Goal: Transaction & Acquisition: Book appointment/travel/reservation

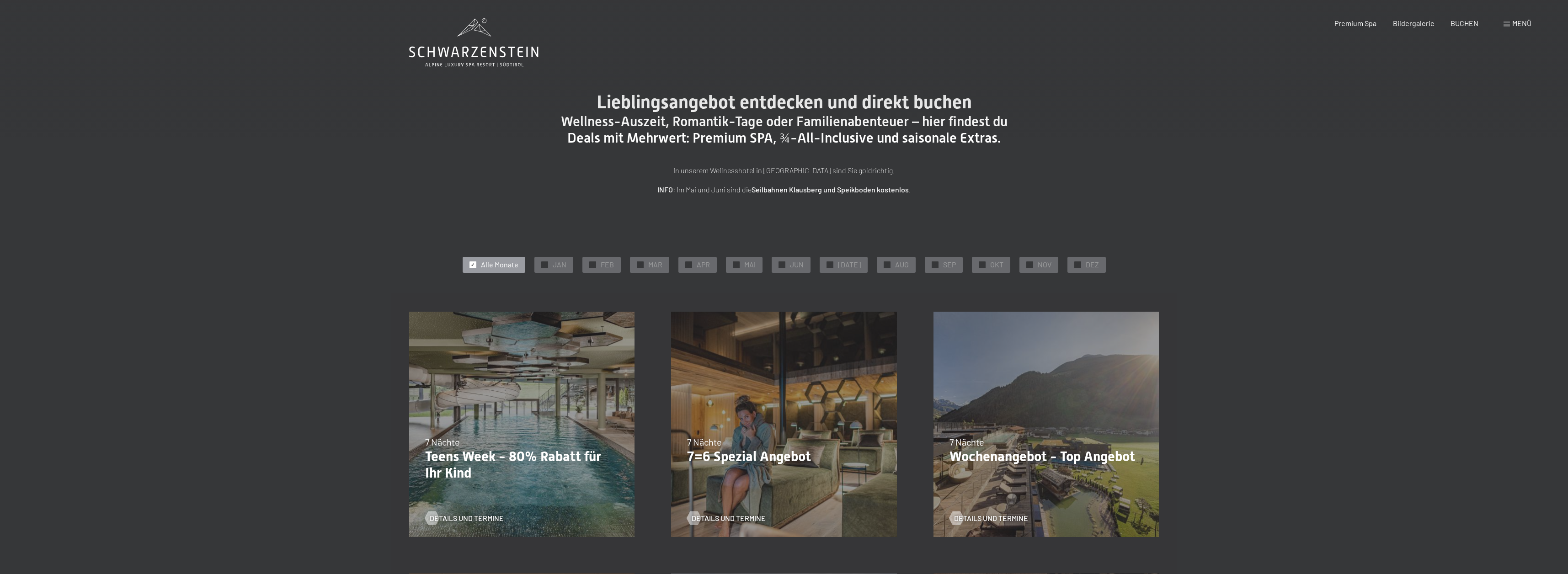
scroll to position [2, 0]
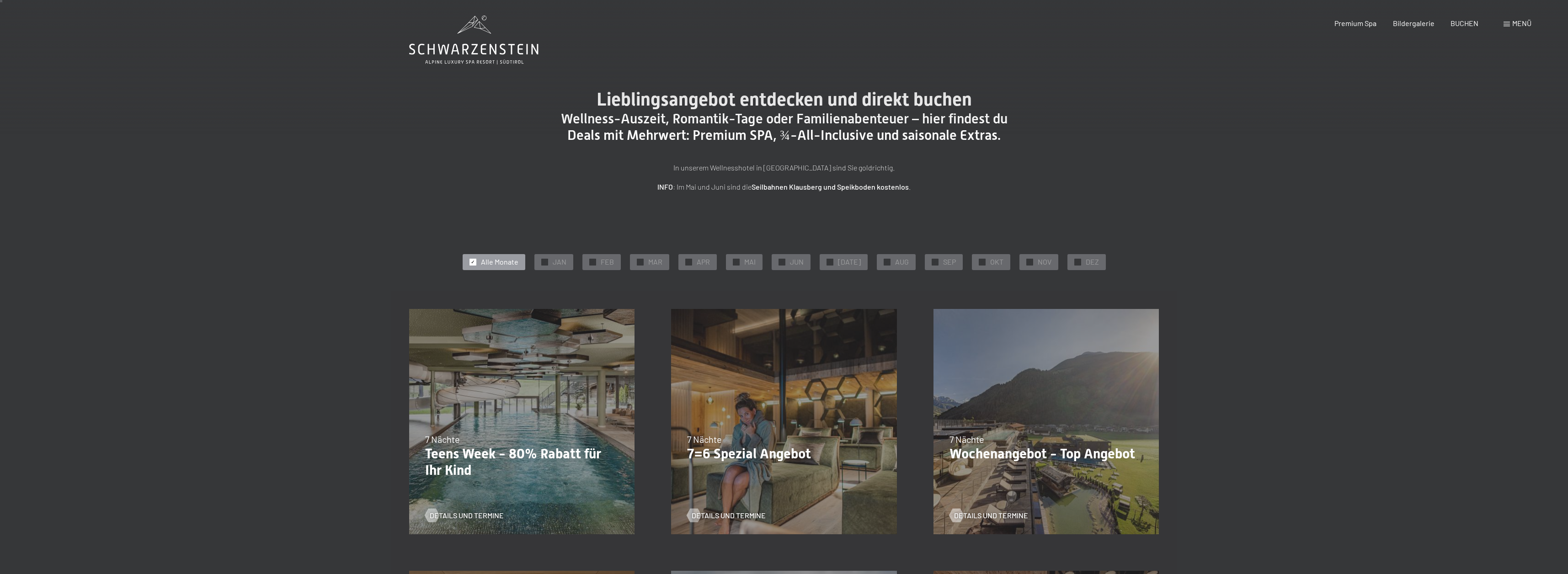
click at [466, 41] on icon at bounding box center [474, 40] width 129 height 49
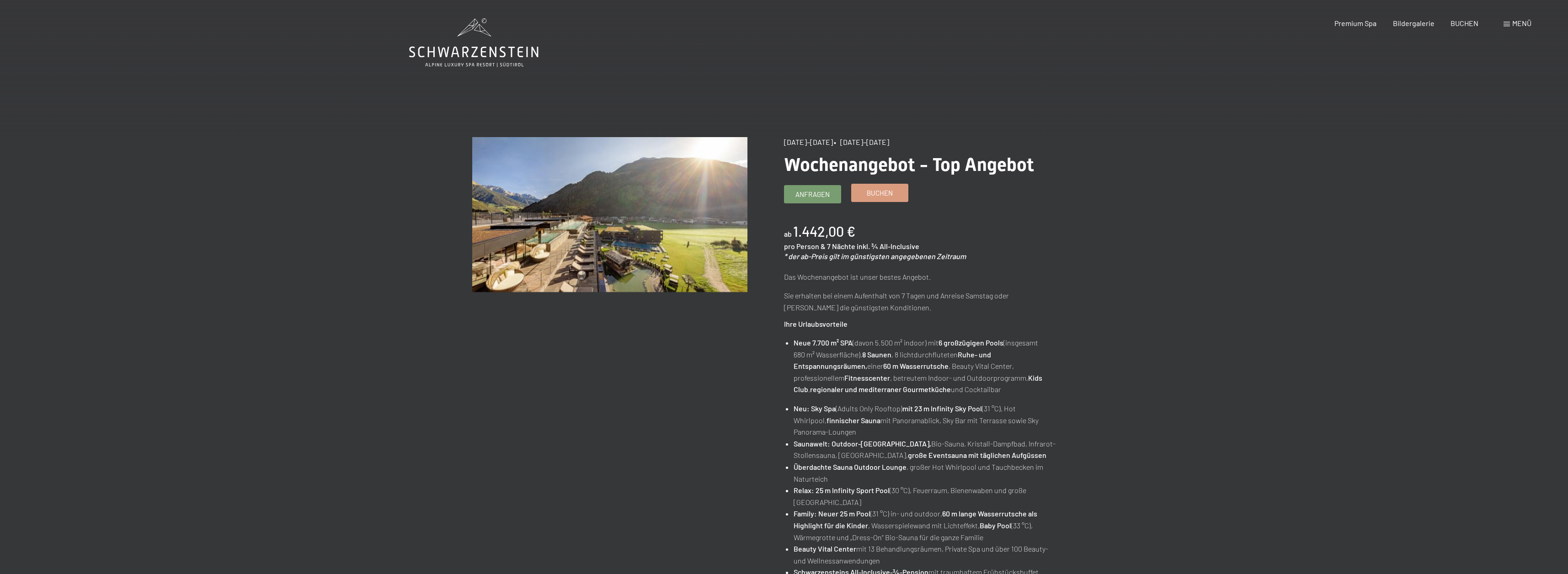
click at [891, 192] on span "Buchen" at bounding box center [880, 193] width 26 height 10
click at [884, 194] on span "Buchen" at bounding box center [880, 193] width 26 height 10
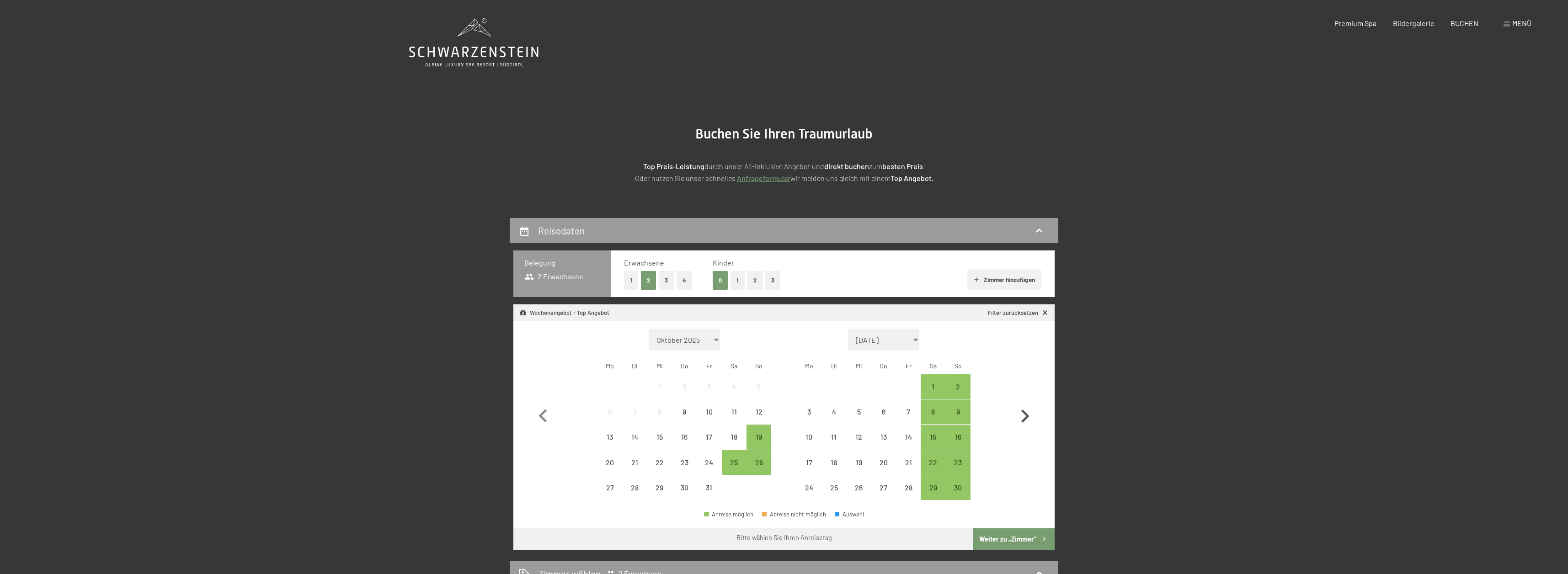
click at [1023, 412] on icon "button" at bounding box center [1024, 415] width 26 height 26
select select "[DATE]"
click at [1023, 412] on icon "button" at bounding box center [1024, 415] width 26 height 26
select select "2025-12-01"
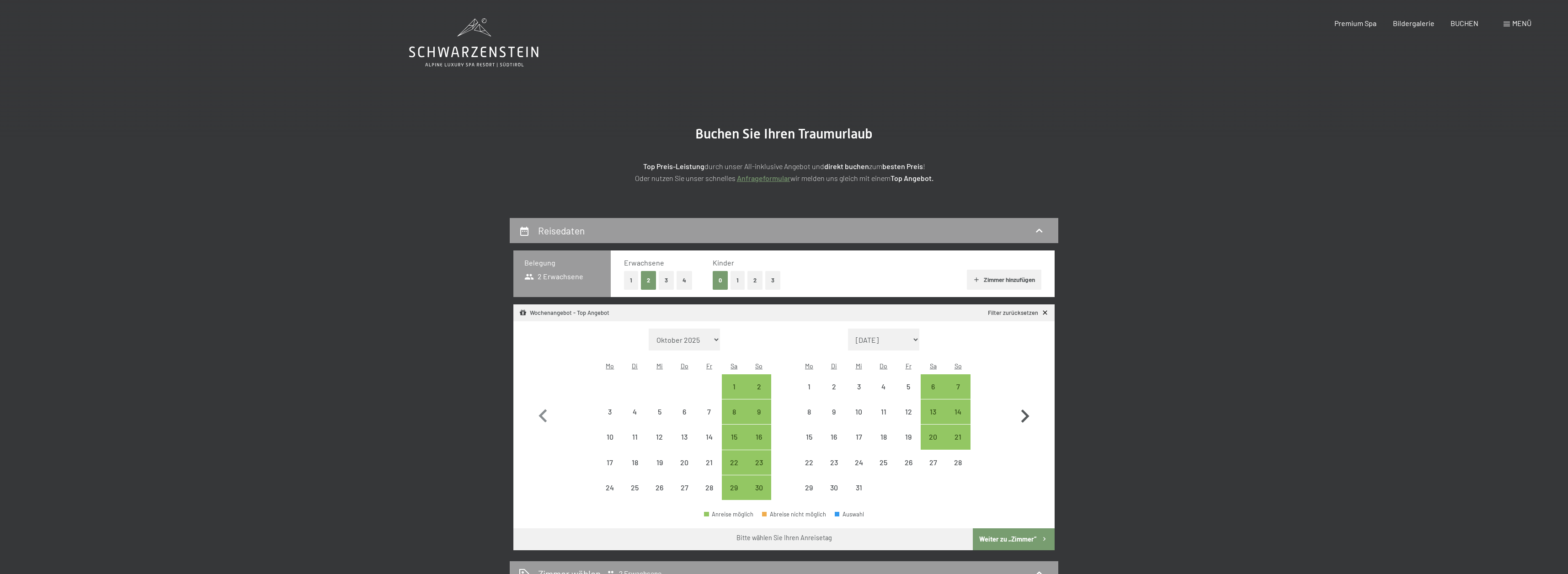
select select "2026-01-01"
click at [1023, 412] on icon "button" at bounding box center [1024, 415] width 26 height 26
select select "[DATE]"
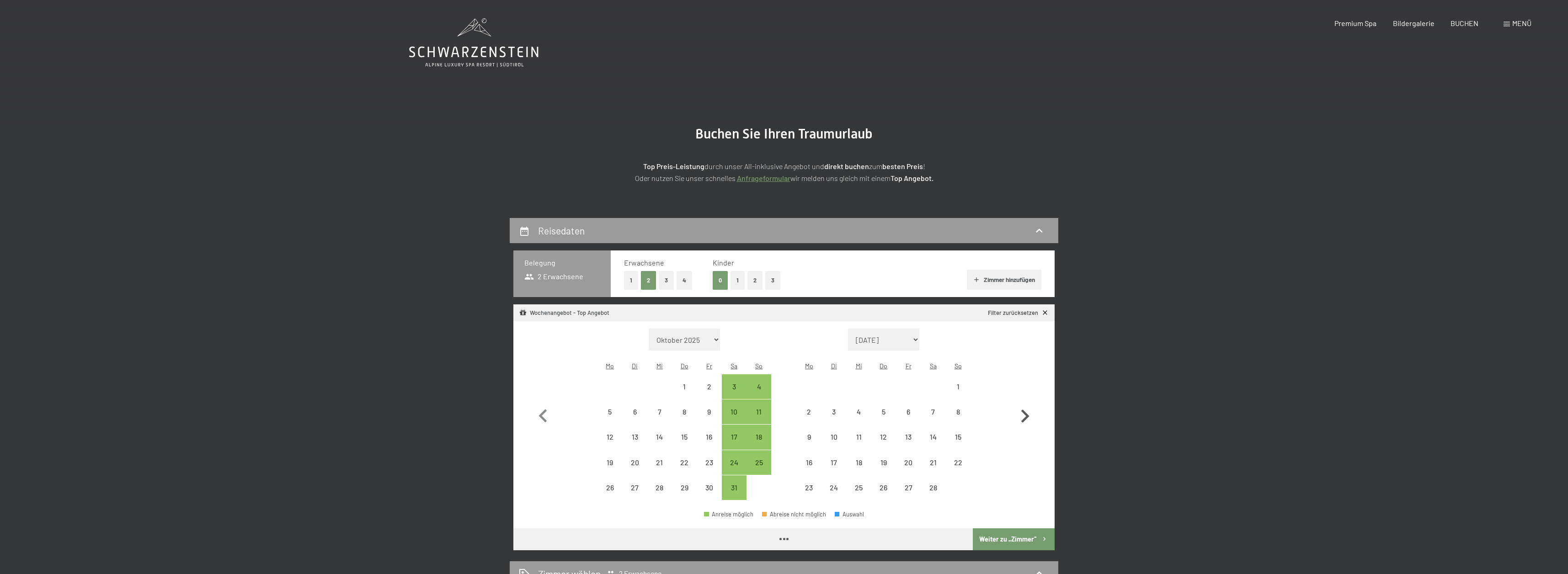
select select "[DATE]"
click at [1023, 412] on icon "button" at bounding box center [1024, 415] width 26 height 26
select select "2026-02-01"
select select "2026-03-01"
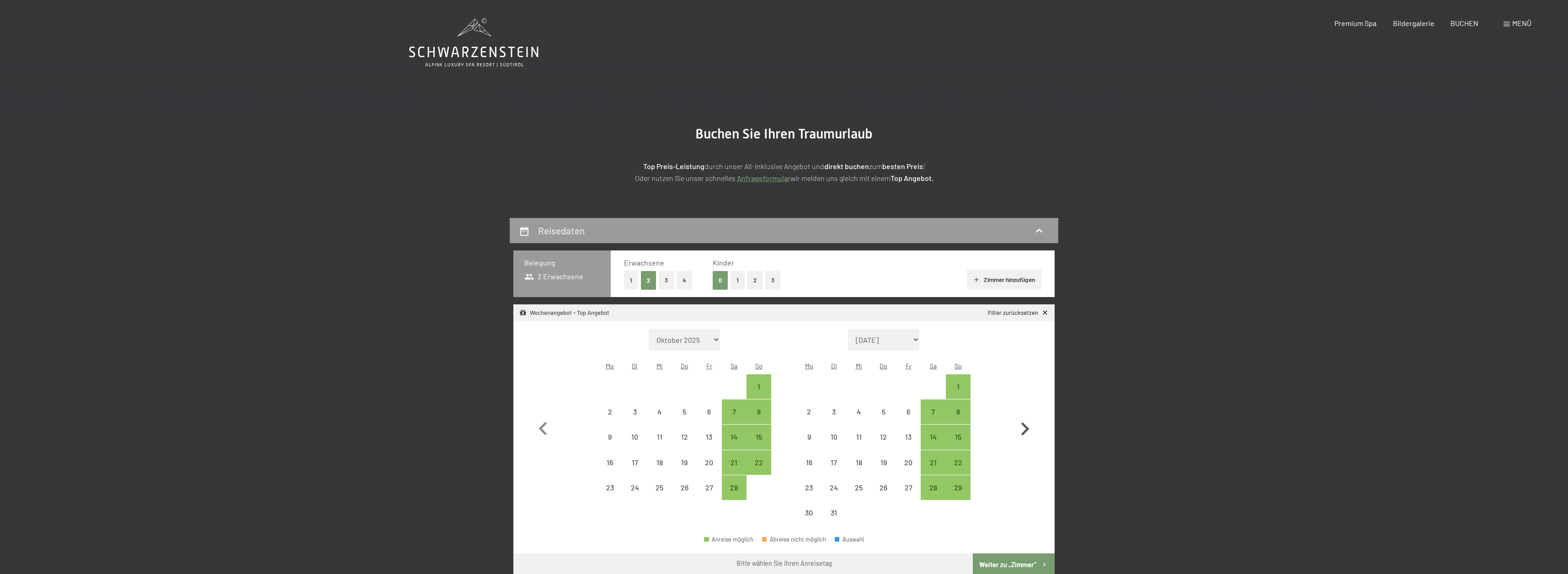
click at [1023, 415] on icon "button" at bounding box center [1024, 428] width 26 height 26
select select "2026-03-01"
select select "2026-04-01"
click at [1023, 415] on icon "button" at bounding box center [1024, 428] width 26 height 26
select select "[DATE]"
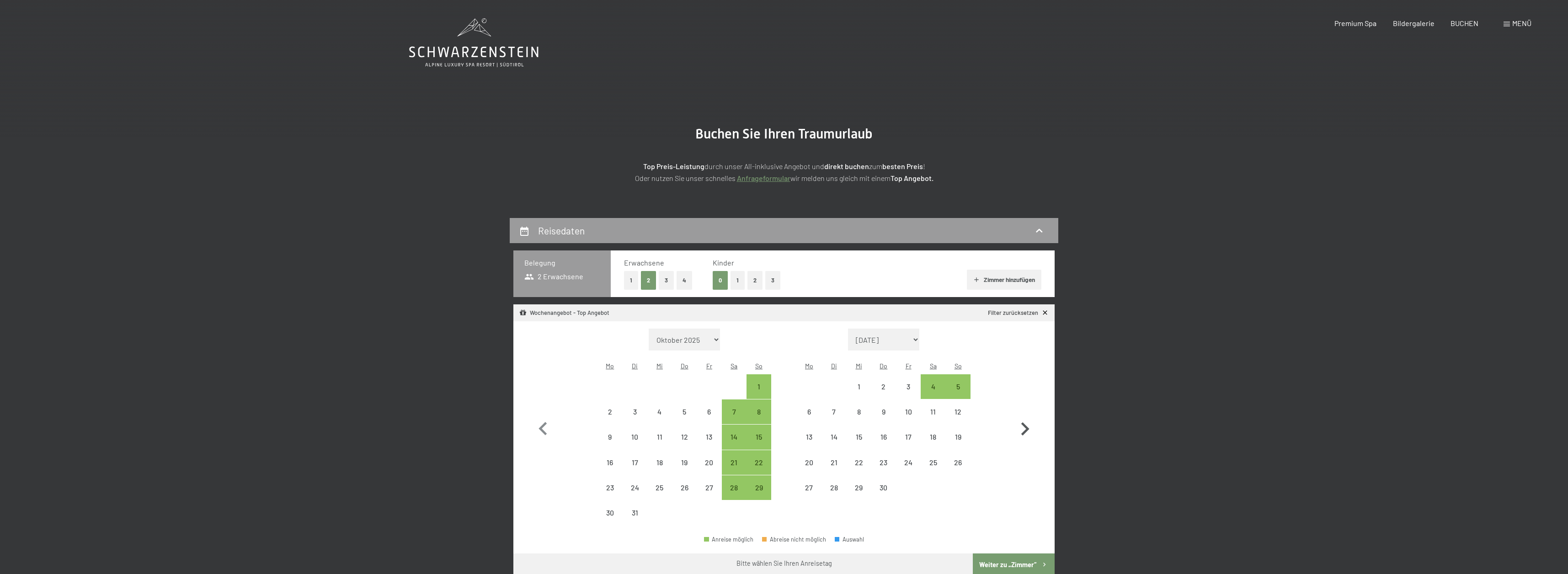
select select "[DATE]"
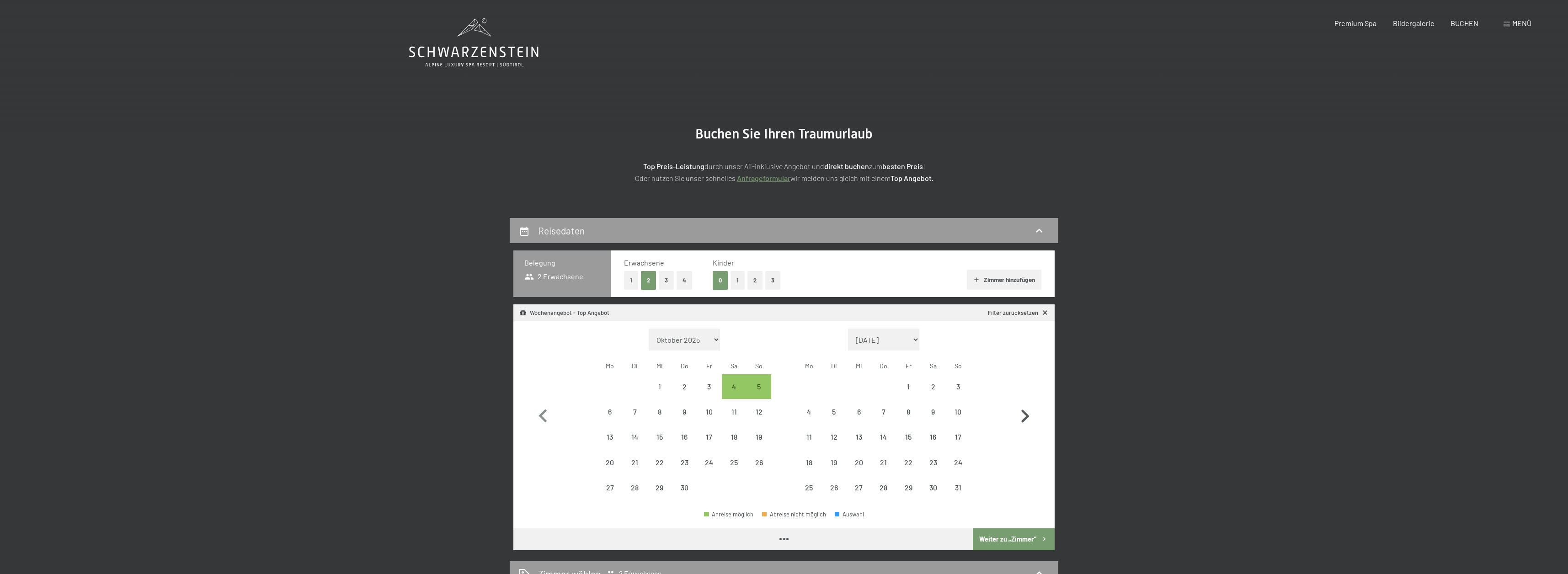
select select "[DATE]"
click at [939, 433] on div "16" at bounding box center [933, 444] width 23 height 23
select select "2026-04-01"
select select "2026-05-01"
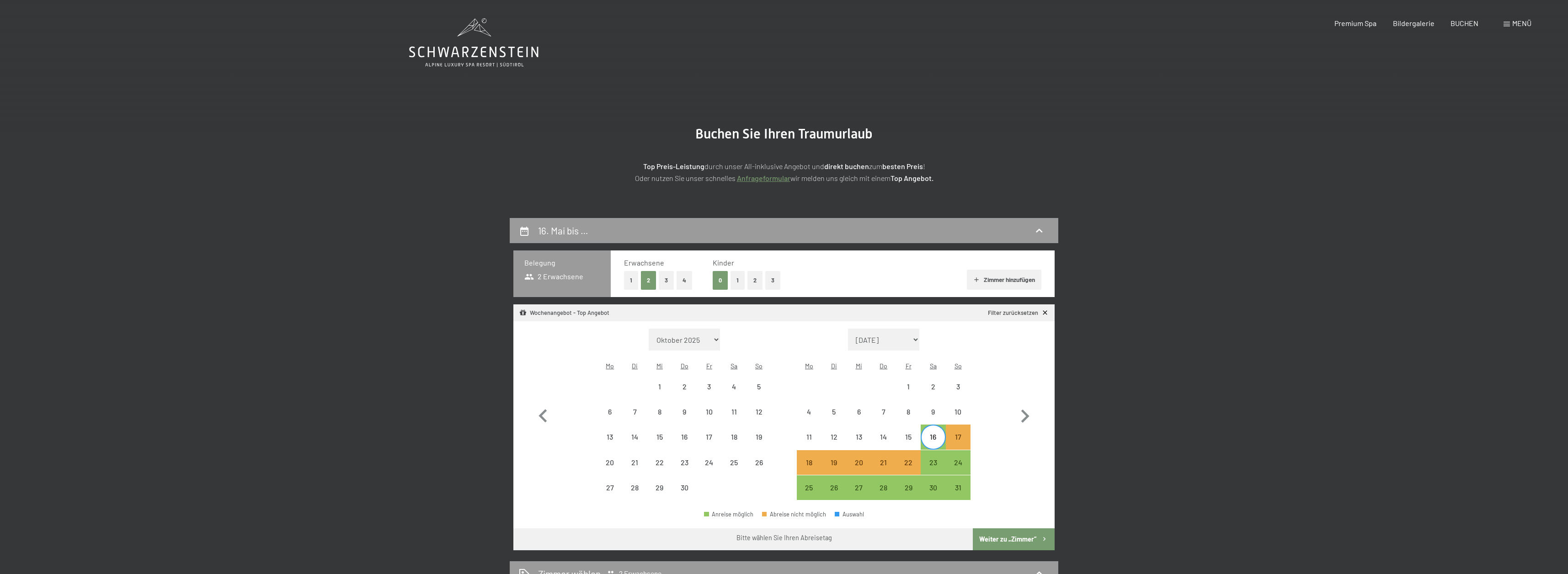
click at [1011, 528] on button "Weiter zu „Zimmer“" at bounding box center [1014, 539] width 82 height 22
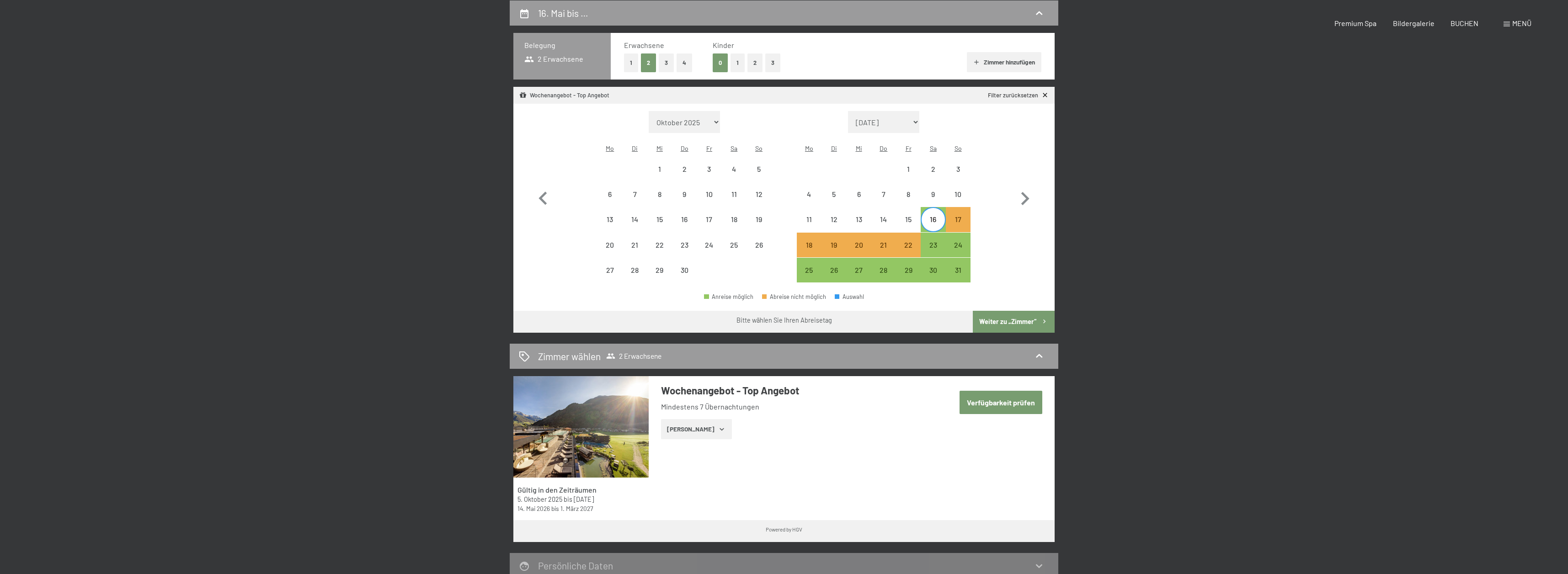
select select "2026-04-01"
select select "2026-05-01"
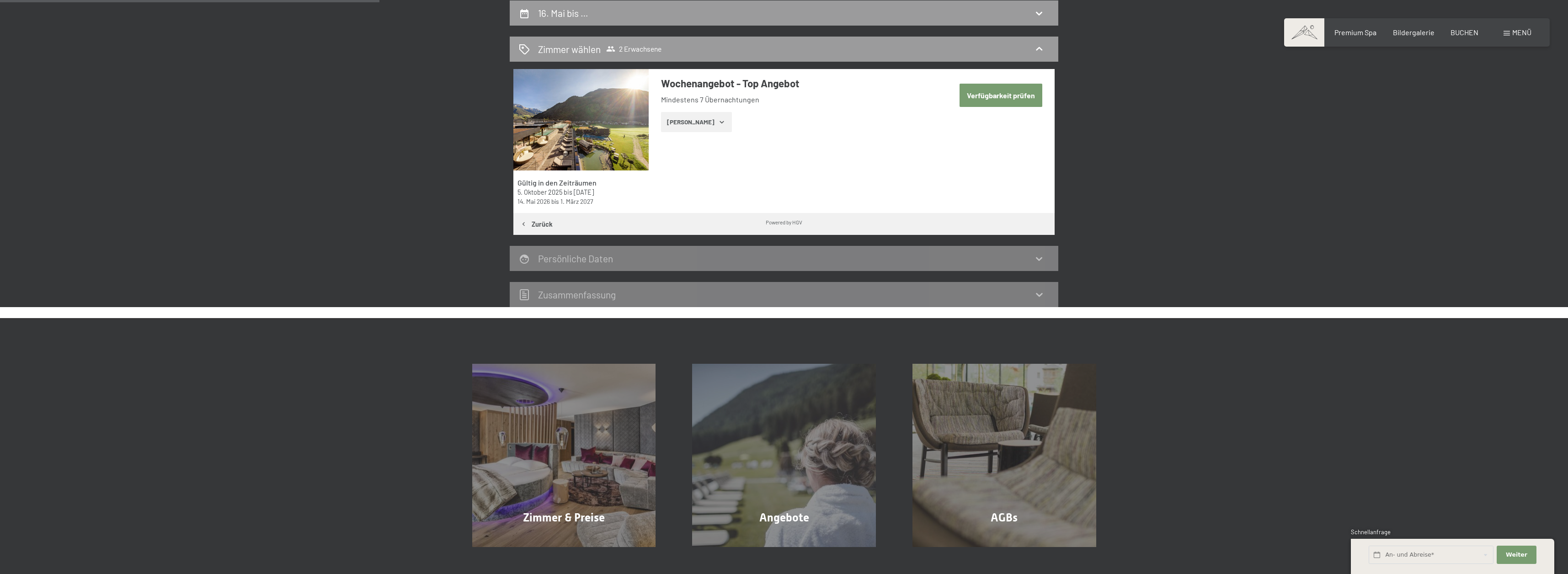
click at [701, 120] on button "Zeige Zimmer" at bounding box center [696, 121] width 71 height 20
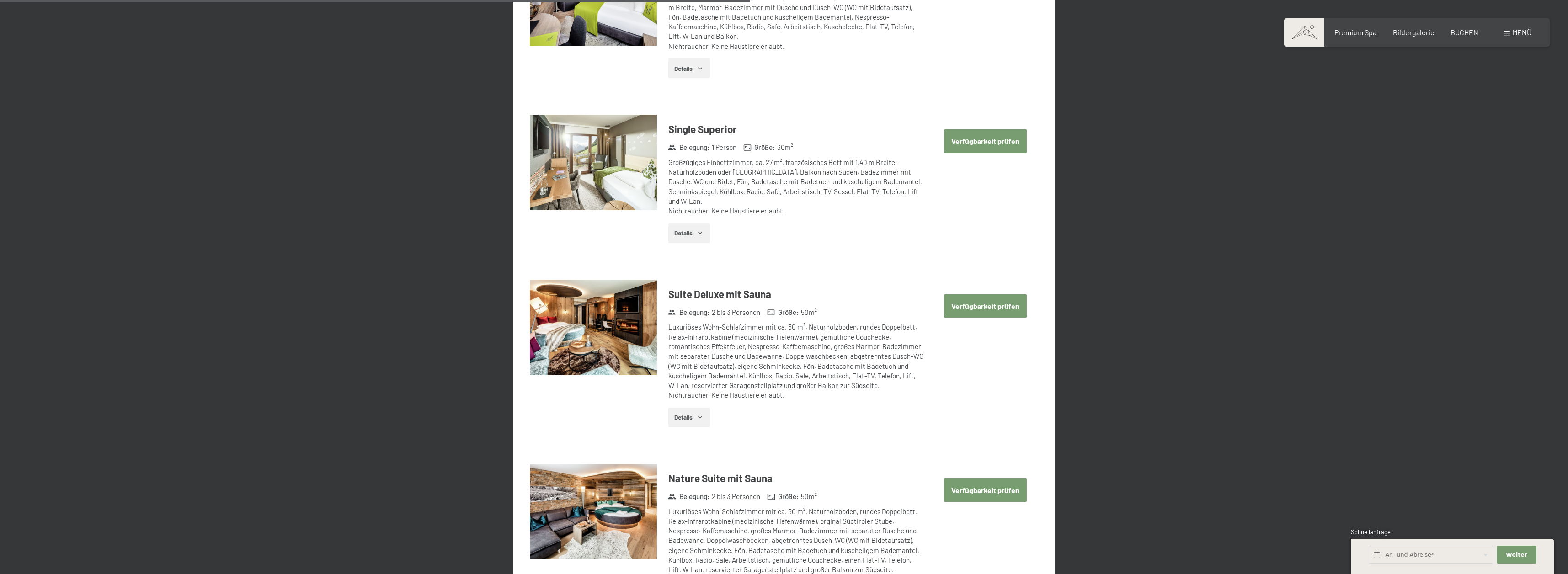
scroll to position [1374, 0]
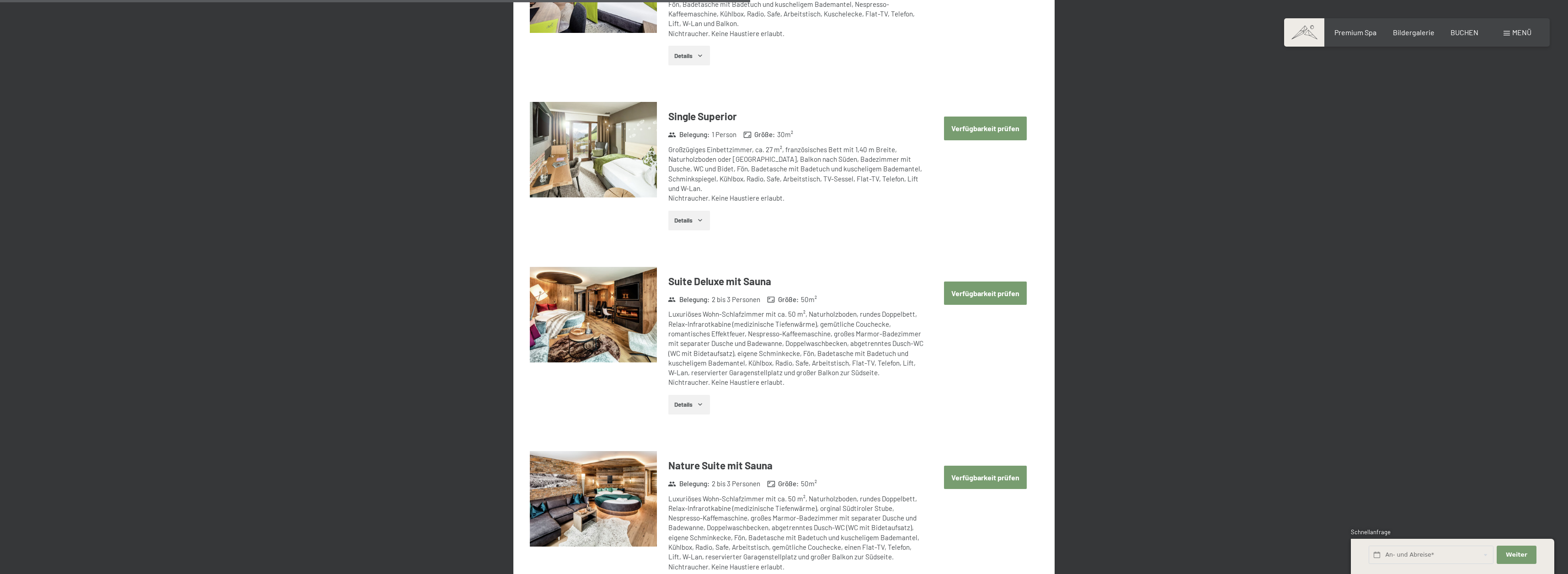
click at [986, 289] on button "Verfügbarkeit prüfen" at bounding box center [985, 293] width 83 height 23
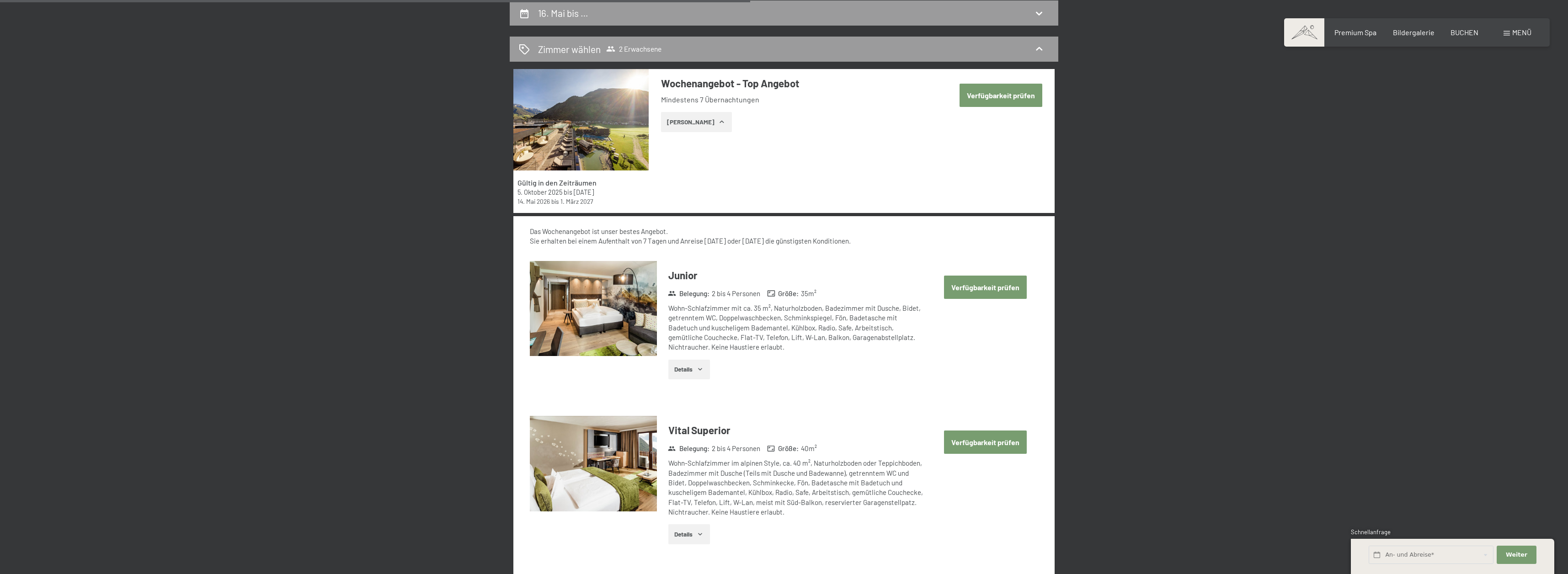
select select "2026-04-01"
select select "2026-05-01"
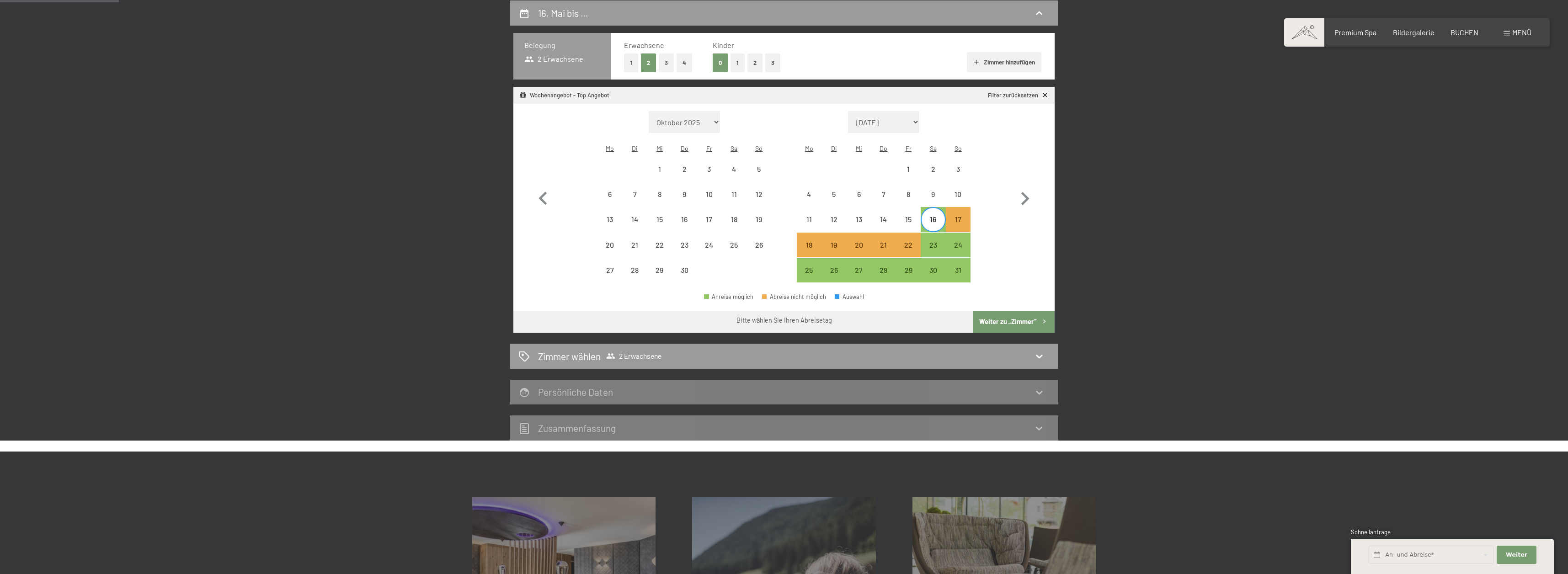
click at [1007, 310] on button "Weiter zu „Zimmer“" at bounding box center [1014, 321] width 82 height 22
select select "2026-04-01"
select select "2026-05-01"
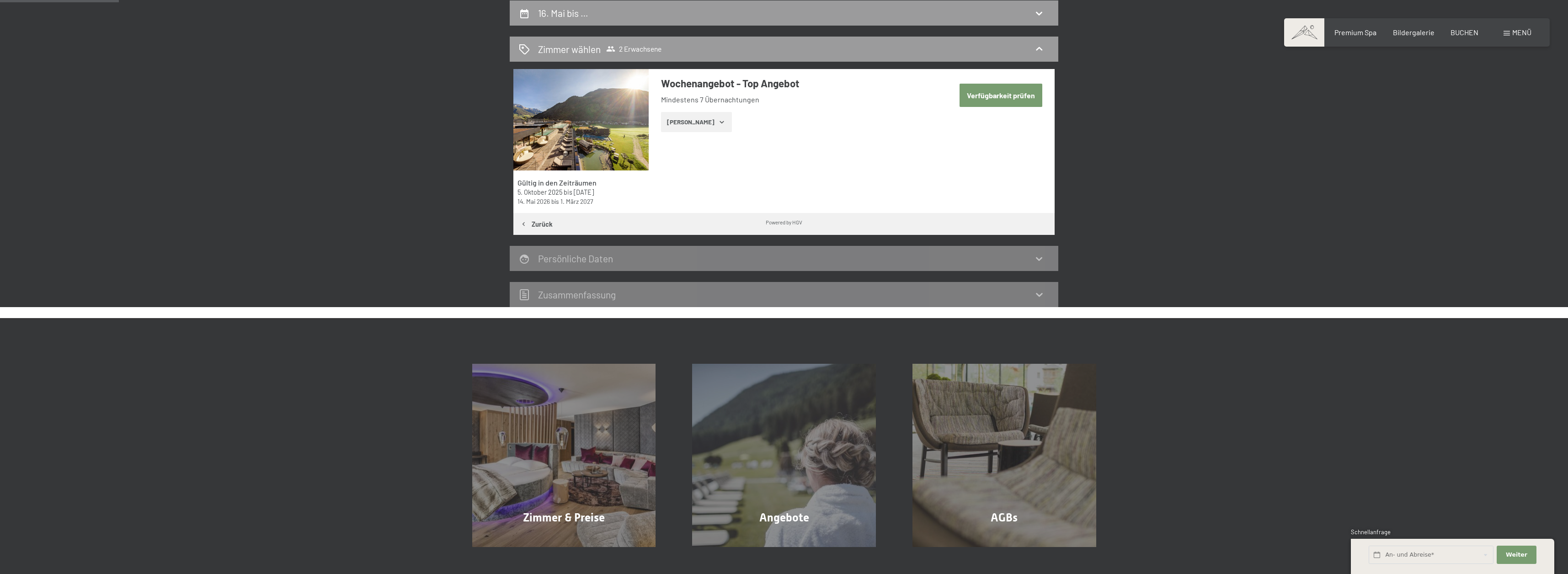
click at [1017, 97] on button "Verfügbarkeit prüfen" at bounding box center [1001, 95] width 83 height 23
select select "2026-04-01"
select select "2026-05-01"
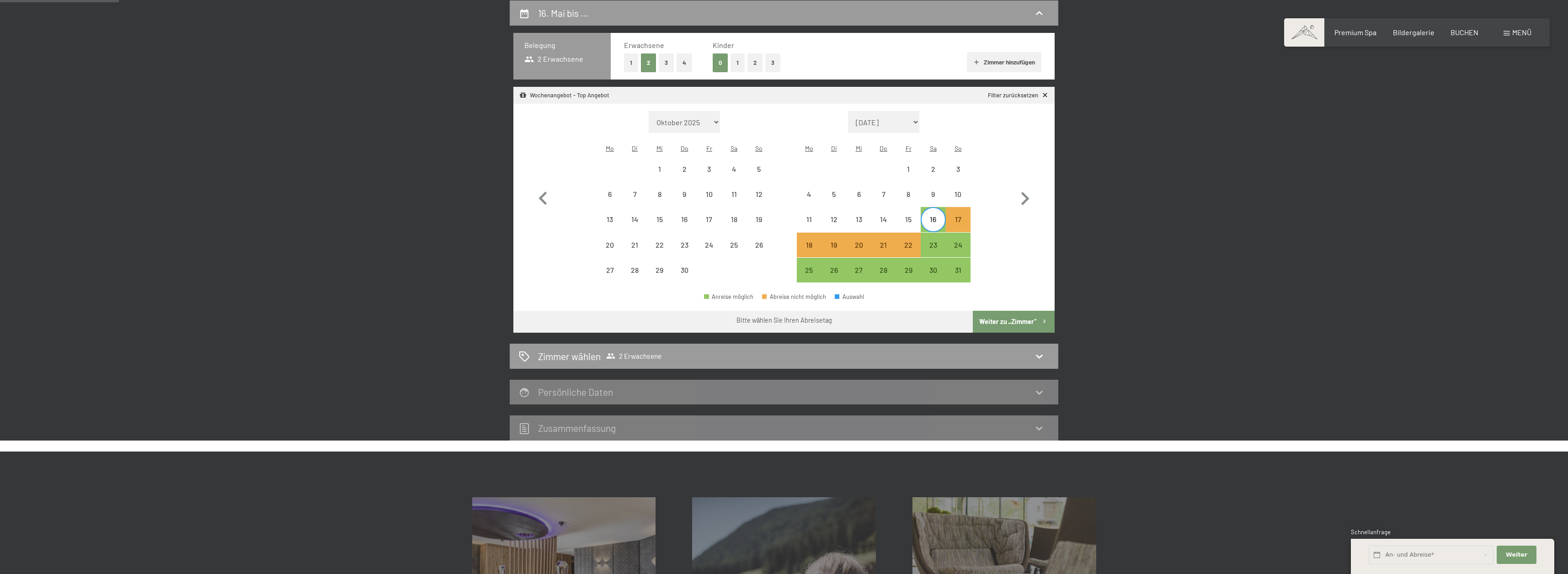
click at [929, 215] on div "16" at bounding box center [933, 226] width 23 height 23
select select "2026-04-01"
select select "2026-05-01"
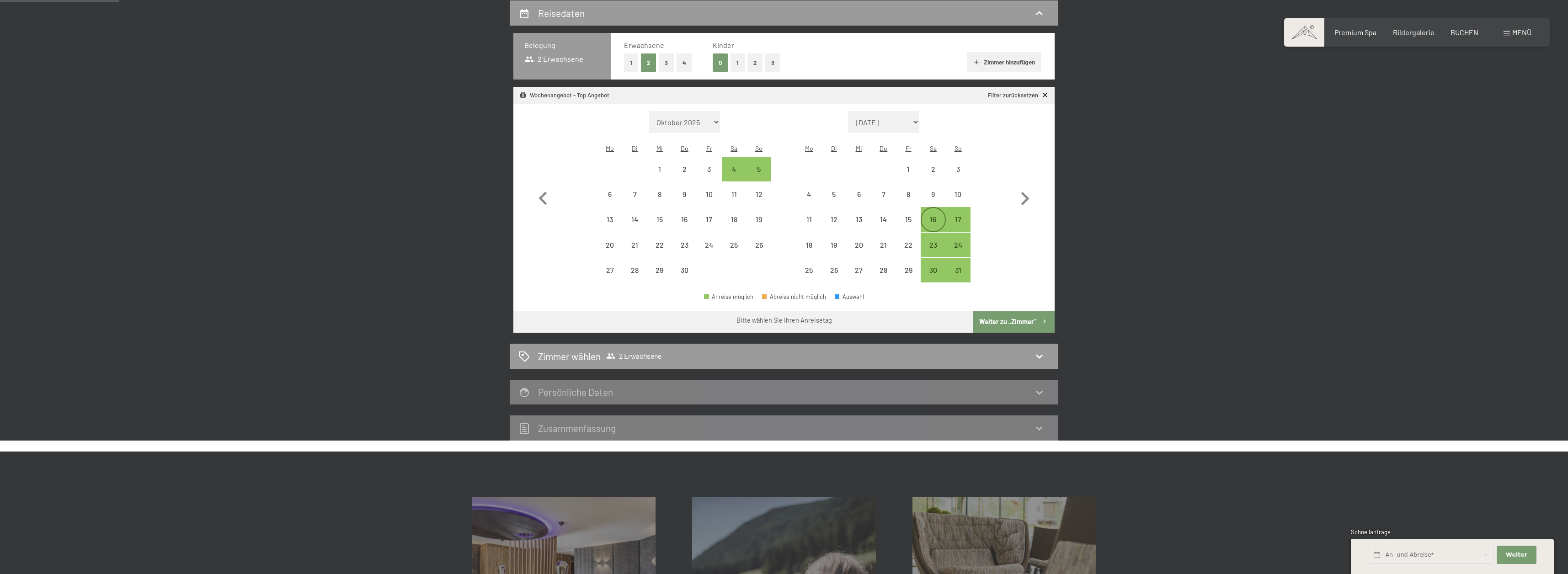
click at [929, 215] on div "16" at bounding box center [933, 226] width 23 height 23
select select "2026-04-01"
select select "2026-05-01"
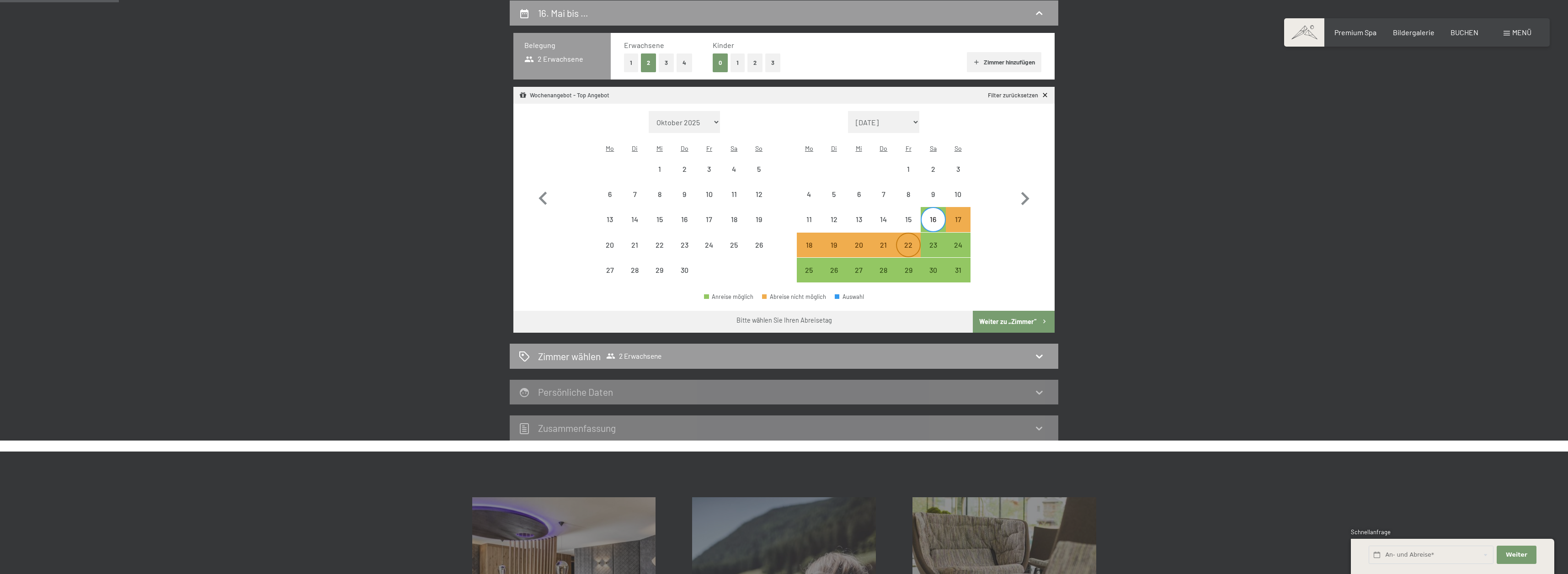
click at [905, 241] on div "22" at bounding box center [908, 252] width 23 height 23
select select "2026-04-01"
select select "2026-05-01"
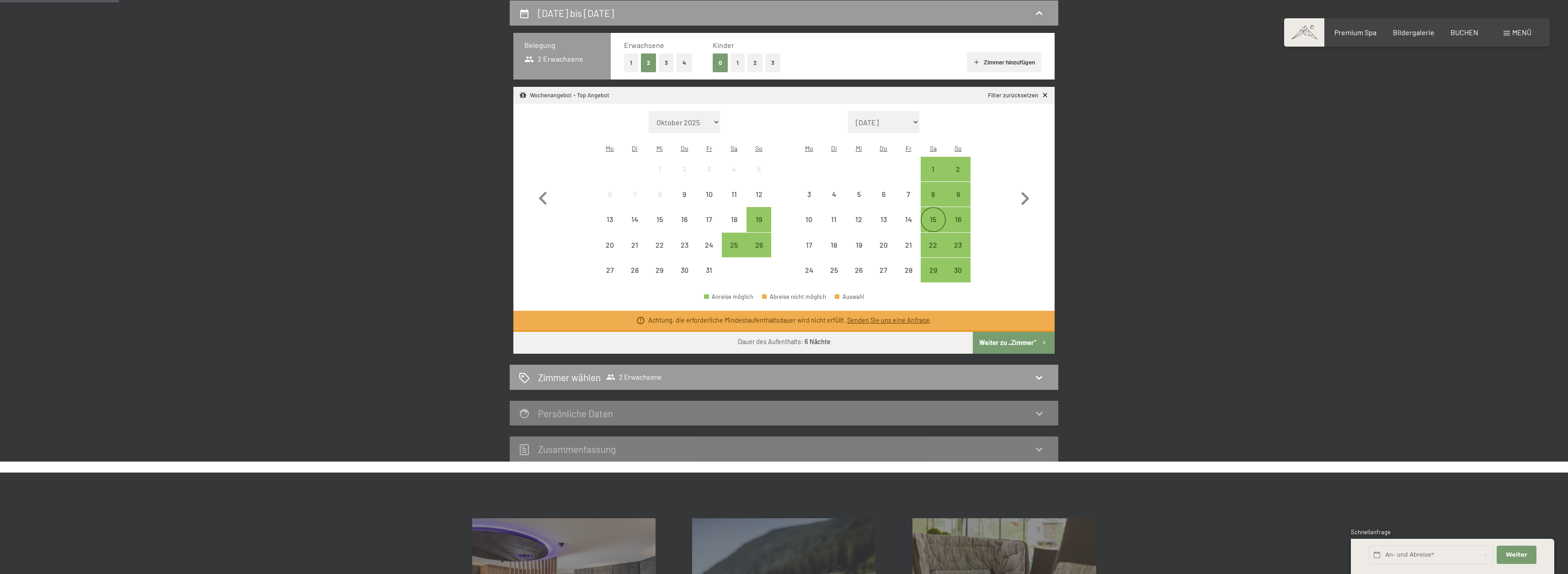
click at [933, 215] on div "15" at bounding box center [933, 226] width 23 height 23
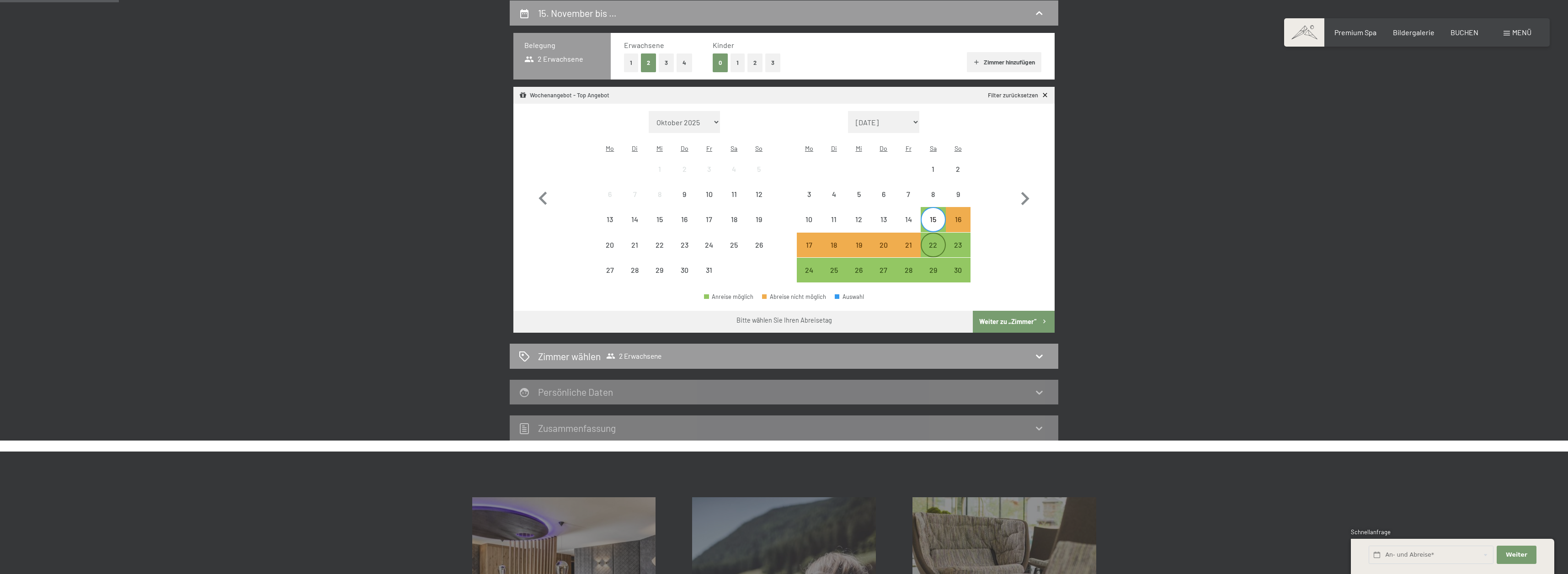
click at [933, 241] on div "22" at bounding box center [933, 252] width 23 height 23
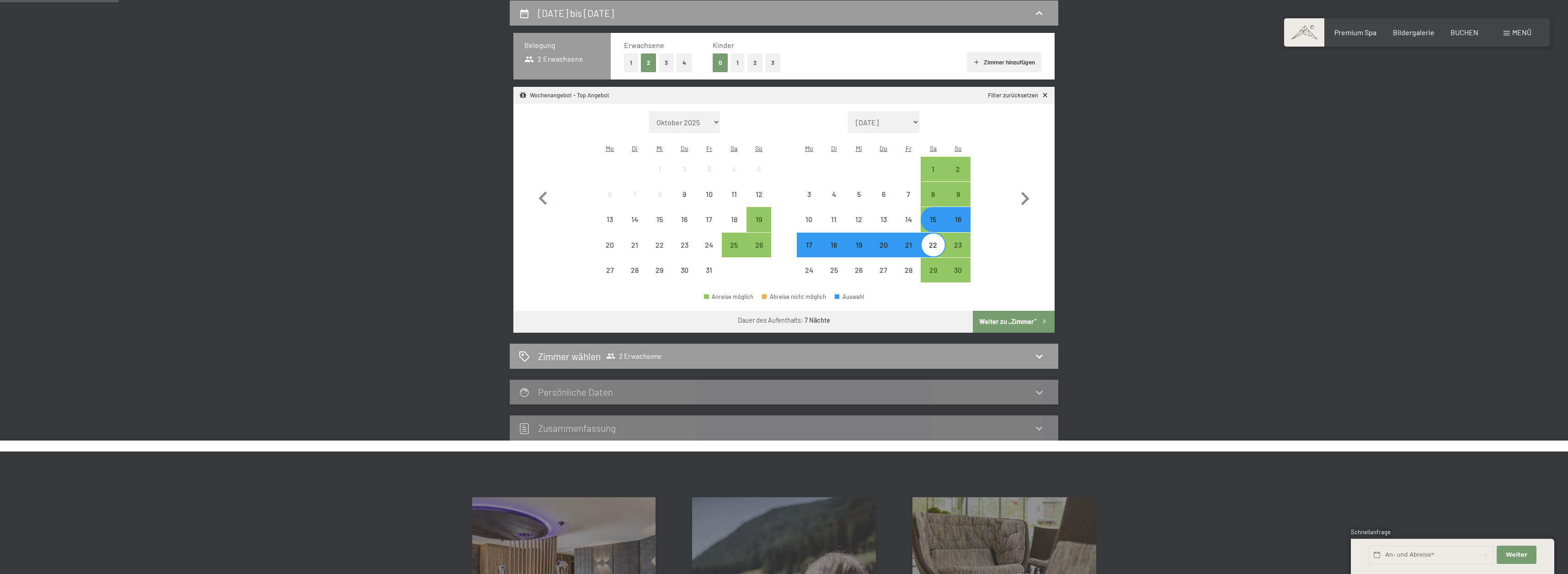
click at [1024, 310] on button "Weiter zu „Zimmer“" at bounding box center [1014, 321] width 82 height 22
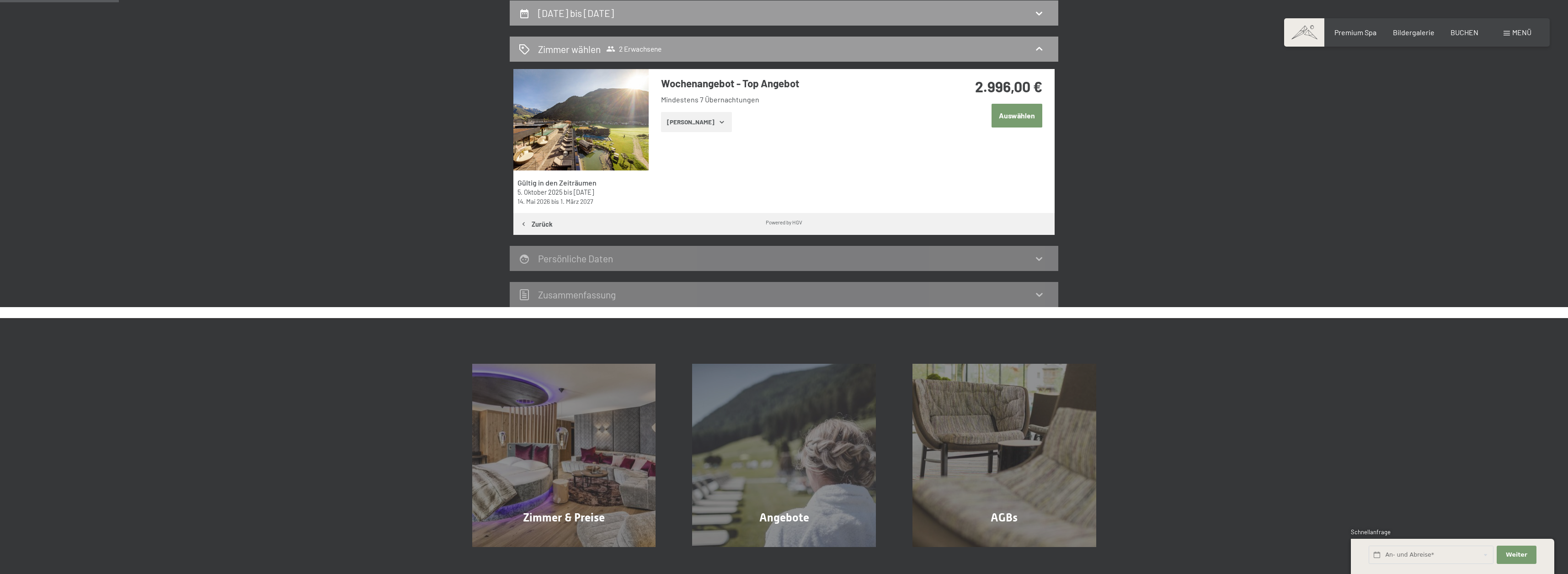
click at [1016, 115] on button "Auswählen" at bounding box center [1016, 115] width 51 height 23
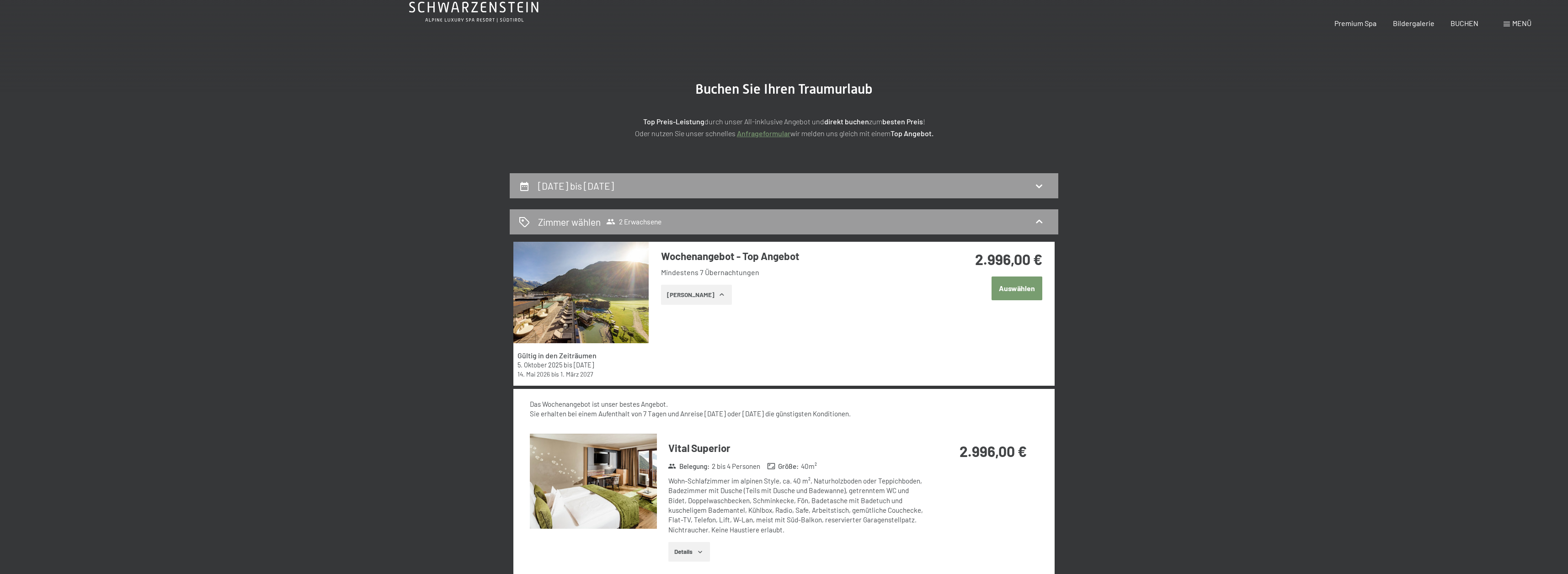
scroll to position [1, 0]
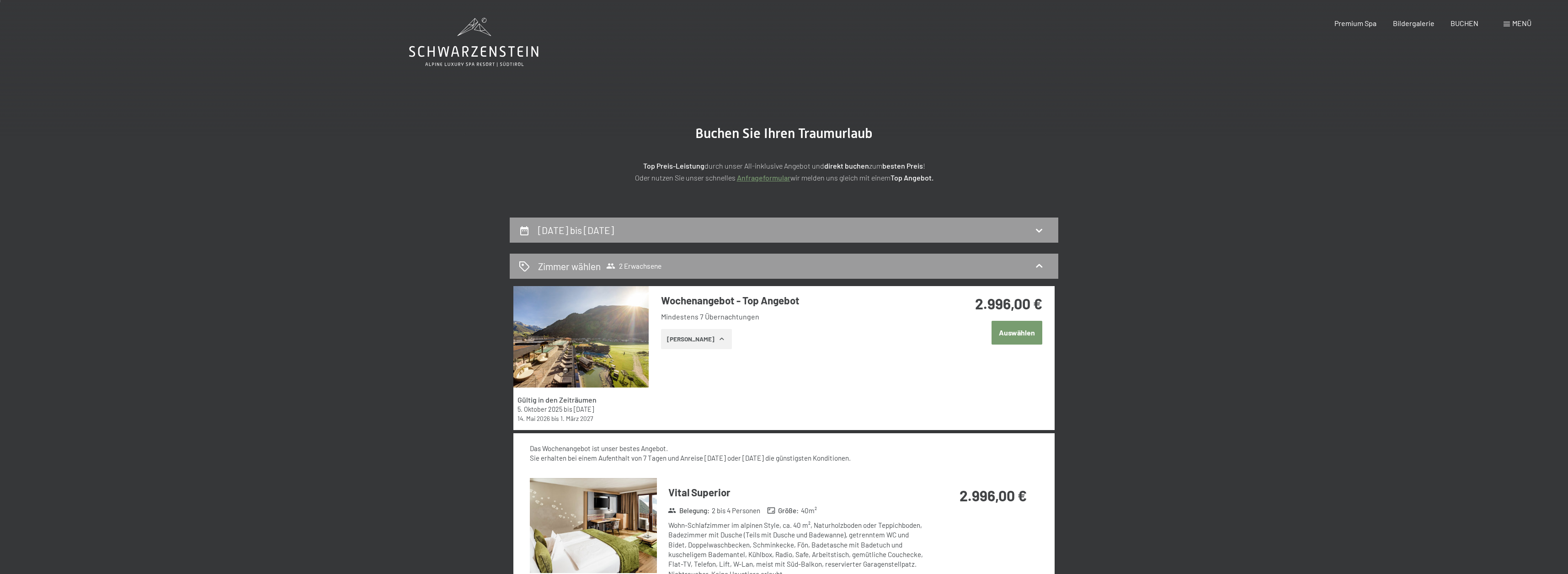
click at [1036, 240] on div "15. November bis 22. November 2025" at bounding box center [784, 229] width 549 height 25
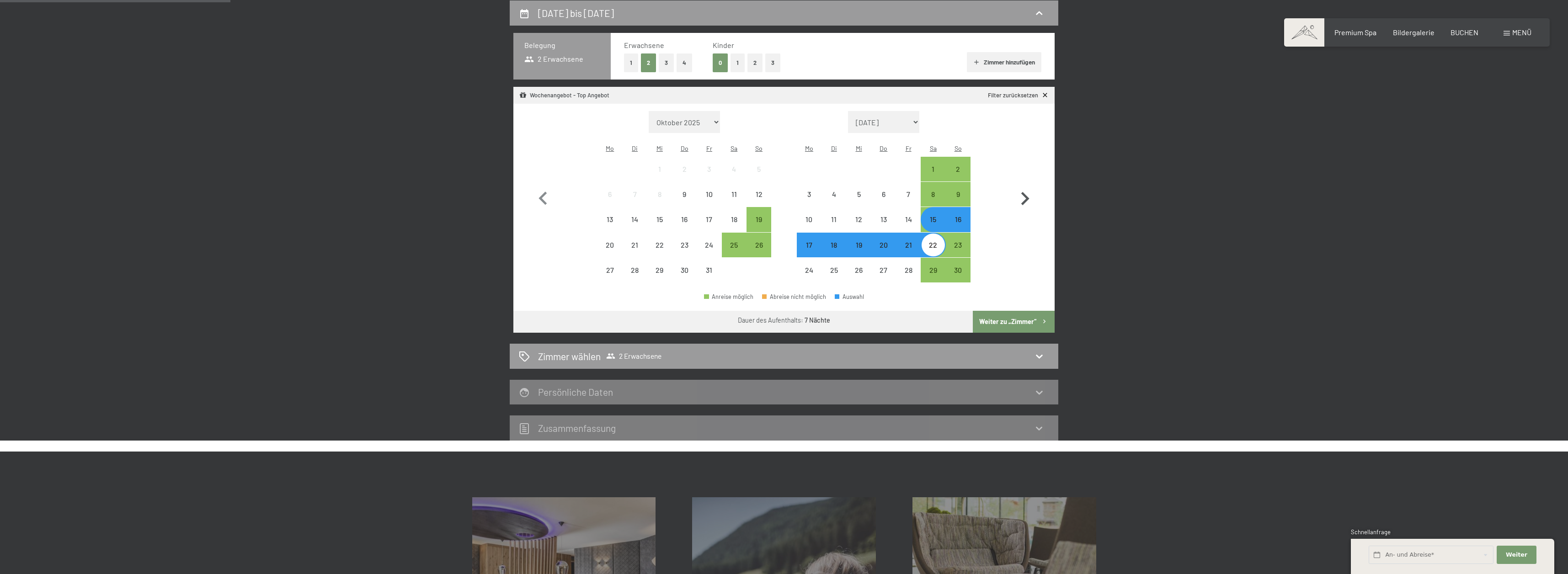
click at [1022, 192] on icon "button" at bounding box center [1025, 199] width 8 height 13
select select "2025-11-01"
select select "2025-12-01"
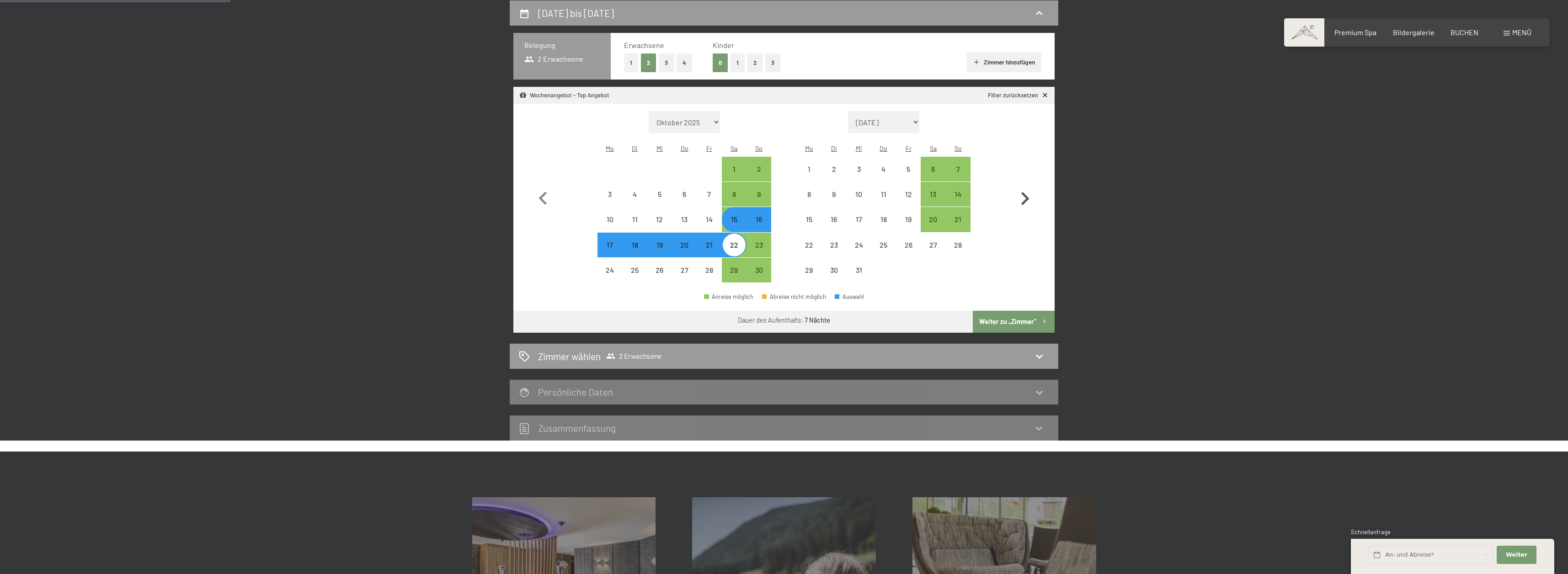
click at [1024, 192] on icon "button" at bounding box center [1025, 199] width 8 height 13
select select "2025-12-01"
select select "2026-01-01"
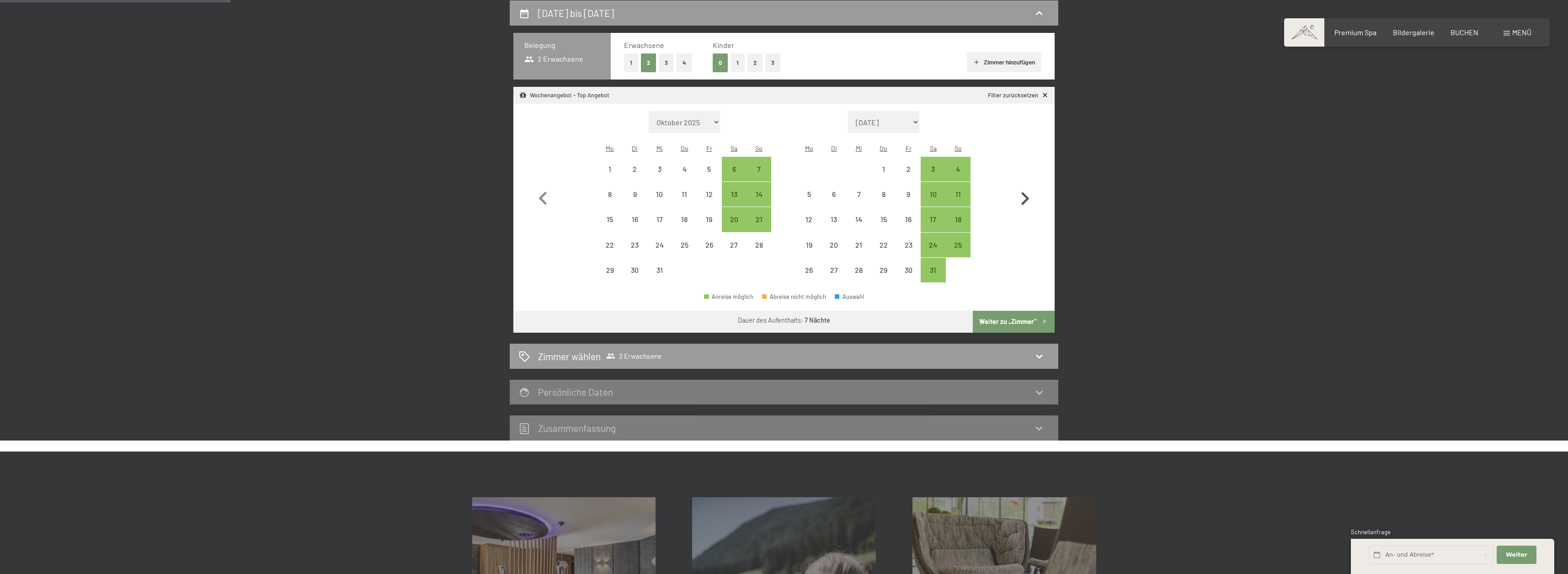
click at [1024, 192] on icon "button" at bounding box center [1025, 199] width 8 height 13
select select "2026-01-01"
select select "2026-02-01"
click at [1024, 192] on icon "button" at bounding box center [1025, 199] width 8 height 13
select select "2026-02-01"
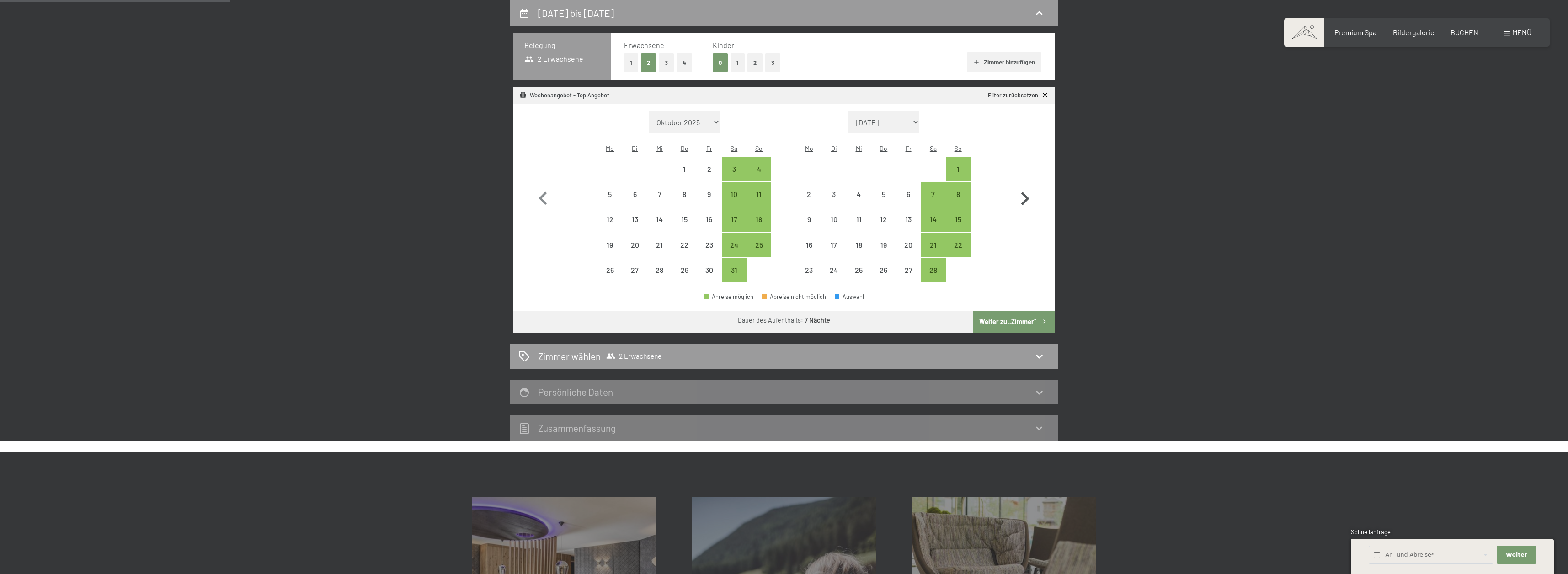
select select "2026-03-01"
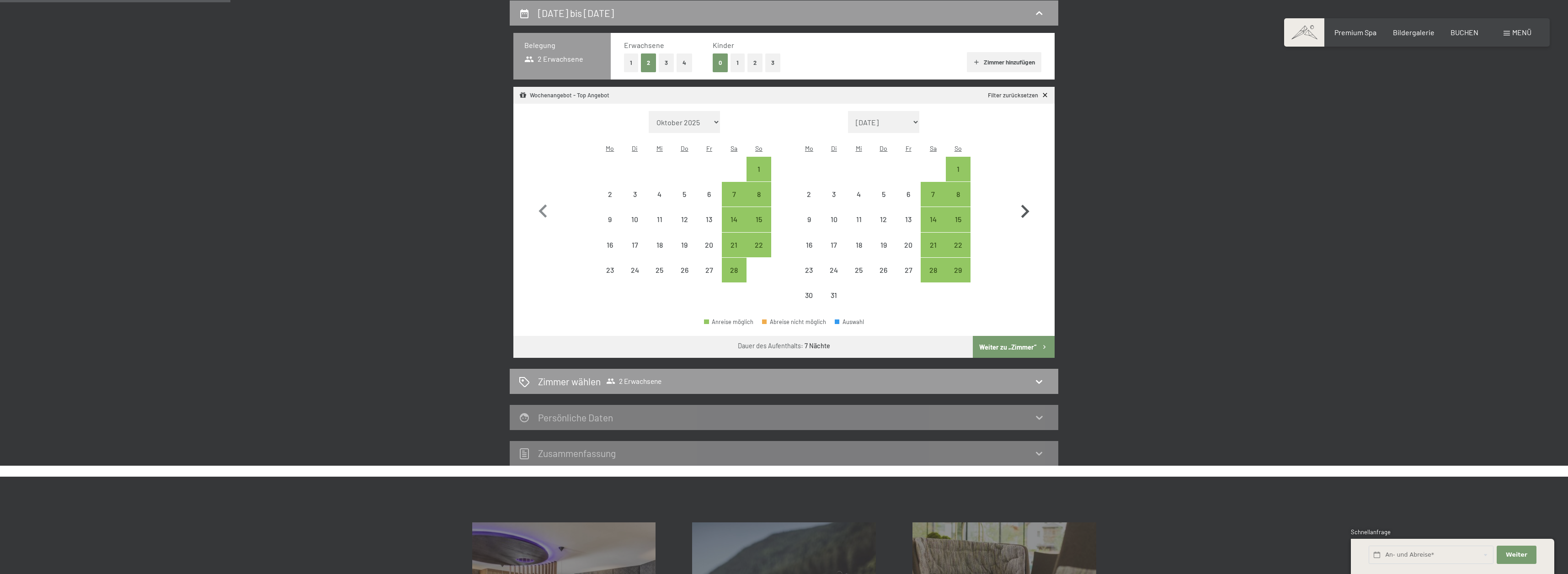
click at [1024, 188] on button "button" at bounding box center [1024, 209] width 26 height 197
select select "2026-03-01"
select select "2026-04-01"
click at [1024, 188] on button "button" at bounding box center [1024, 209] width 26 height 197
select select "2026-04-01"
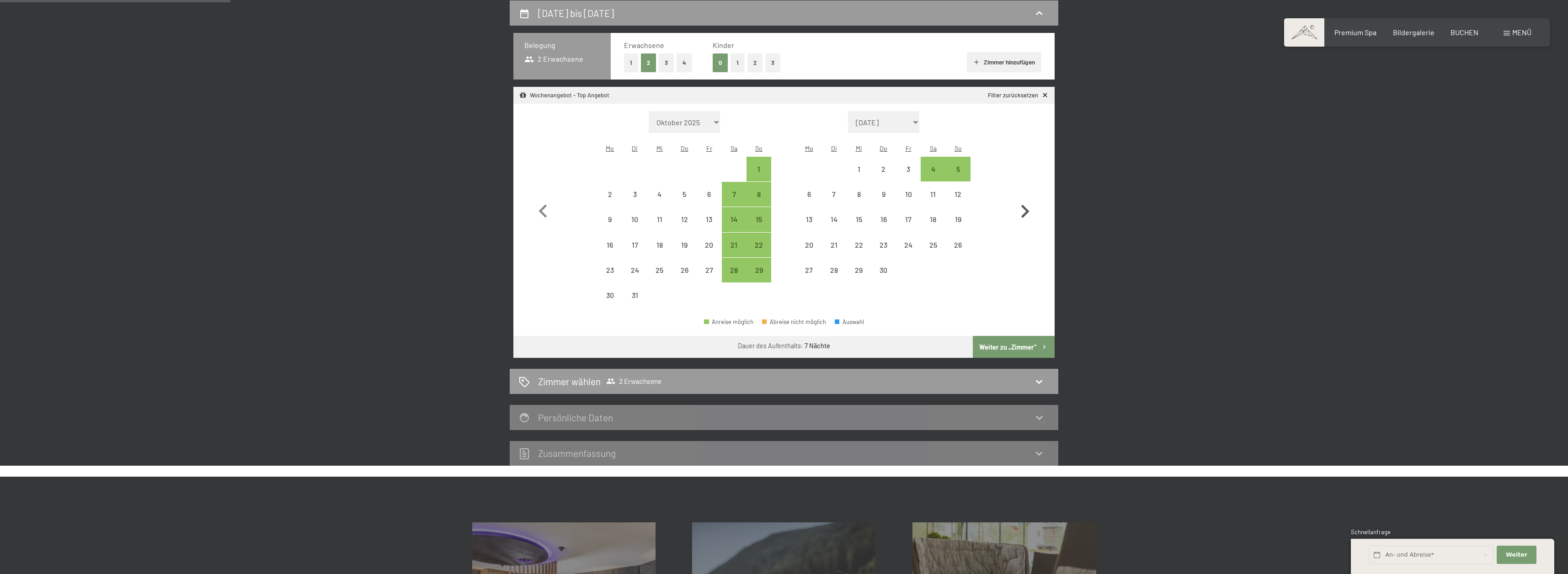
select select "2026-05-01"
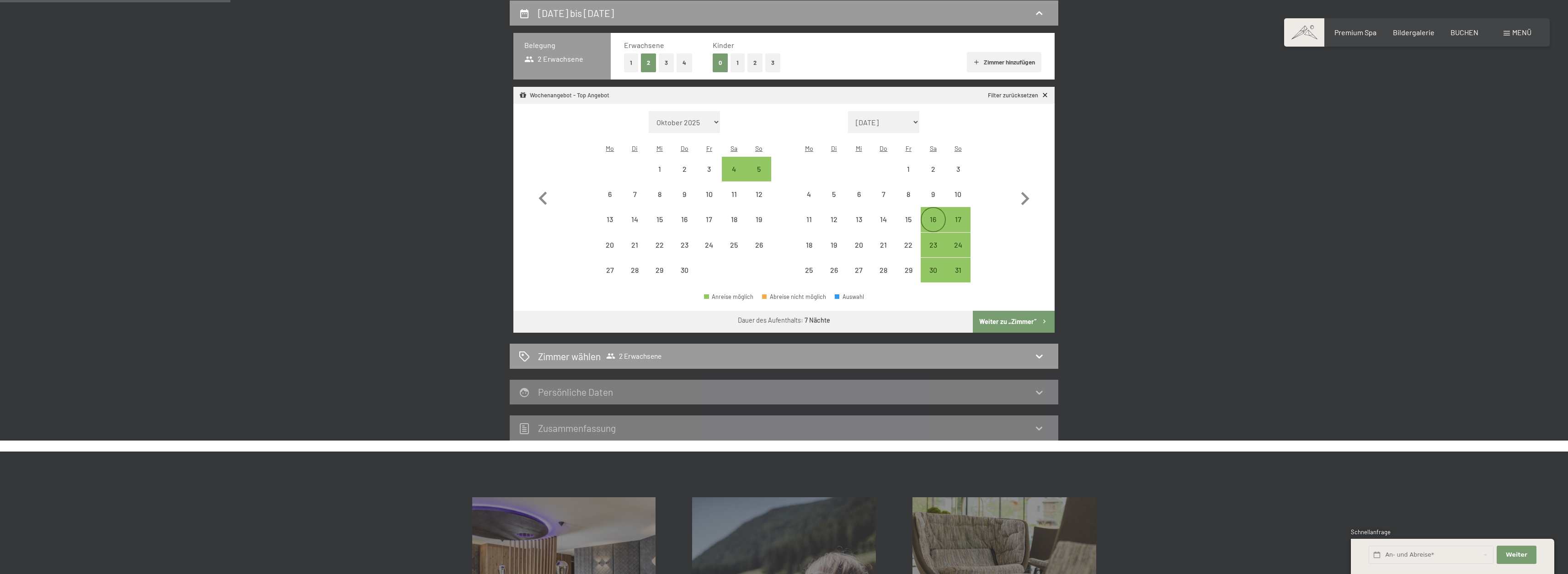
click at [925, 215] on div "16" at bounding box center [933, 226] width 23 height 23
select select "2026-04-01"
select select "2026-05-01"
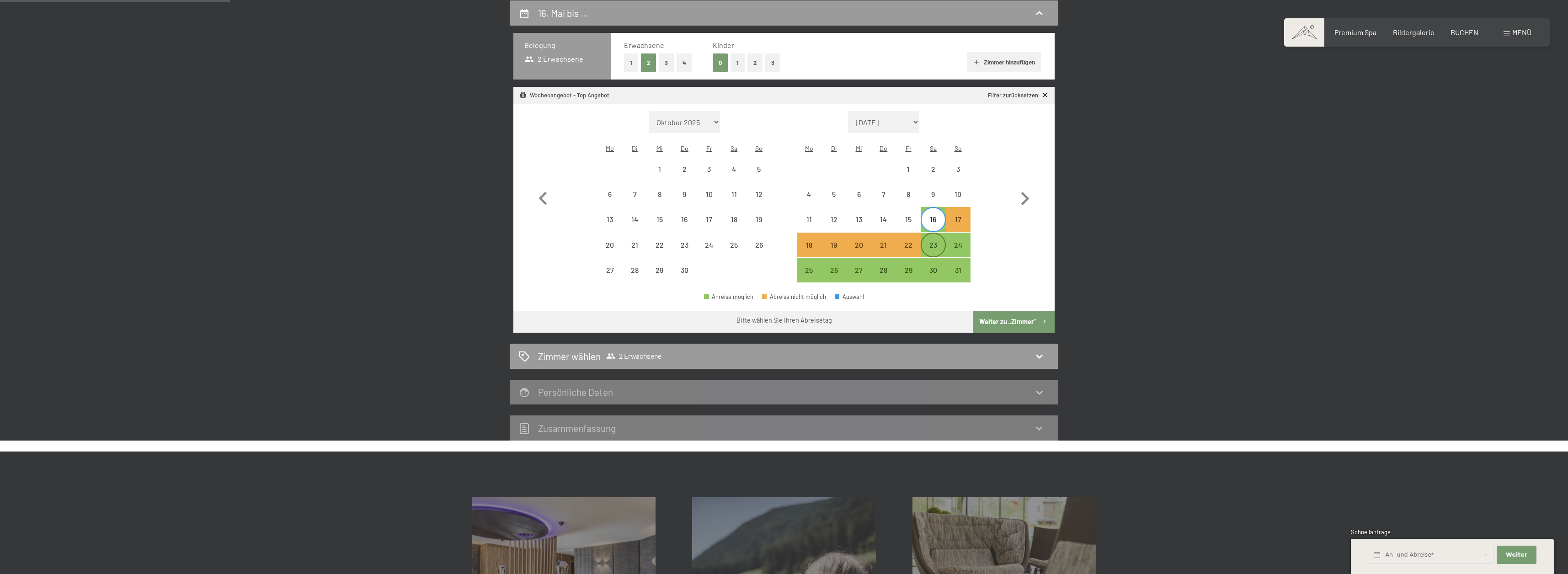
click at [930, 241] on div "23" at bounding box center [933, 252] width 23 height 23
select select "2026-04-01"
select select "2026-05-01"
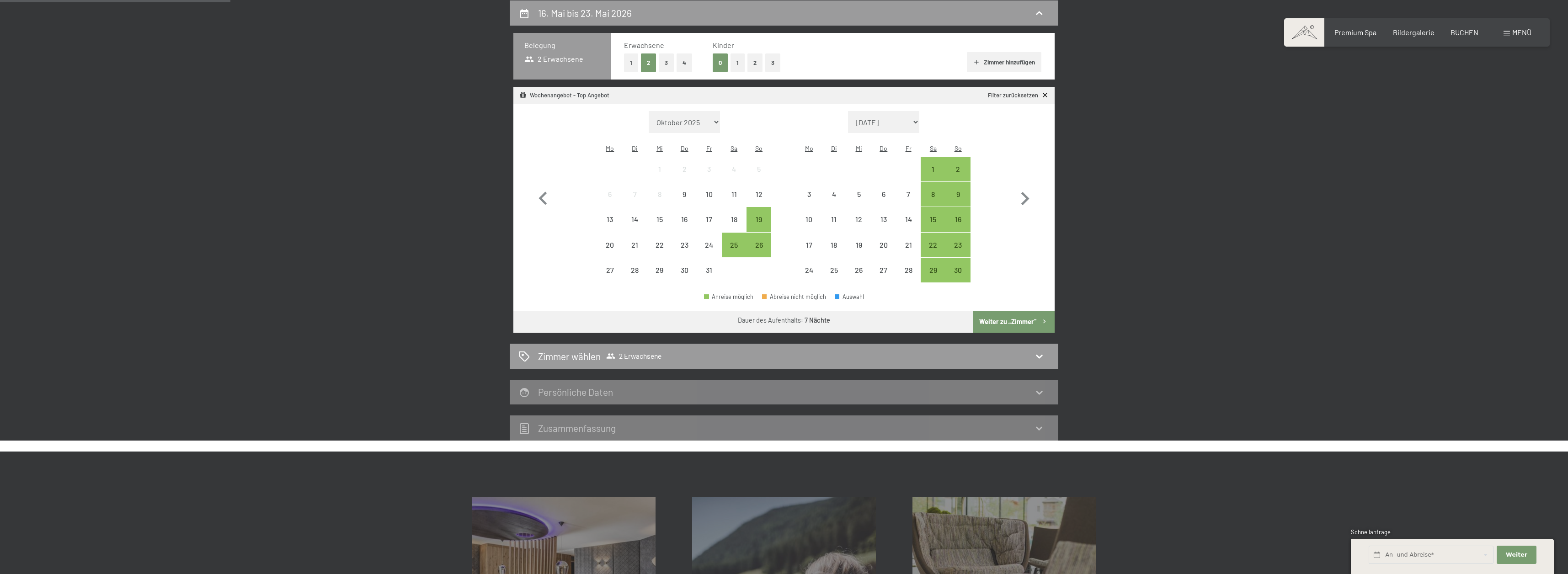
click at [1000, 310] on button "Weiter zu „Zimmer“" at bounding box center [1014, 321] width 82 height 22
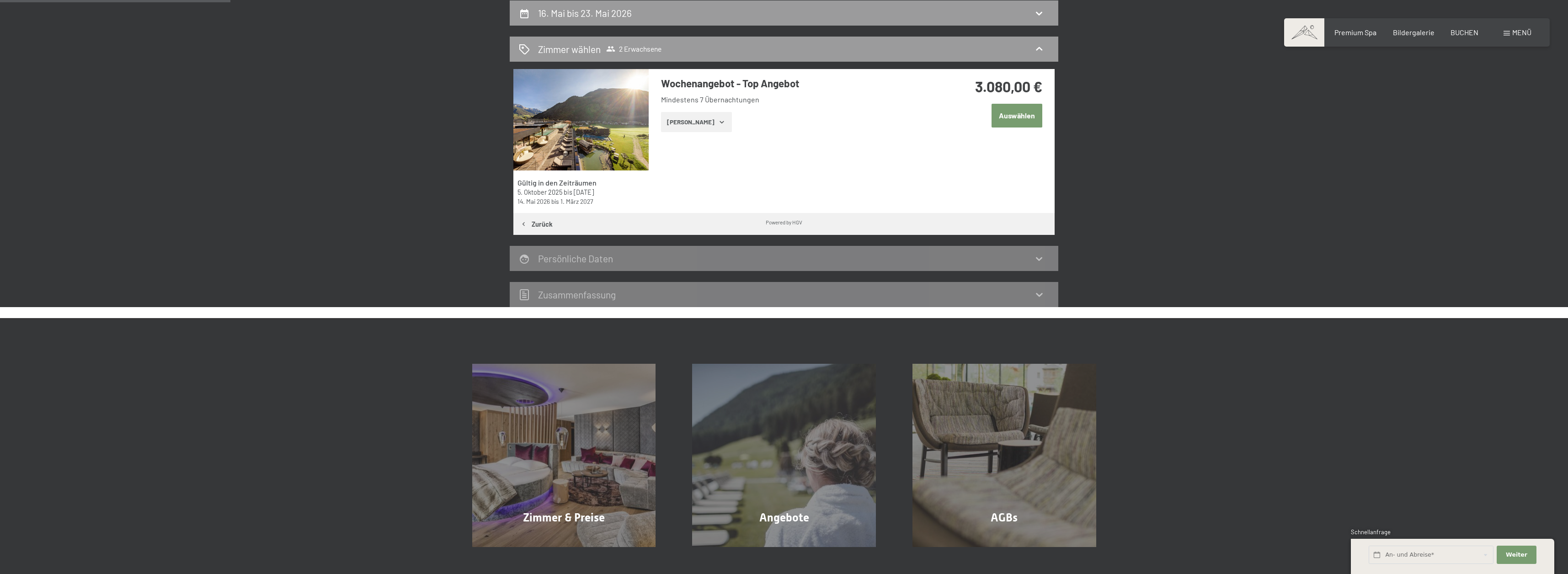
click at [1014, 119] on button "Auswählen" at bounding box center [1016, 115] width 51 height 23
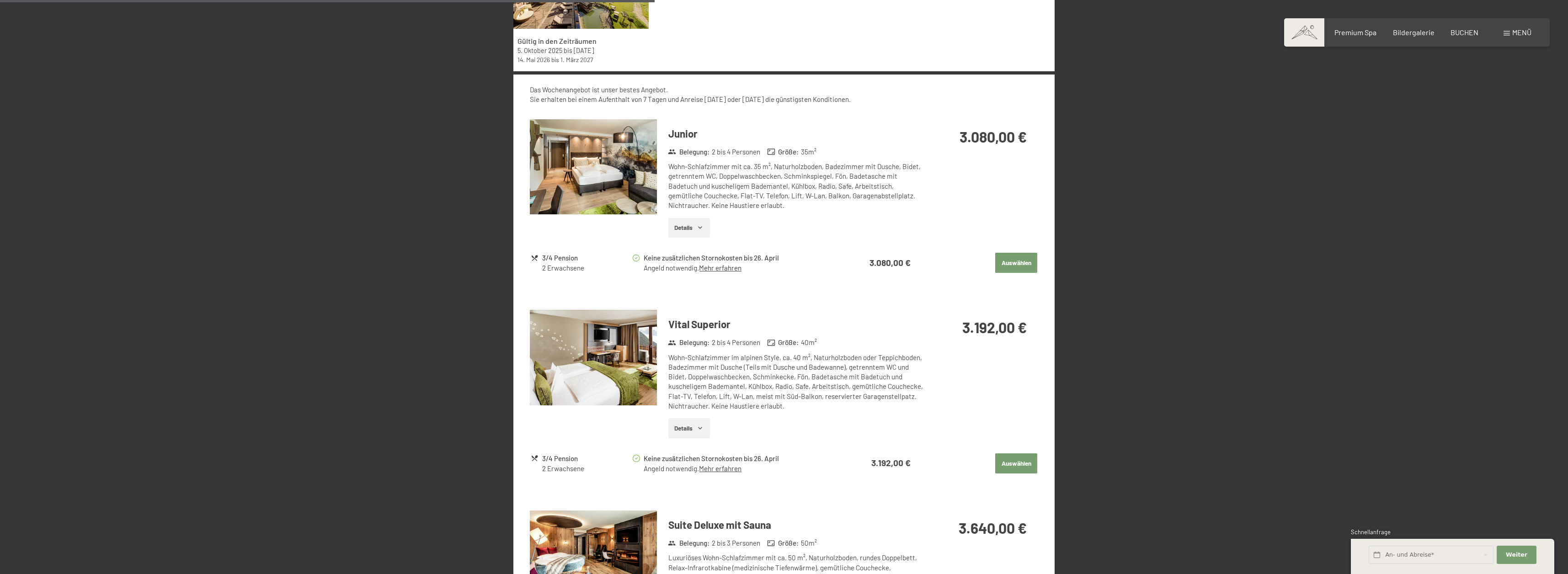
scroll to position [0, 0]
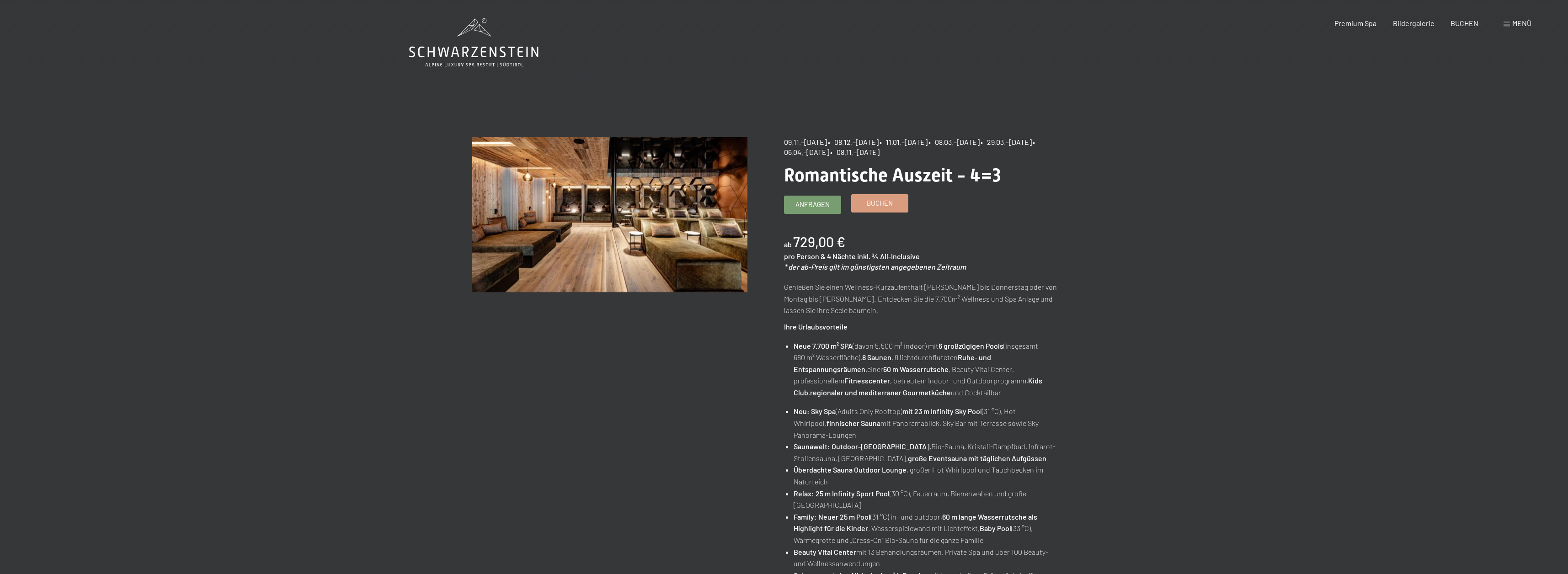
click at [892, 203] on span "Buchen" at bounding box center [880, 203] width 26 height 10
click at [889, 207] on span "Buchen" at bounding box center [880, 203] width 26 height 10
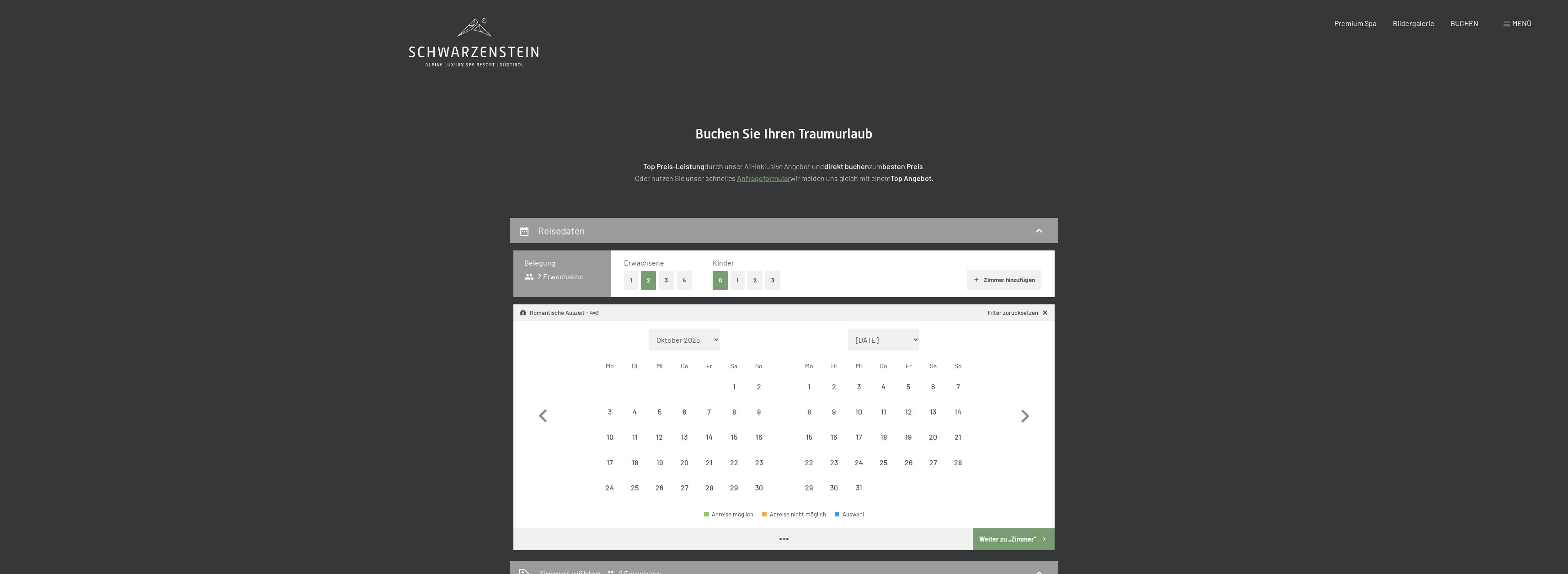
select select "[DATE]"
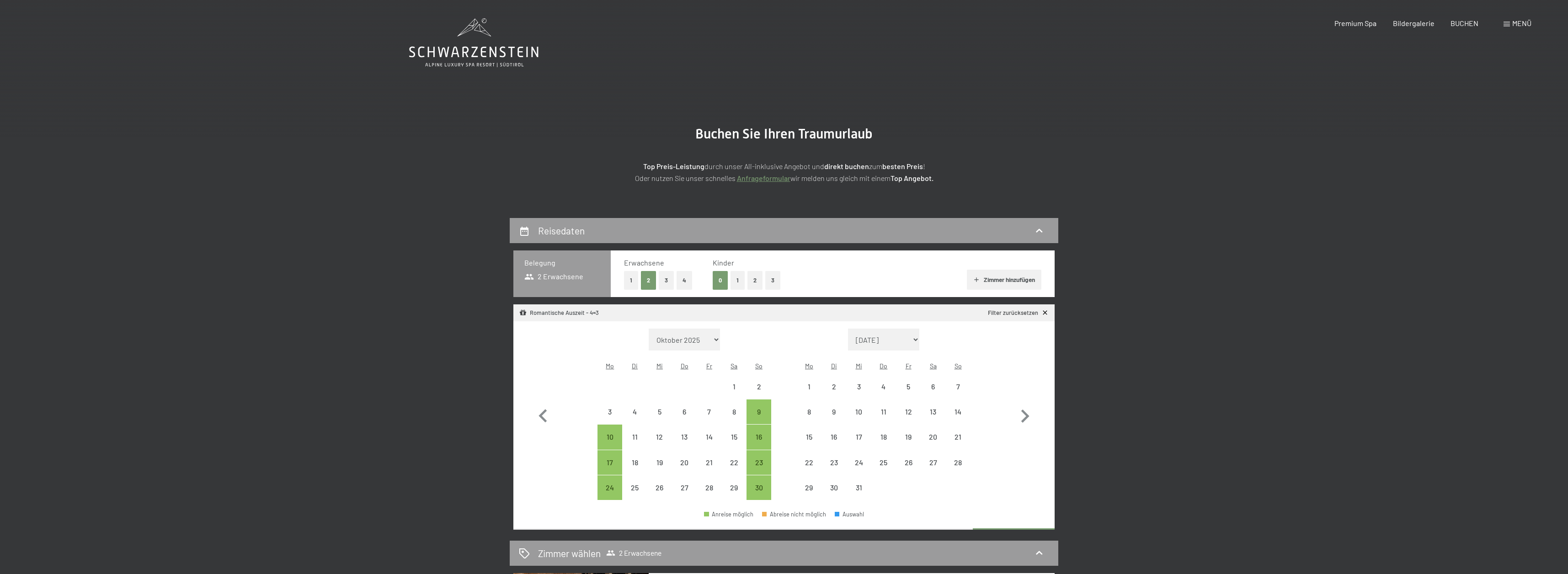
select select "[DATE]"
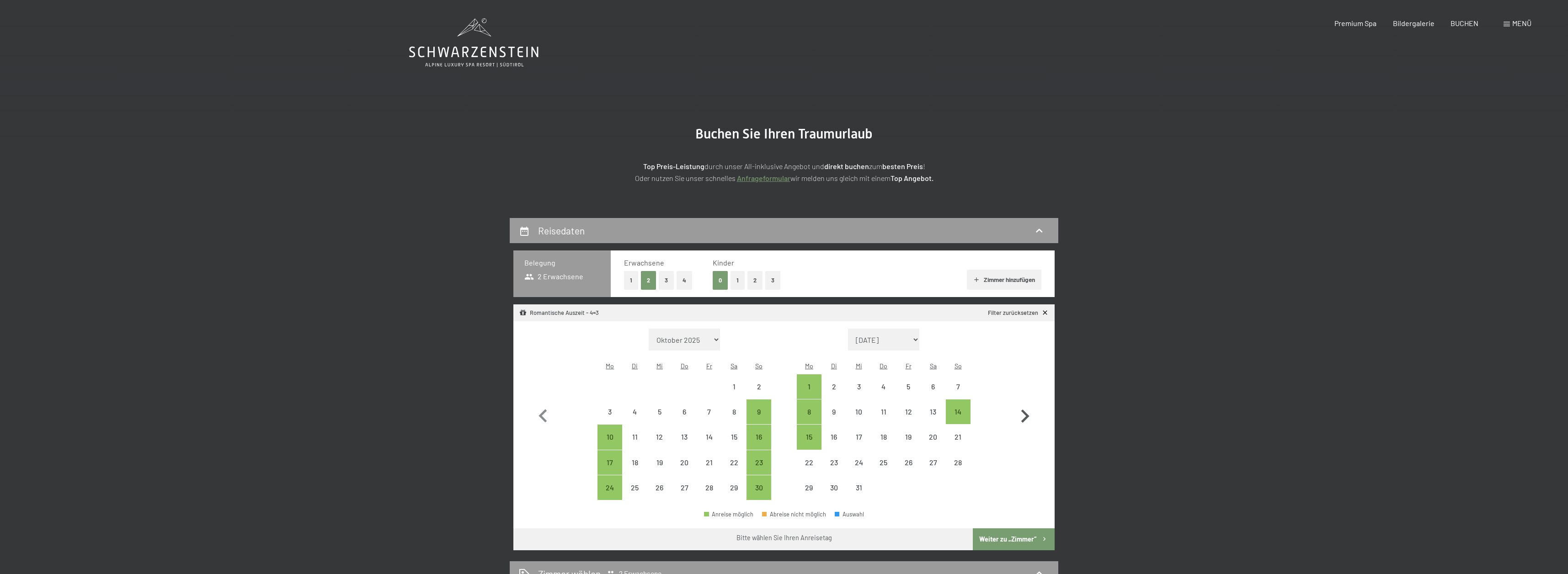
click at [1027, 412] on icon "button" at bounding box center [1024, 415] width 26 height 26
select select "2026-01-01"
select select "2026-02-01"
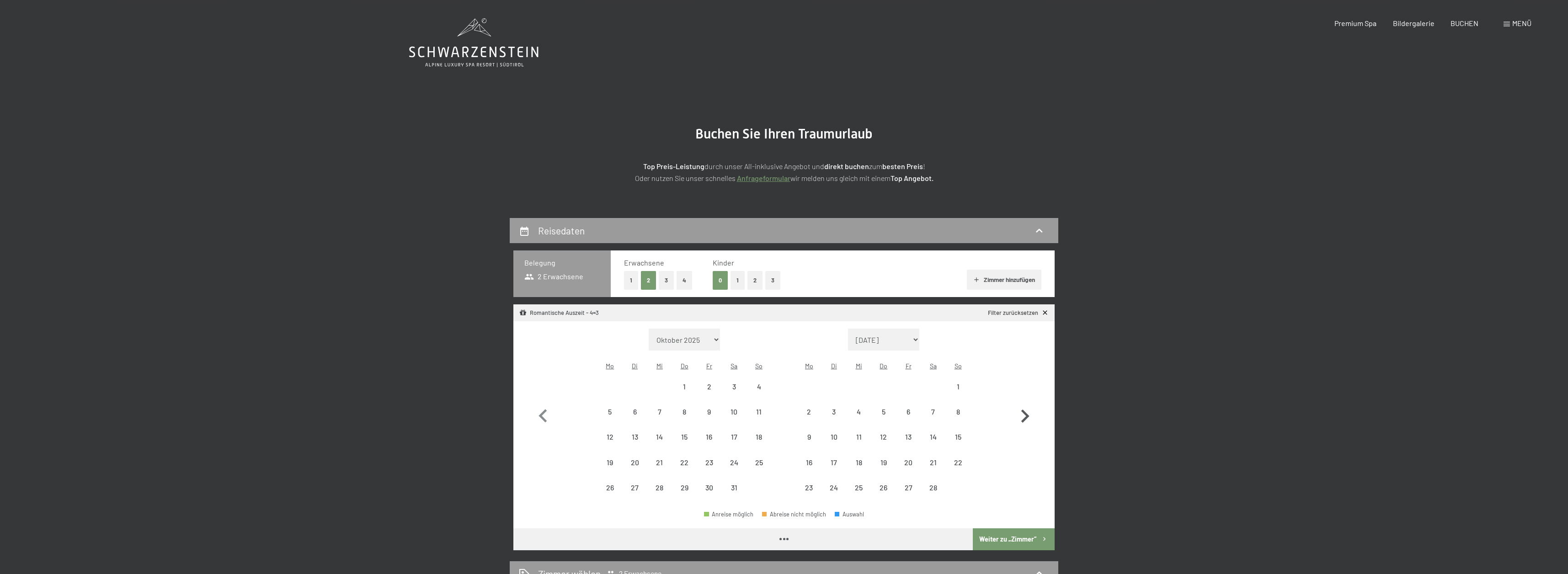
click at [1027, 412] on icon "button" at bounding box center [1024, 415] width 26 height 26
select select "2026-02-01"
select select "[DATE]"
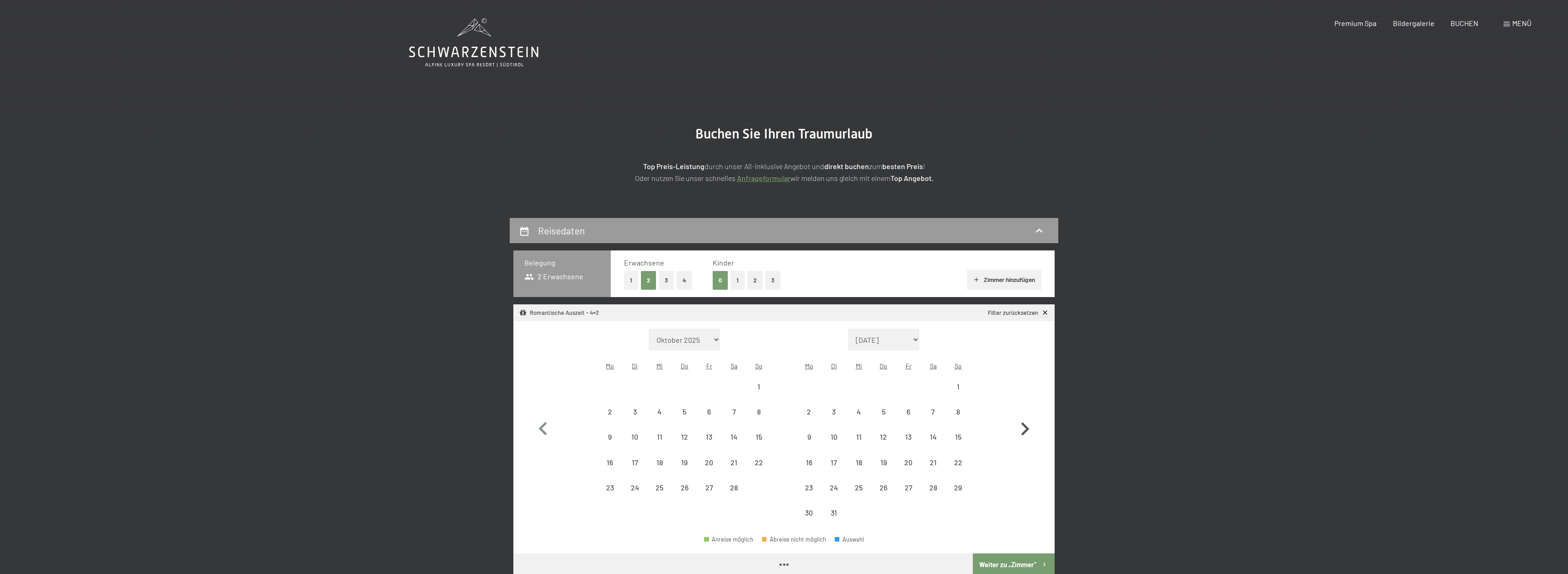
select select "[DATE]"
click at [1027, 415] on icon "button" at bounding box center [1024, 428] width 26 height 26
select select "2026-03-01"
select select "2026-04-01"
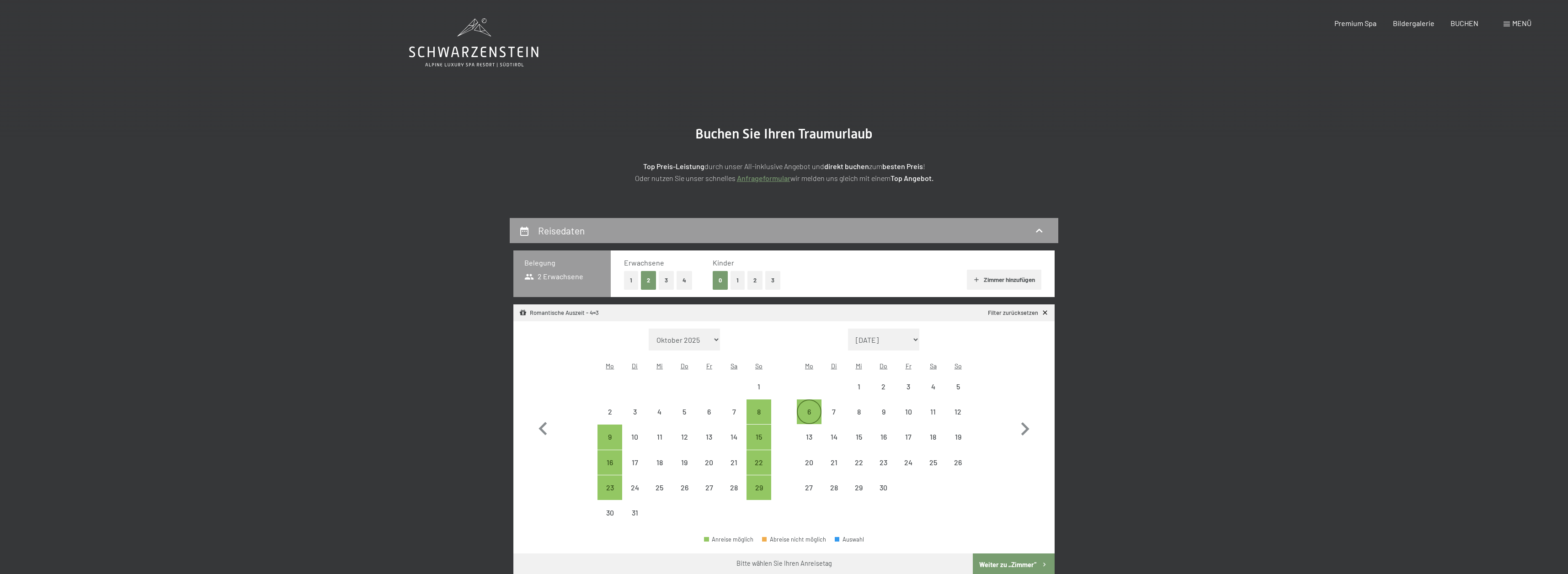
click at [814, 408] on div "6" at bounding box center [809, 419] width 23 height 23
select select "2026-03-01"
select select "2026-04-01"
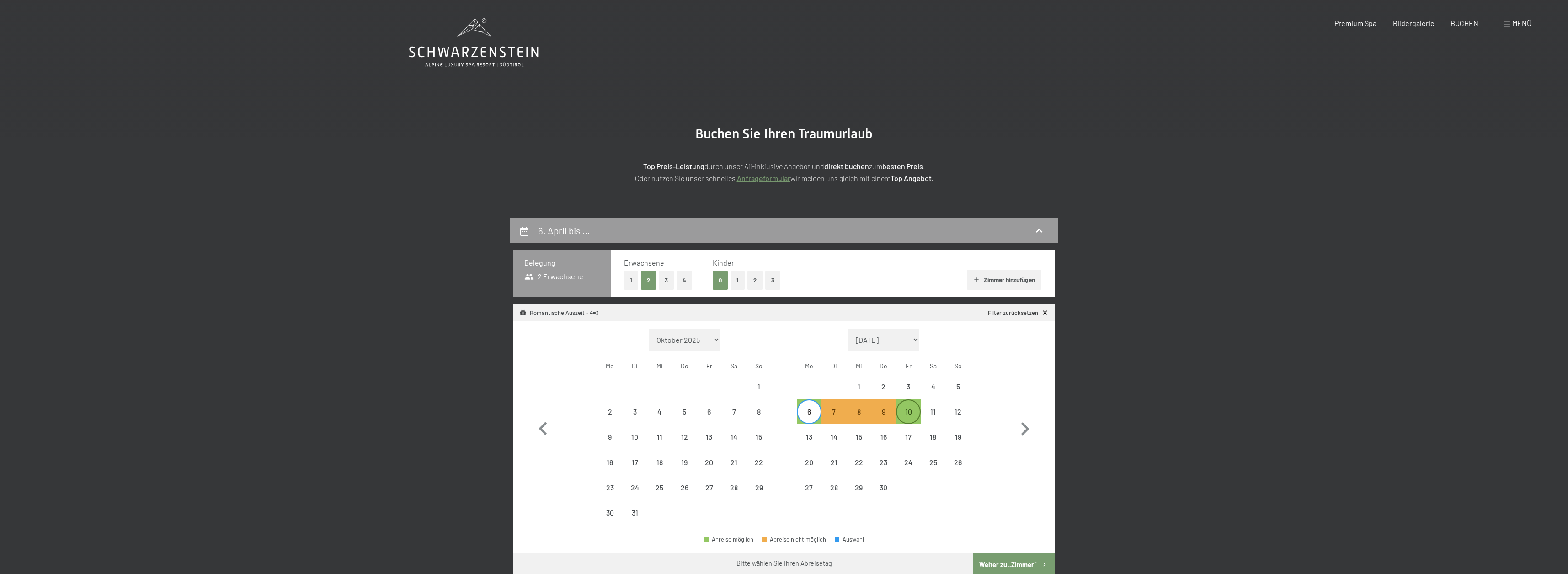
click at [914, 408] on div "10" at bounding box center [908, 419] width 23 height 23
select select "2026-03-01"
select select "2026-04-01"
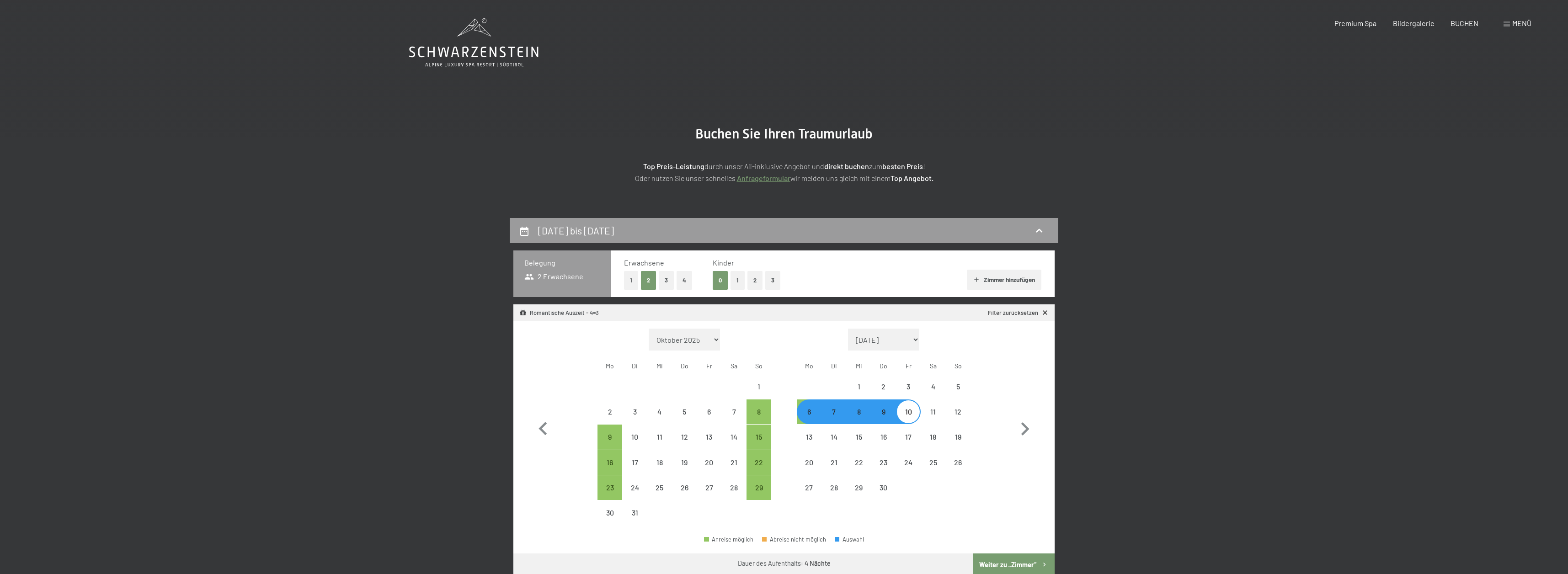
select select "2025-11-01"
select select "2025-12-01"
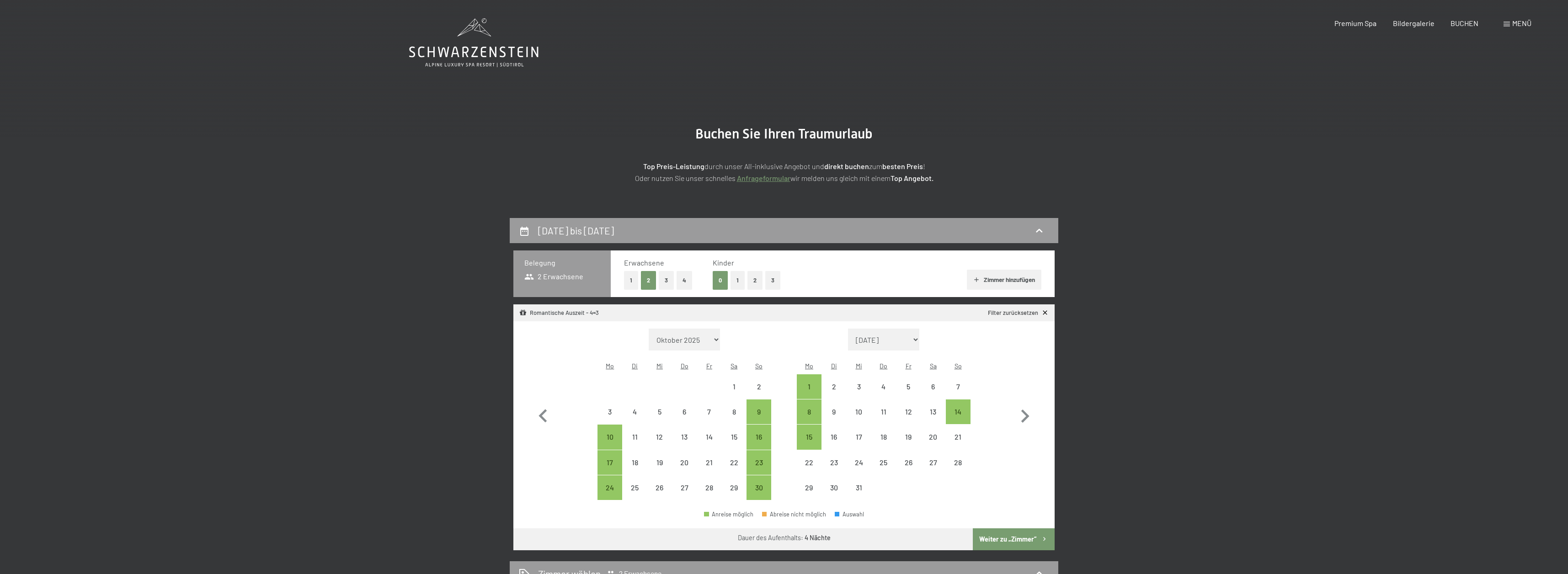
click at [1008, 528] on button "Weiter zu „Zimmer“" at bounding box center [1014, 539] width 82 height 22
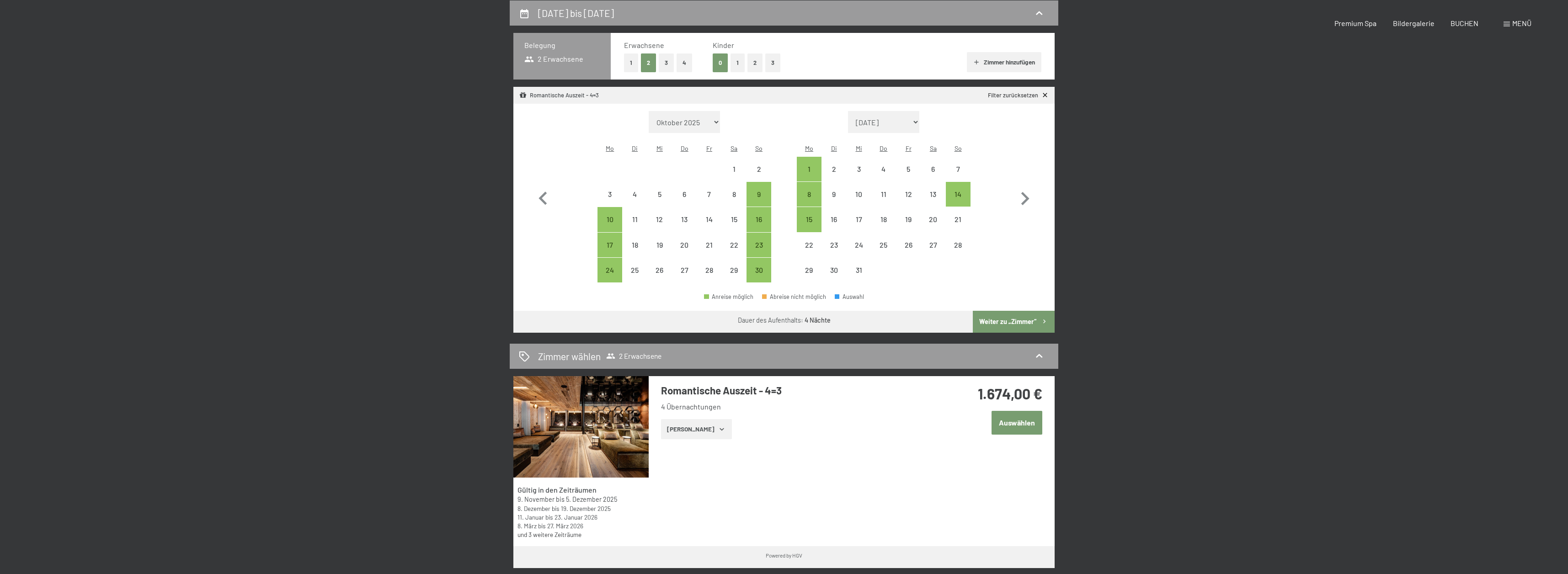
select select "2025-11-01"
select select "2025-12-01"
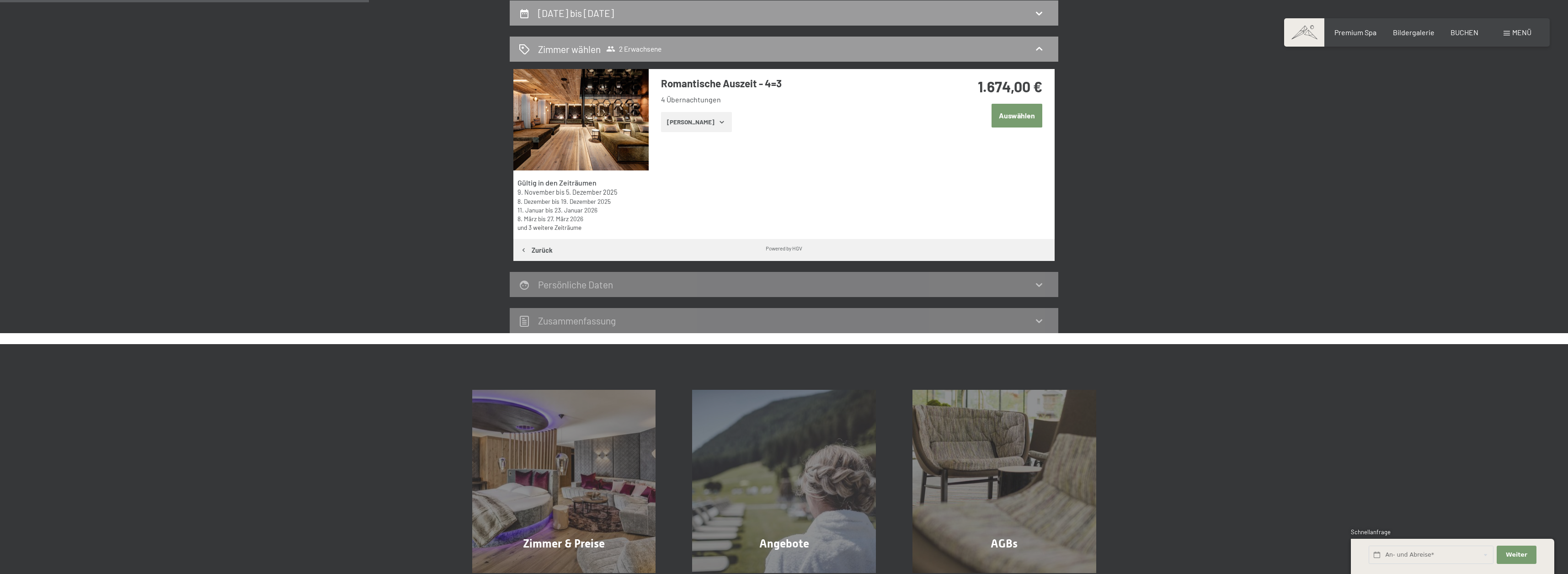
click at [1017, 121] on button "Auswählen" at bounding box center [1016, 115] width 51 height 23
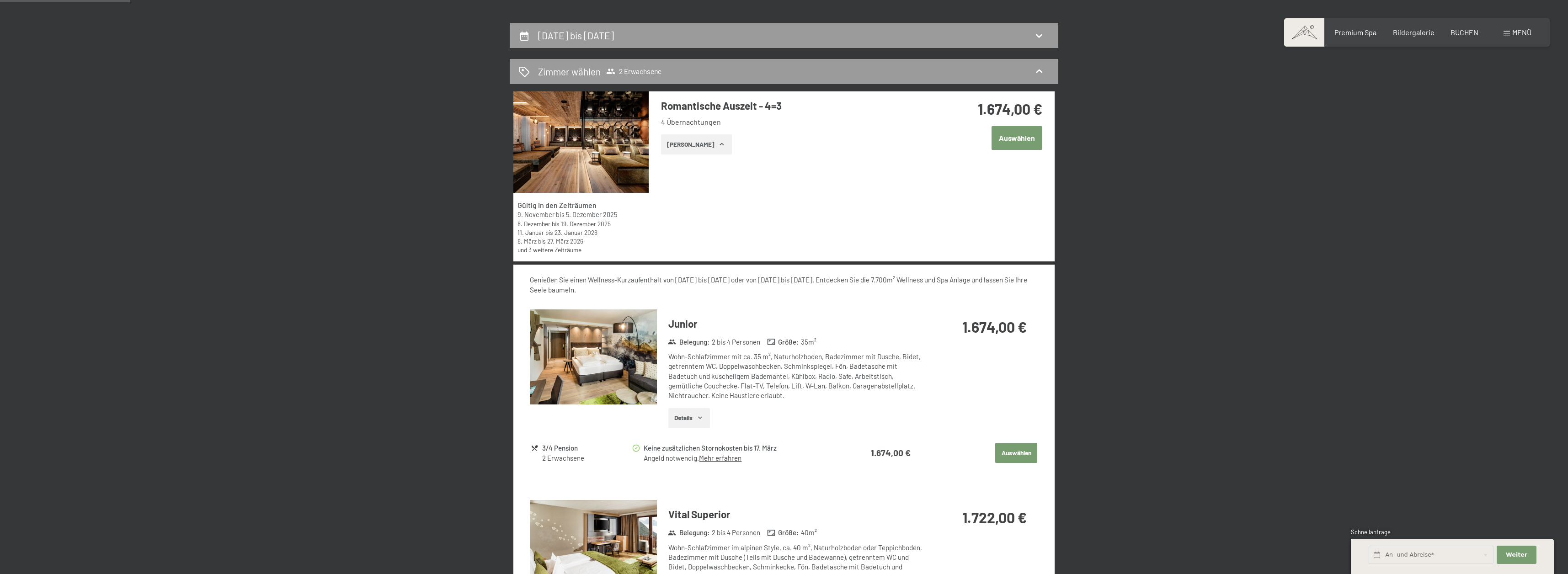
scroll to position [0, 0]
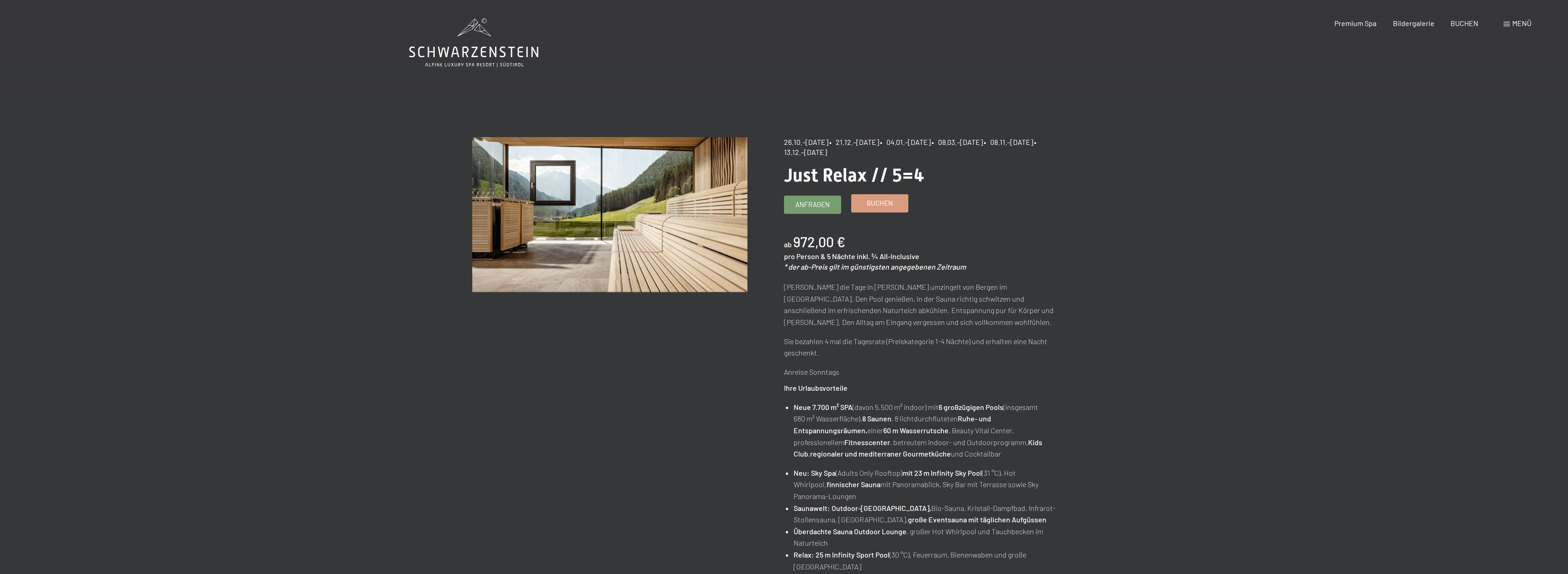
click at [899, 204] on link "Buchen" at bounding box center [880, 203] width 56 height 17
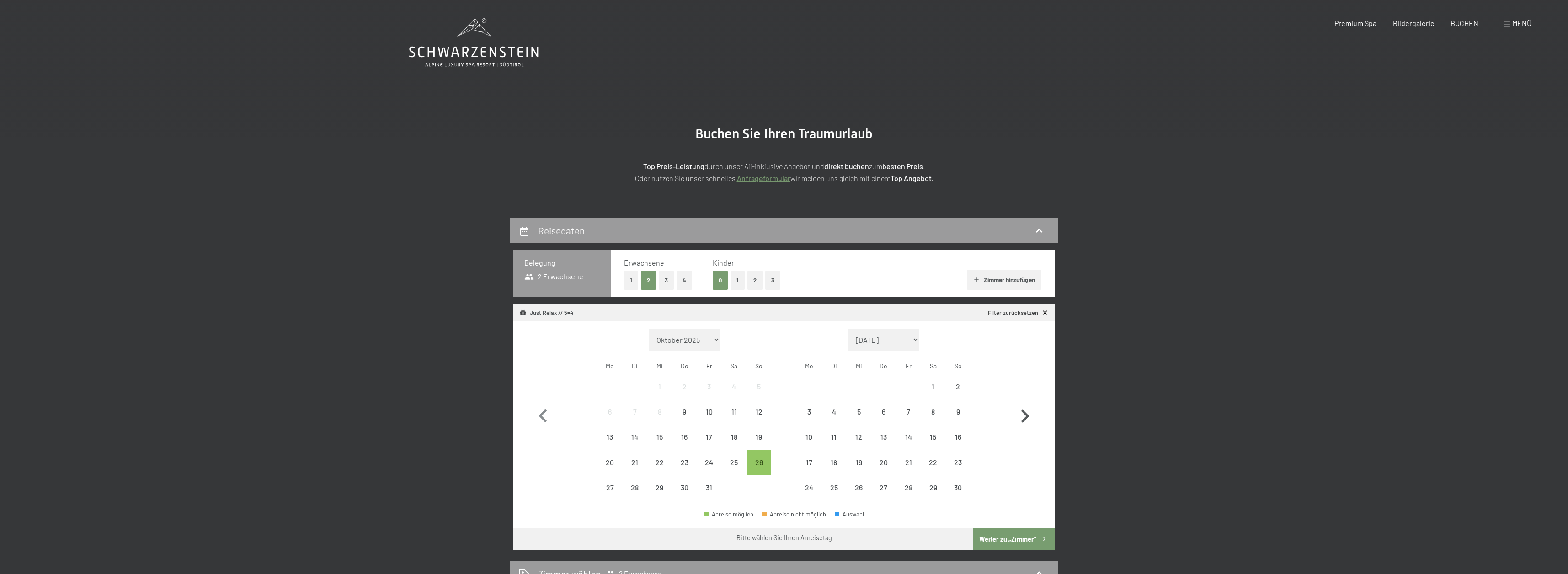
click at [1025, 411] on icon "button" at bounding box center [1025, 416] width 8 height 13
select select "[DATE]"
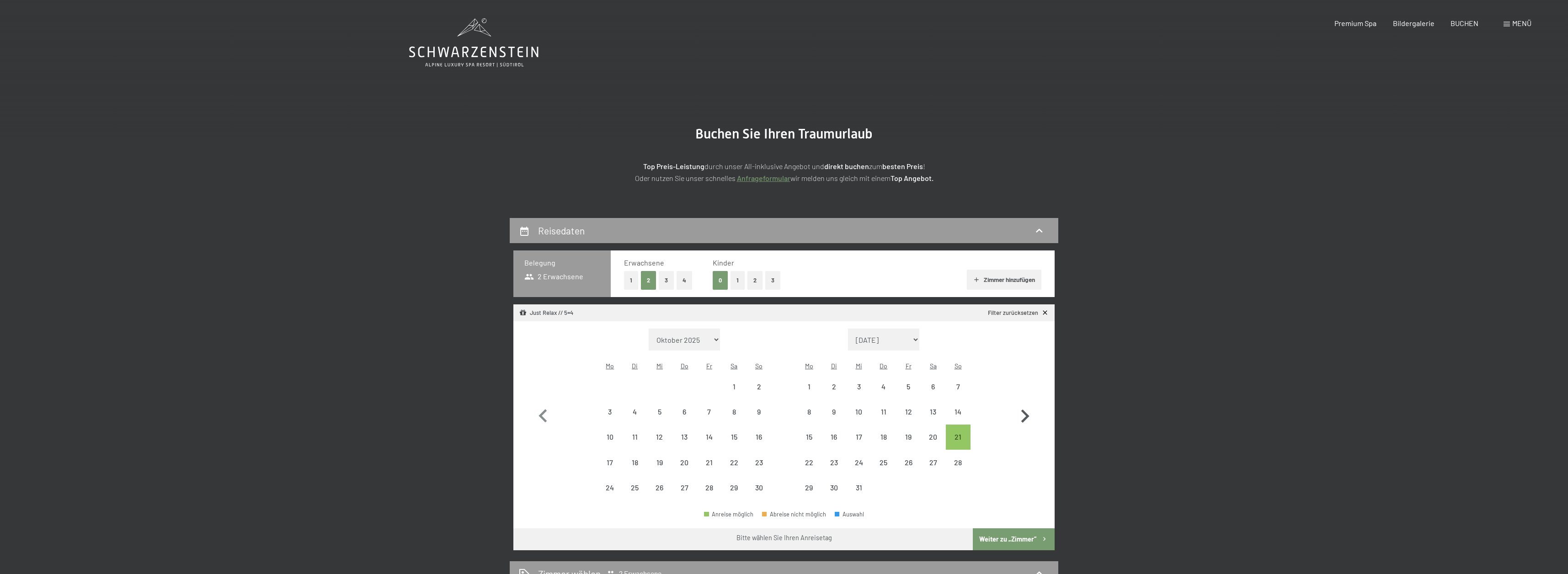
click at [1025, 411] on icon "button" at bounding box center [1025, 416] width 8 height 13
select select "[DATE]"
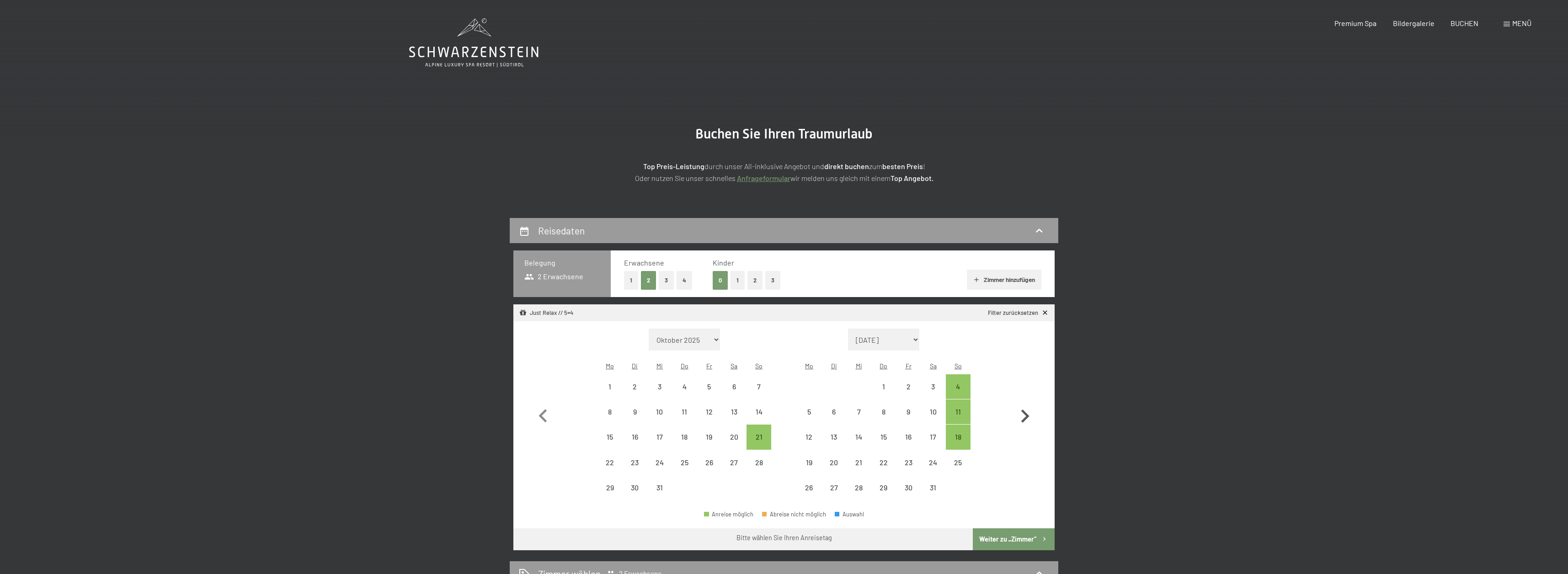
click at [1025, 411] on icon "button" at bounding box center [1025, 416] width 8 height 13
select select "[DATE]"
select select "2026-02-01"
select select "2026-01-01"
select select "2026-02-01"
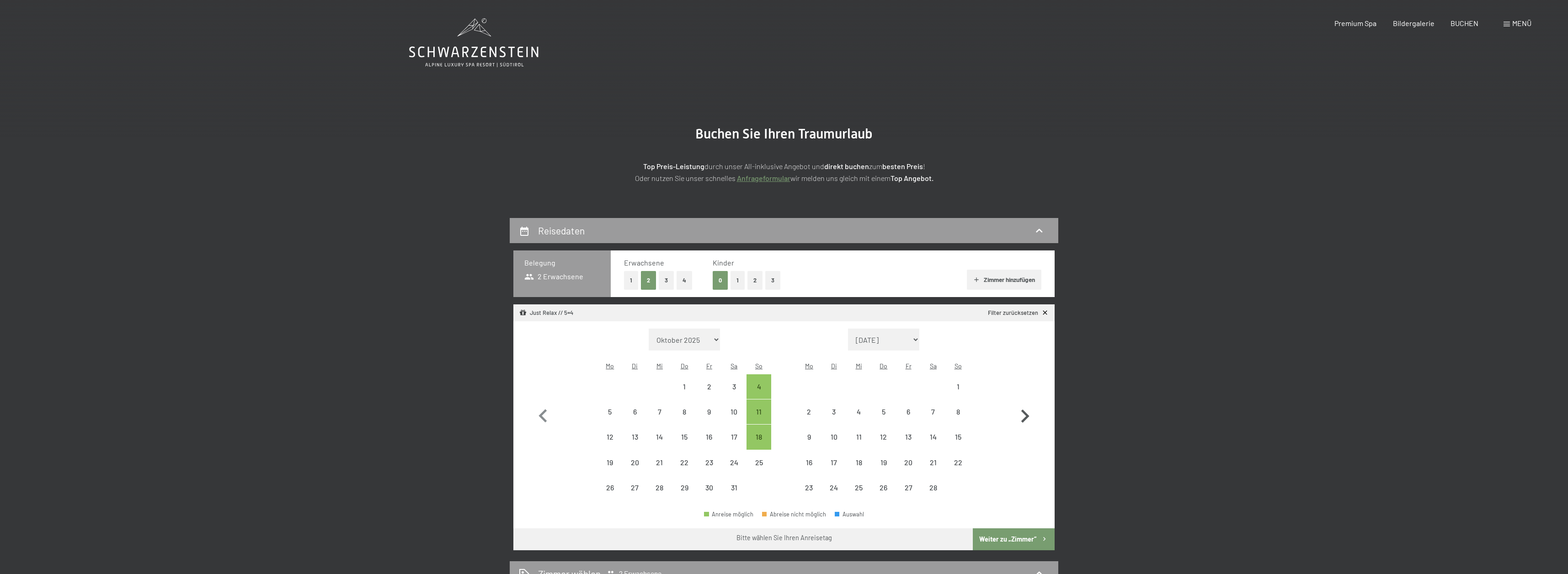
click at [1025, 411] on icon "button" at bounding box center [1025, 416] width 8 height 13
select select "2026-02-01"
select select "2026-03-01"
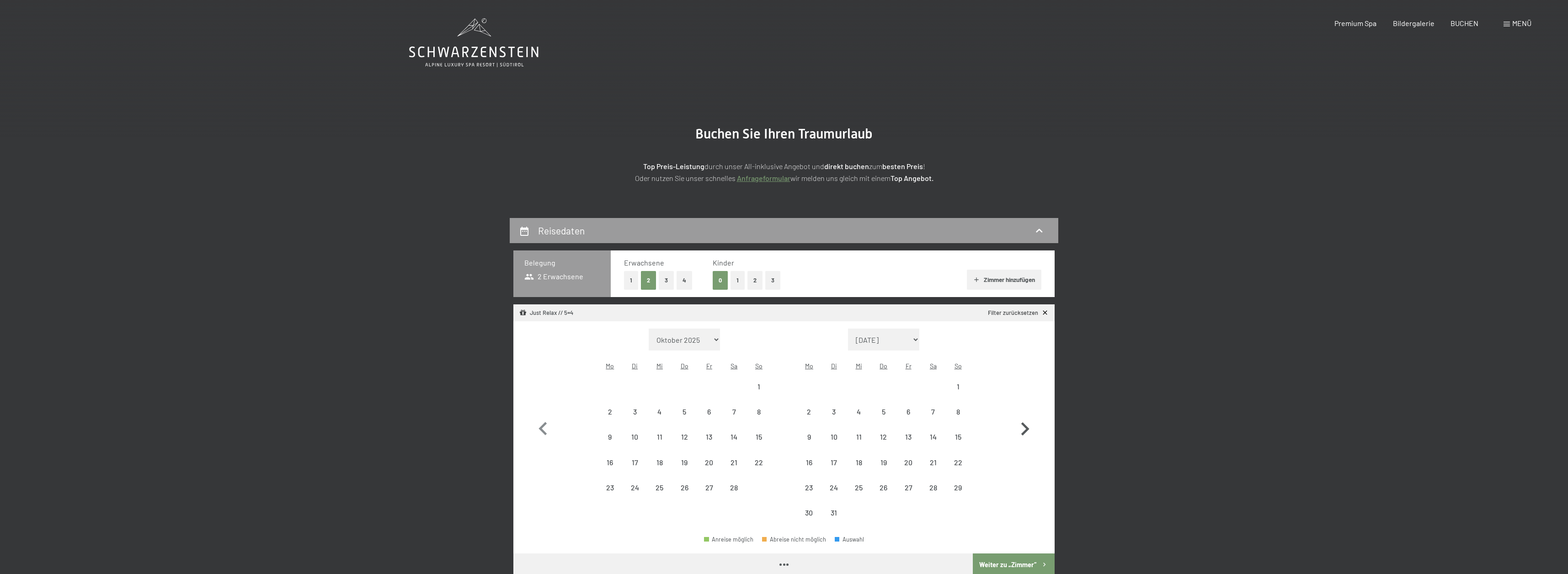
select select "2026-02-01"
select select "2026-03-01"
click at [1025, 415] on icon "button" at bounding box center [1024, 428] width 26 height 26
select select "2026-03-01"
select select "2026-04-01"
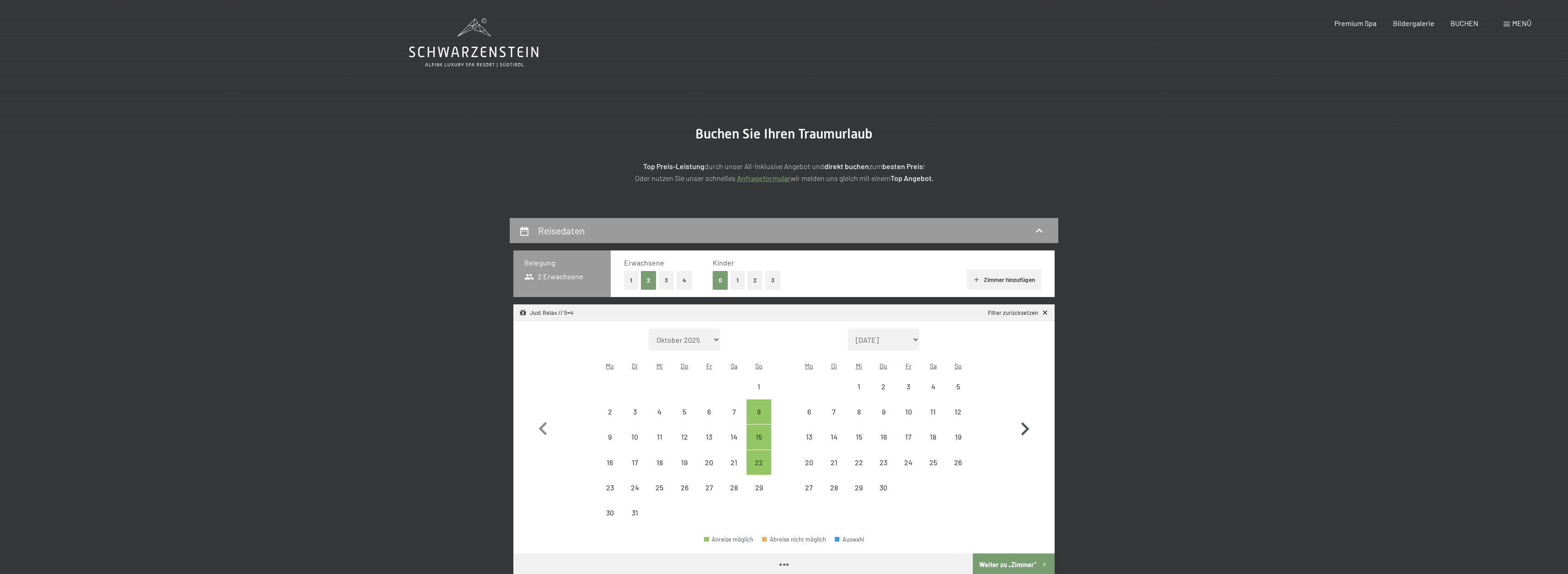
select select "2026-03-01"
select select "2026-04-01"
click at [751, 459] on div "22" at bounding box center [758, 470] width 23 height 23
select select "2026-03-01"
select select "2026-04-01"
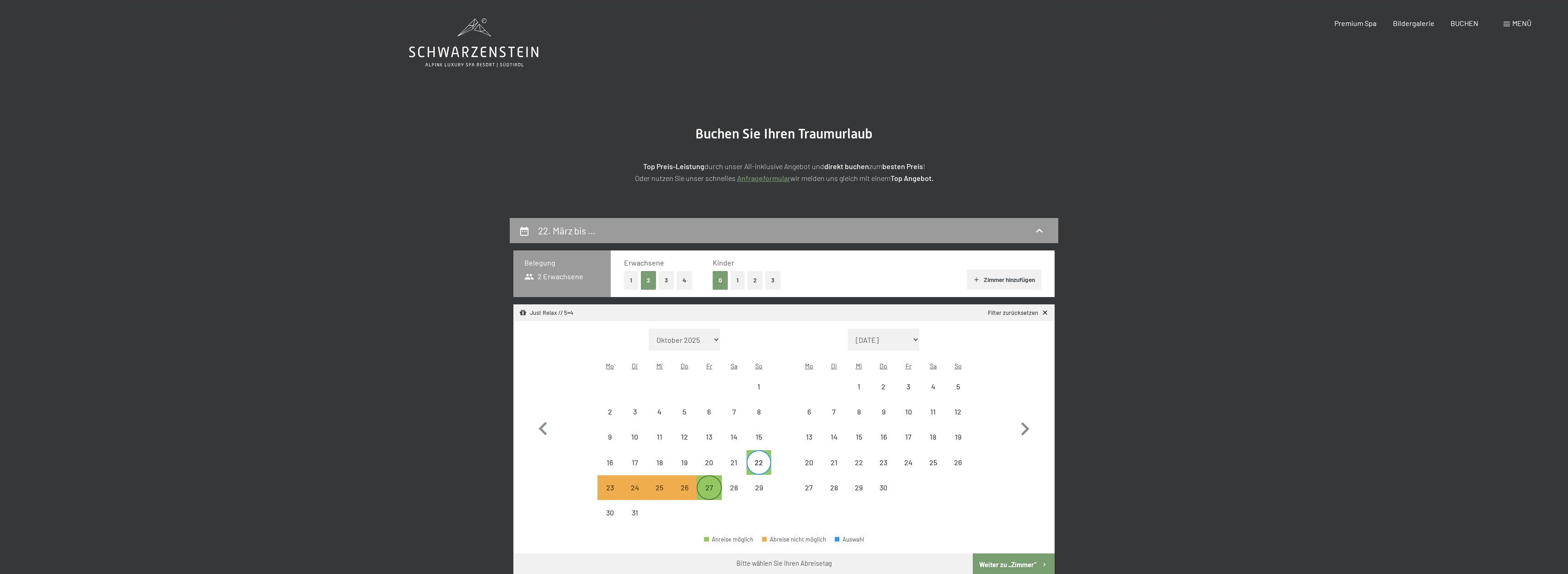
click at [711, 484] on div "27" at bounding box center [709, 495] width 23 height 23
select select "[DATE]"
click at [994, 553] on button "Weiter zu „Zimmer“" at bounding box center [1014, 564] width 82 height 22
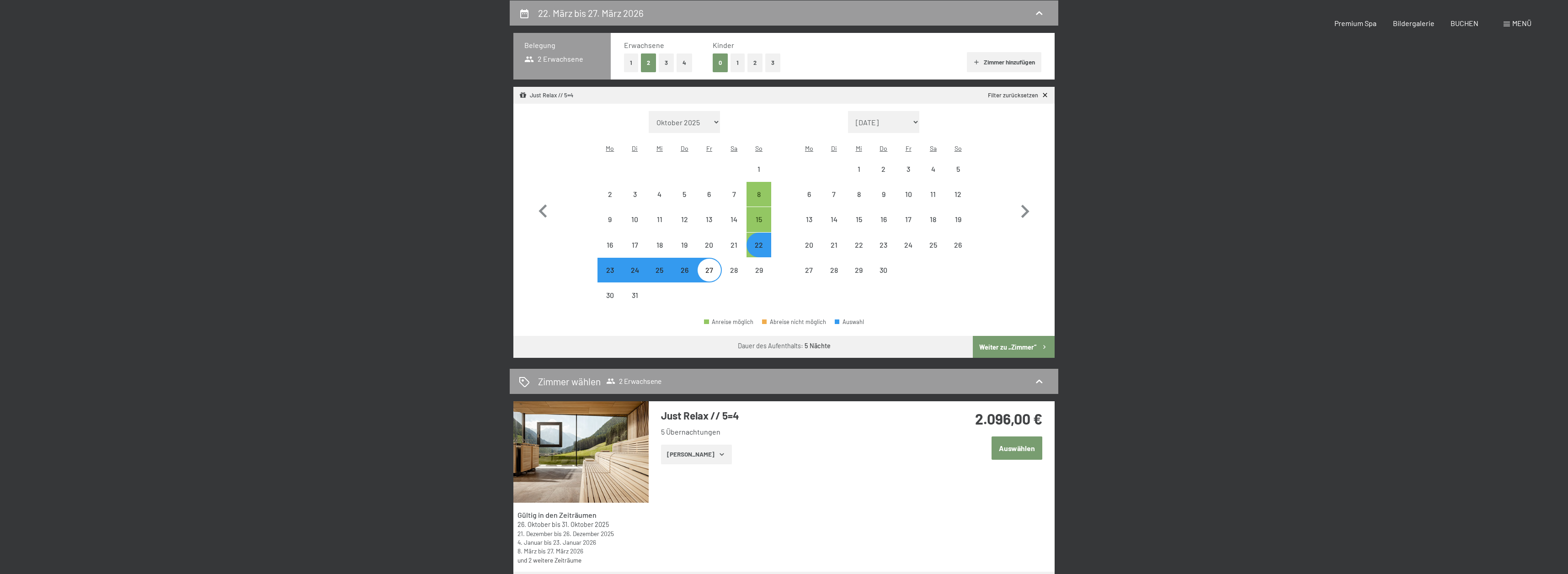
select select "[DATE]"
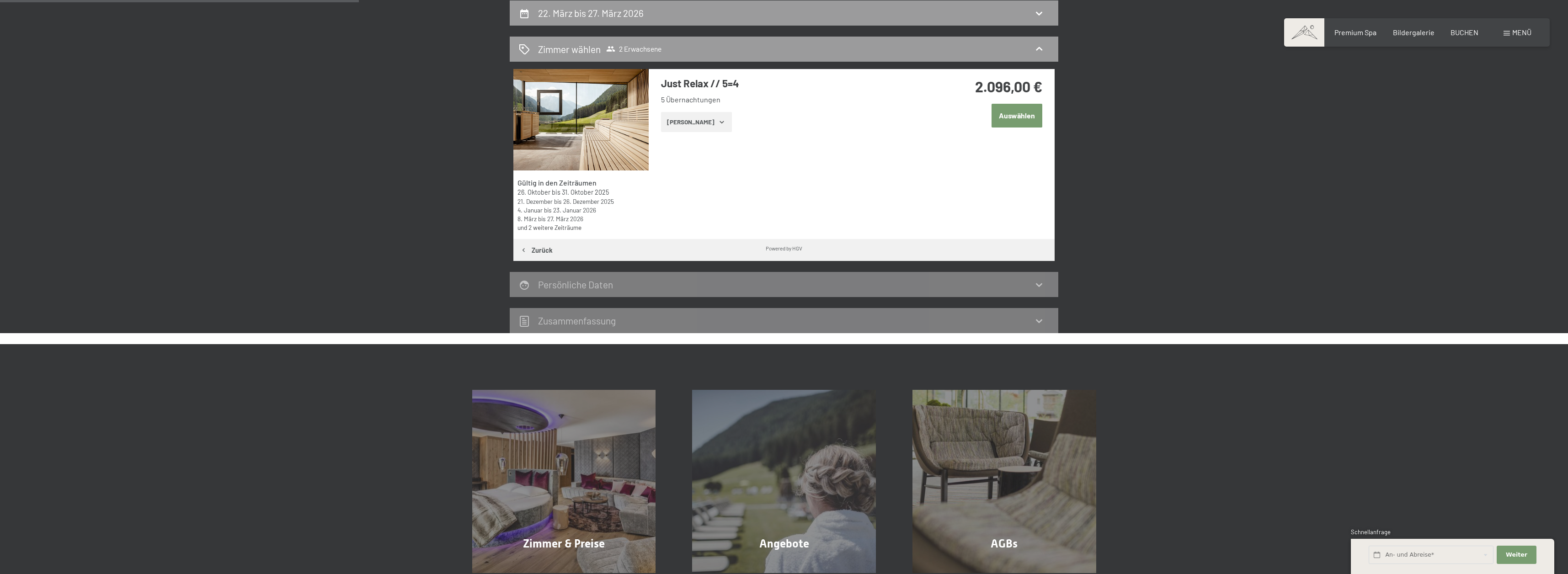
click at [1036, 115] on button "Auswählen" at bounding box center [1016, 115] width 51 height 23
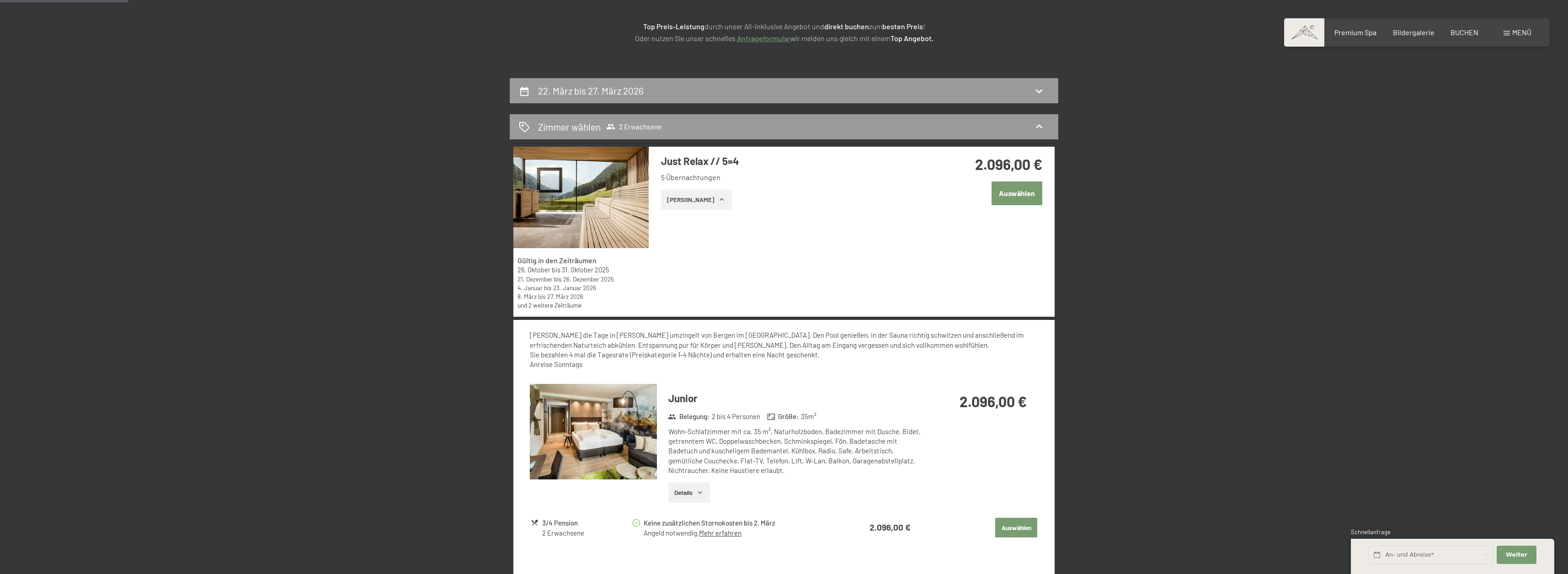
scroll to position [112, 0]
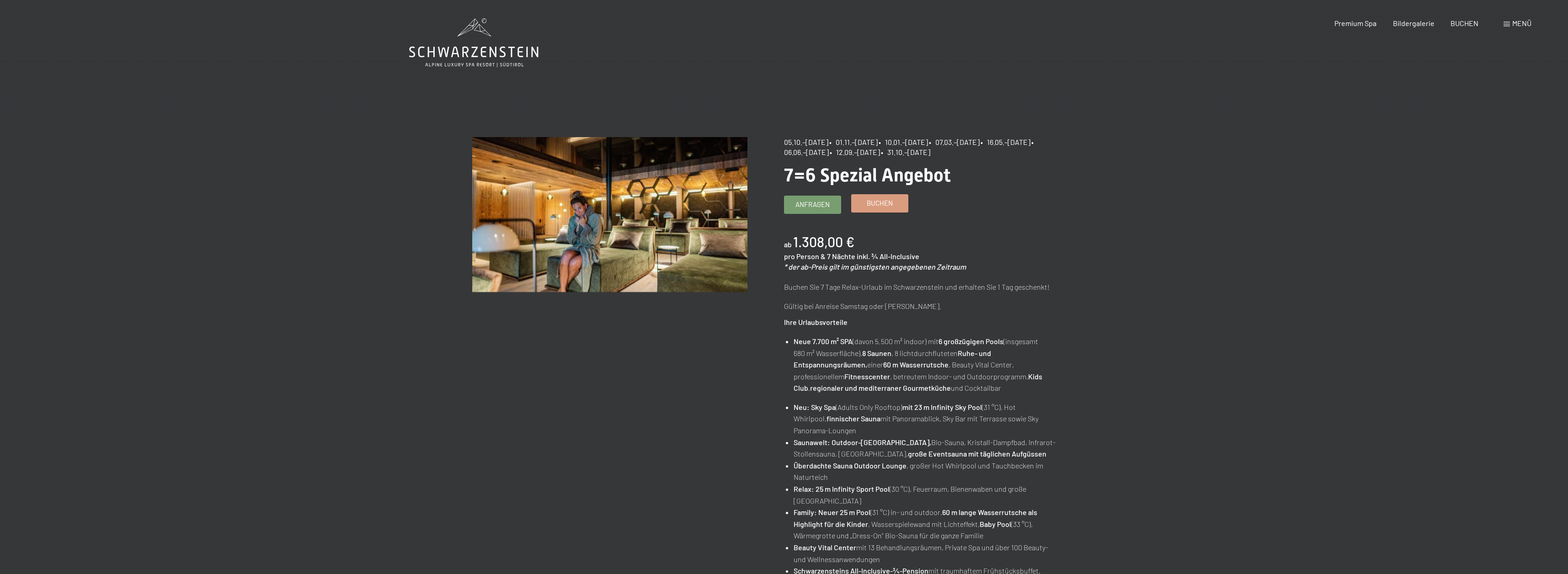
click at [892, 206] on span "Buchen" at bounding box center [880, 203] width 26 height 10
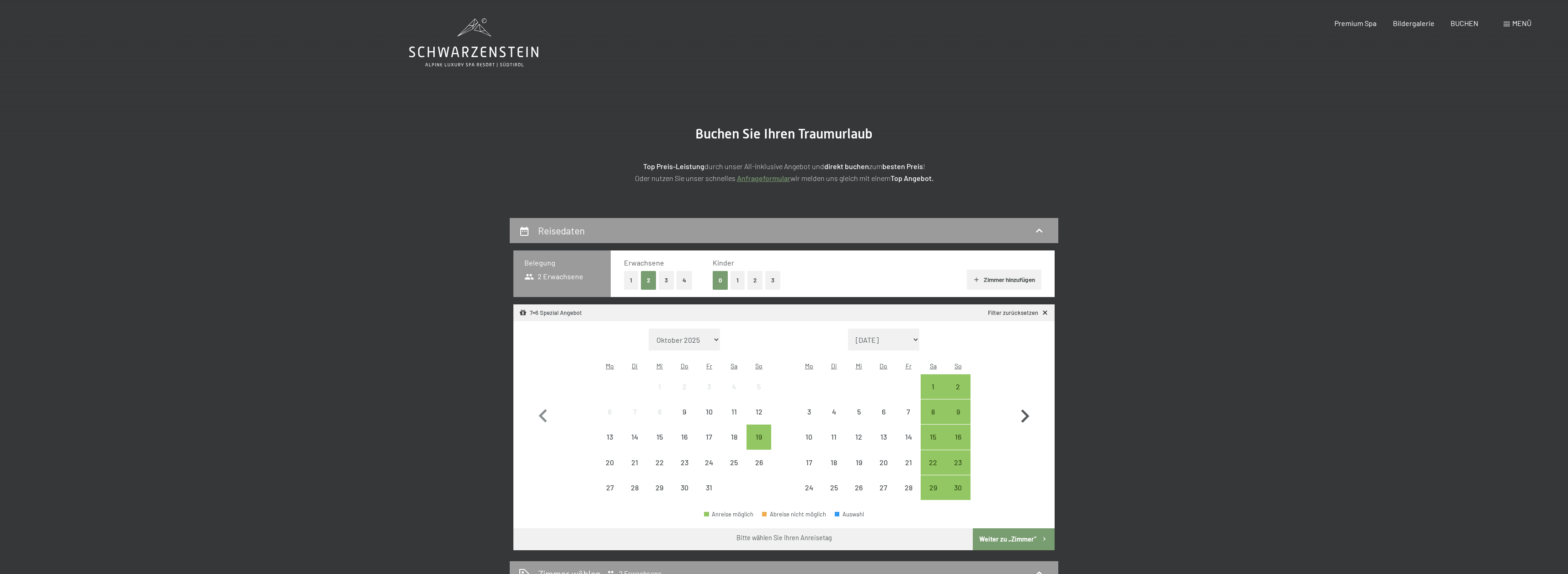
click at [1025, 403] on icon "button" at bounding box center [1024, 415] width 26 height 26
select select "[DATE]"
click at [1025, 403] on icon "button" at bounding box center [1024, 415] width 26 height 26
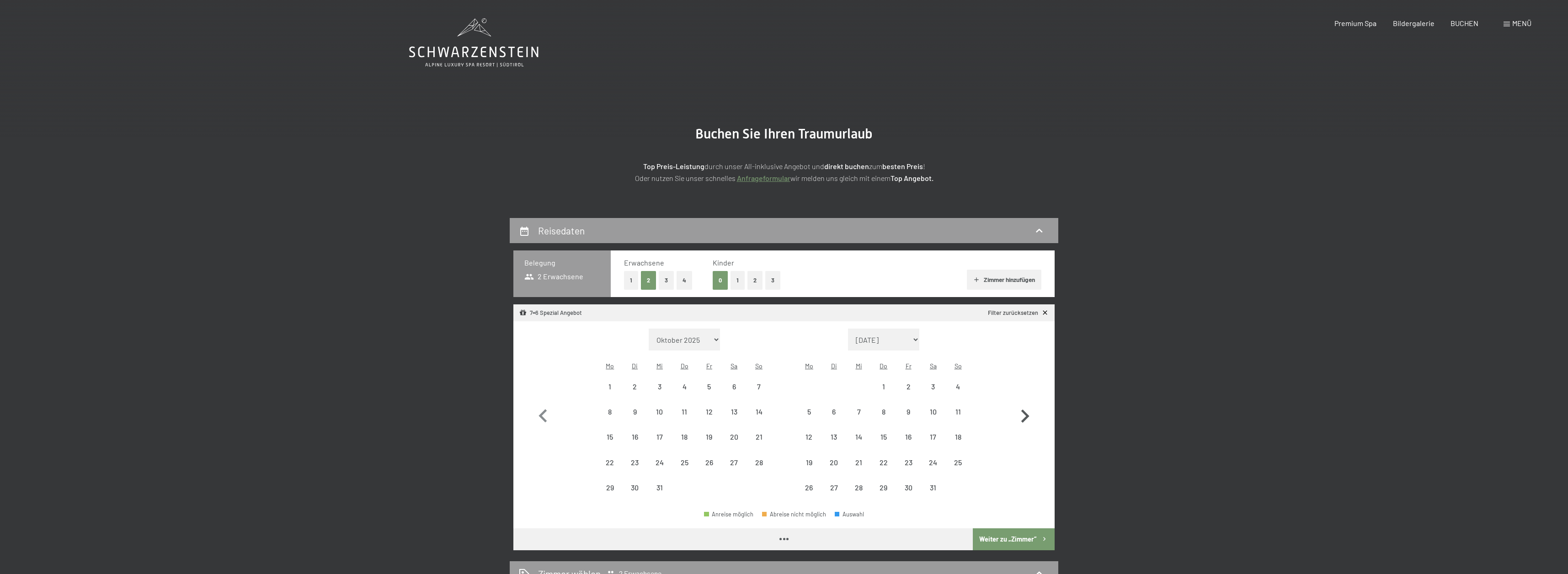
select select "[DATE]"
click at [1025, 403] on icon "button" at bounding box center [1024, 415] width 26 height 26
select select "[DATE]"
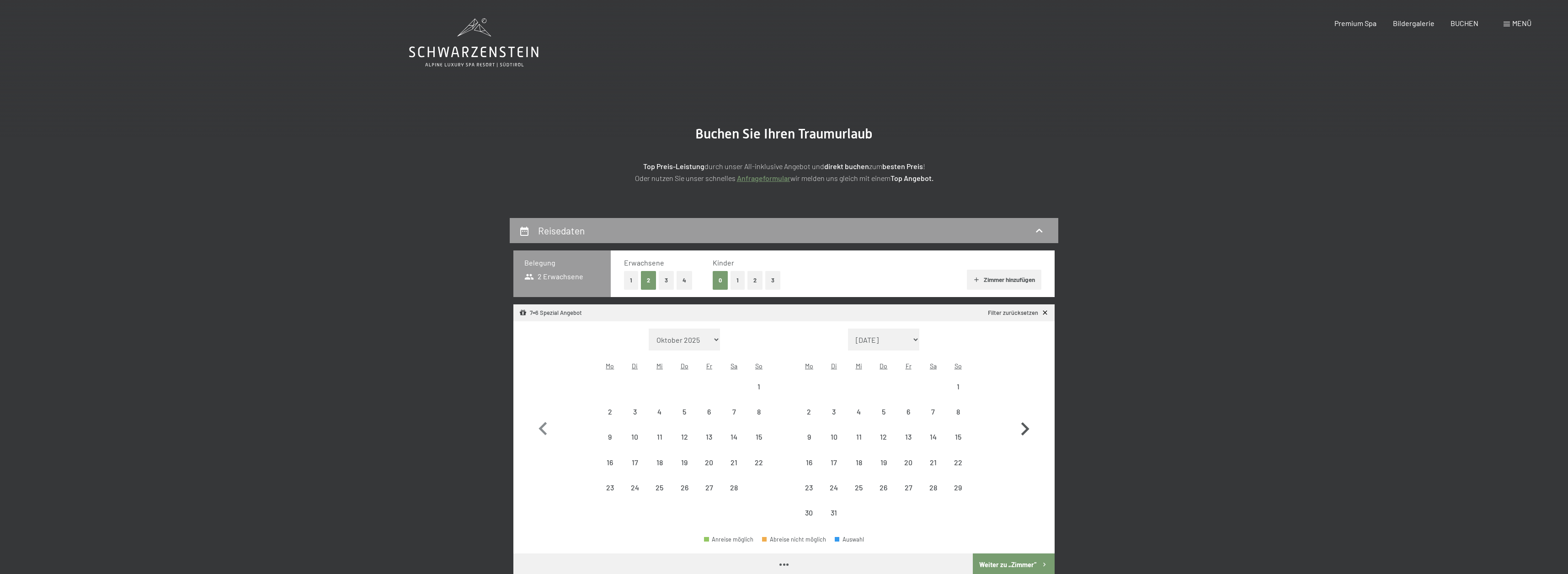
click at [1025, 401] on button "button" at bounding box center [1024, 426] width 26 height 197
select select "2026-04-01"
select select "2026-05-01"
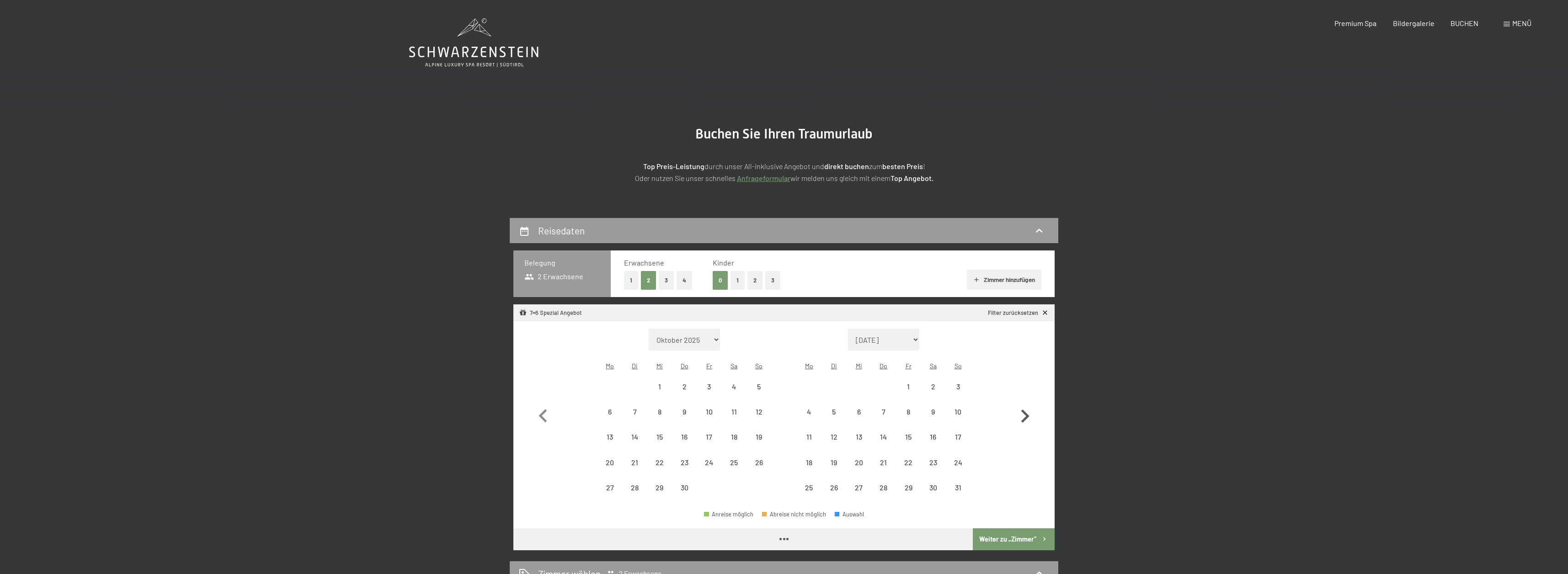
select select "2026-04-01"
select select "2026-05-01"
click at [1025, 403] on icon "button" at bounding box center [1024, 415] width 26 height 26
select select "2026-05-01"
select select "2026-06-01"
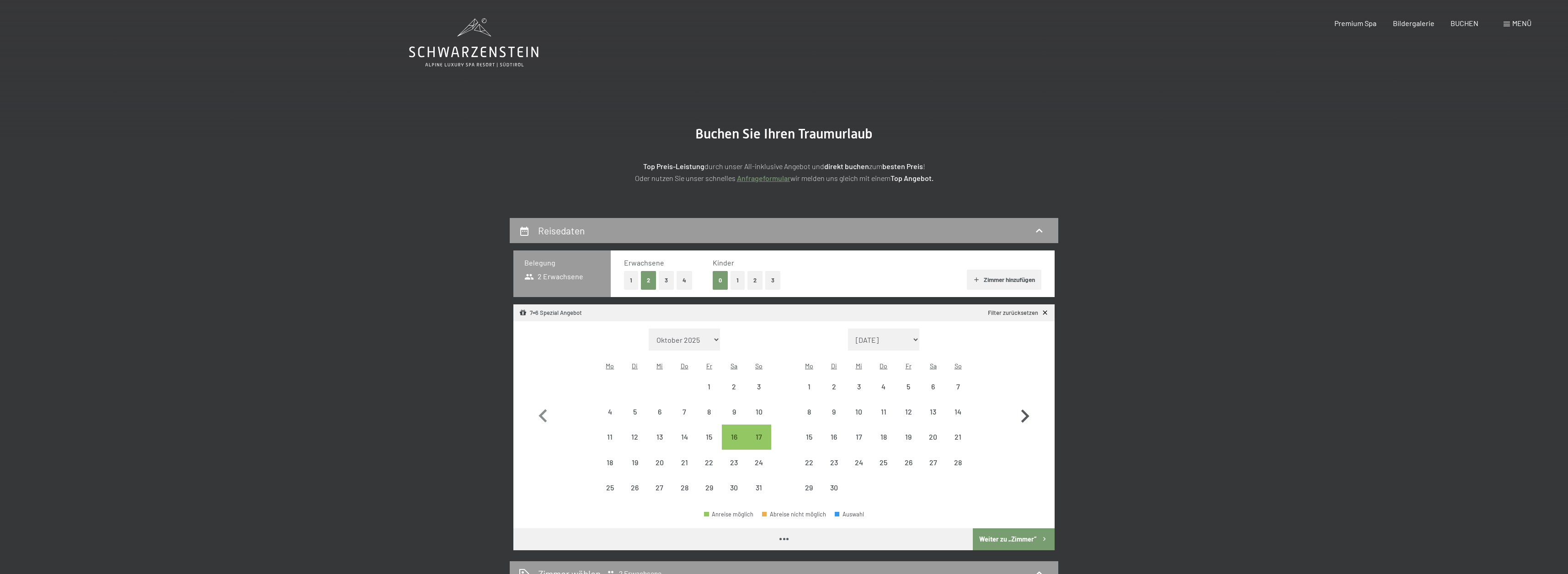
select select "2026-05-01"
select select "2026-06-01"
click at [933, 383] on div "6" at bounding box center [933, 394] width 23 height 23
select select "2026-05-01"
select select "2026-06-01"
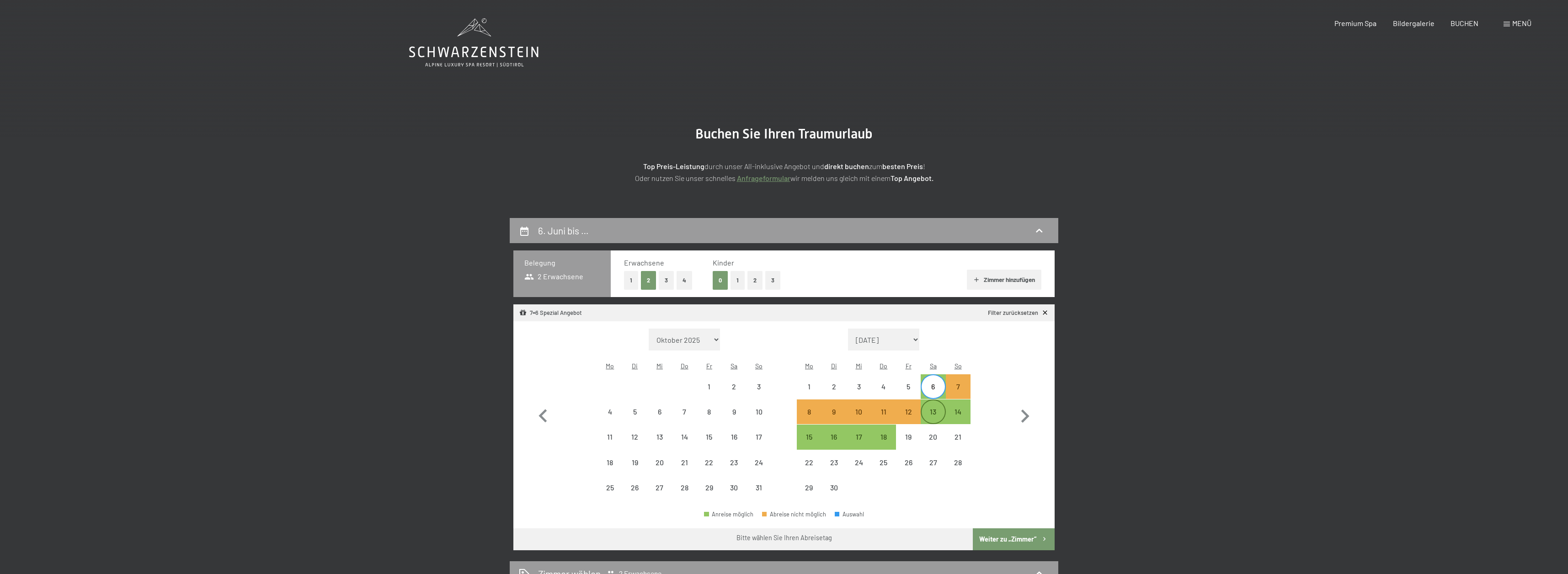
click at [933, 408] on div "13" at bounding box center [933, 419] width 23 height 23
select select "2026-05-01"
select select "2026-06-01"
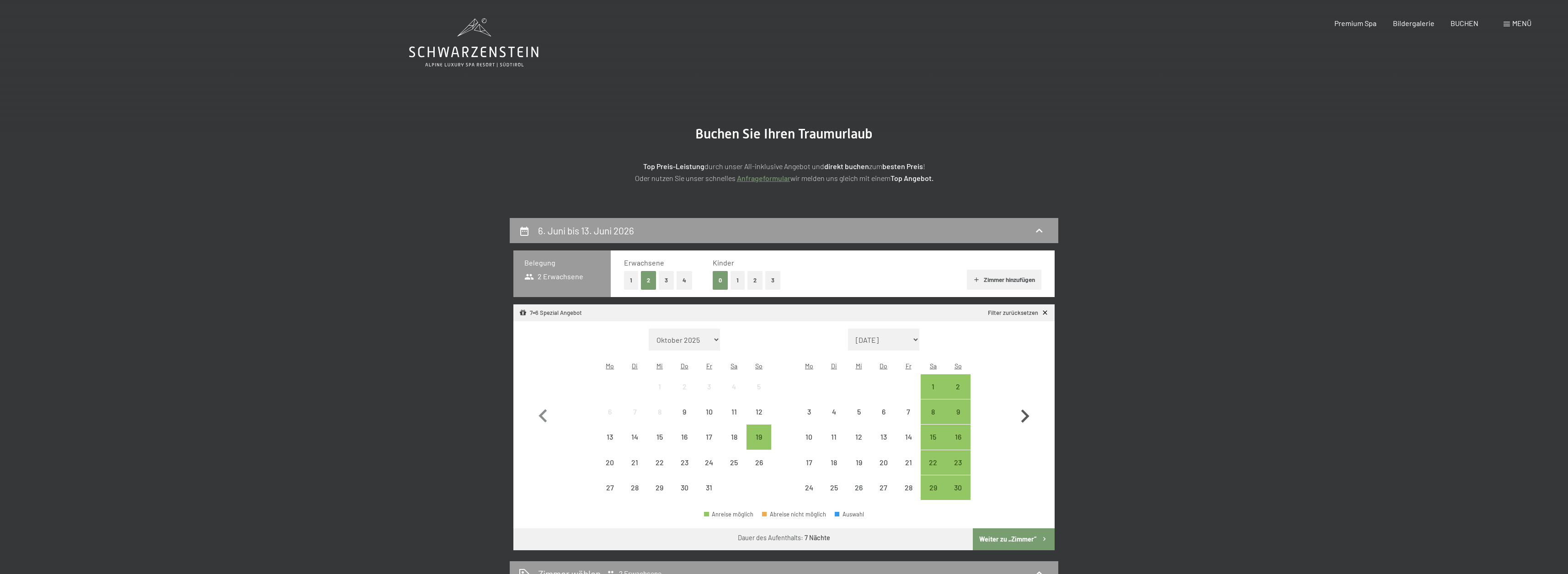
click at [1034, 407] on icon "button" at bounding box center [1024, 415] width 26 height 26
select select "2025-11-01"
select select "2025-12-01"
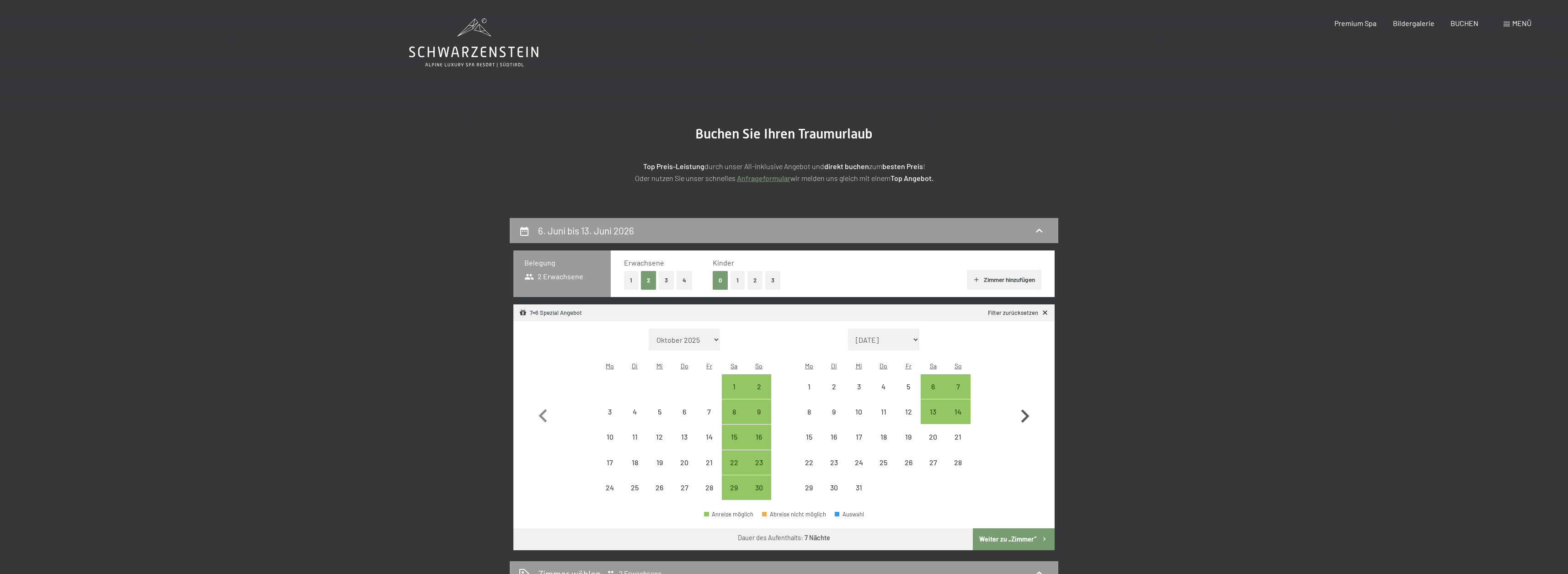
click at [1032, 407] on icon "button" at bounding box center [1024, 415] width 26 height 26
select select "2025-12-01"
select select "2026-01-01"
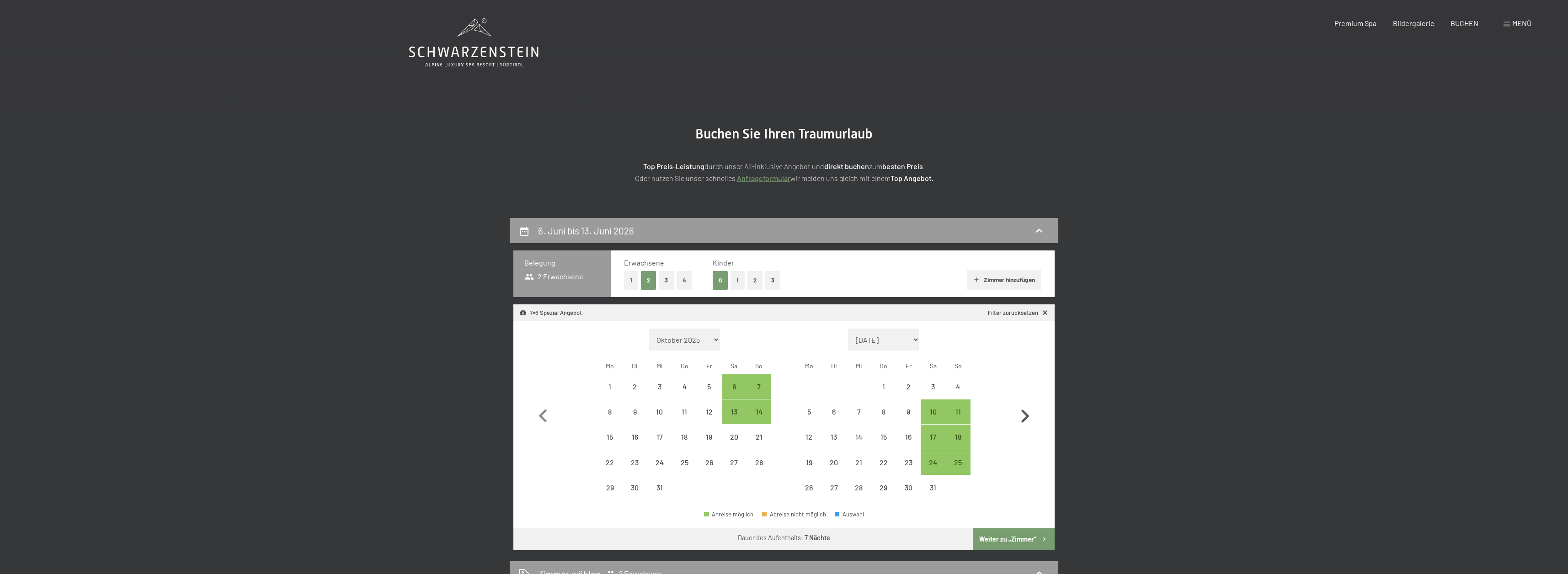
click at [1032, 407] on icon "button" at bounding box center [1024, 415] width 26 height 26
select select "2026-01-01"
select select "2026-02-01"
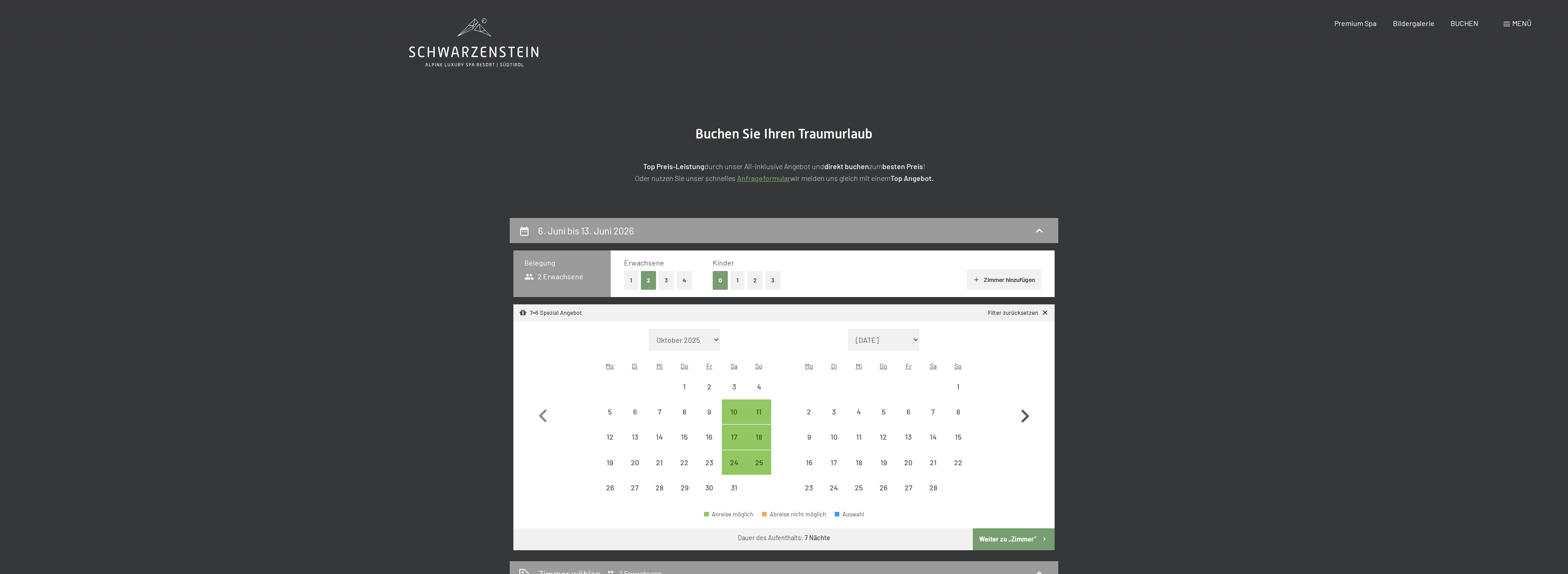
click at [1032, 407] on icon "button" at bounding box center [1024, 415] width 26 height 26
select select "2026-02-01"
select select "2026-03-01"
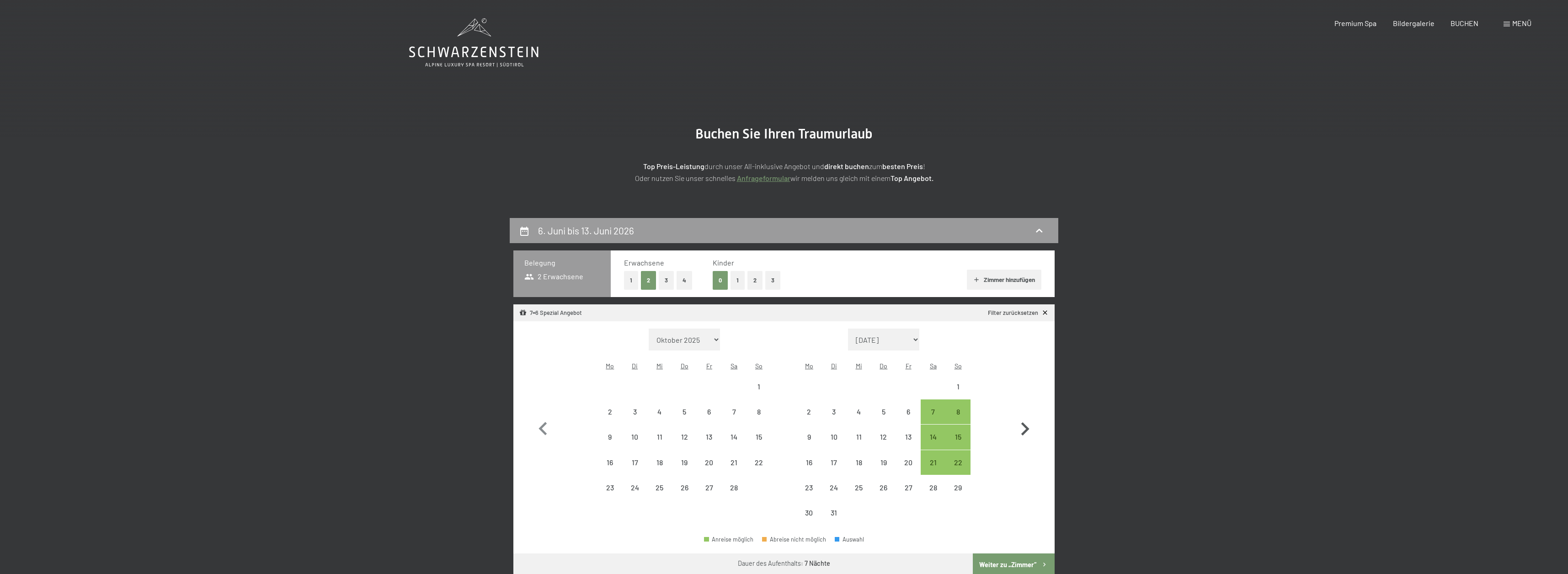
click at [1032, 407] on button "button" at bounding box center [1024, 426] width 26 height 197
select select "2026-03-01"
select select "2026-04-01"
click at [1032, 407] on button "button" at bounding box center [1024, 426] width 26 height 197
select select "2026-04-01"
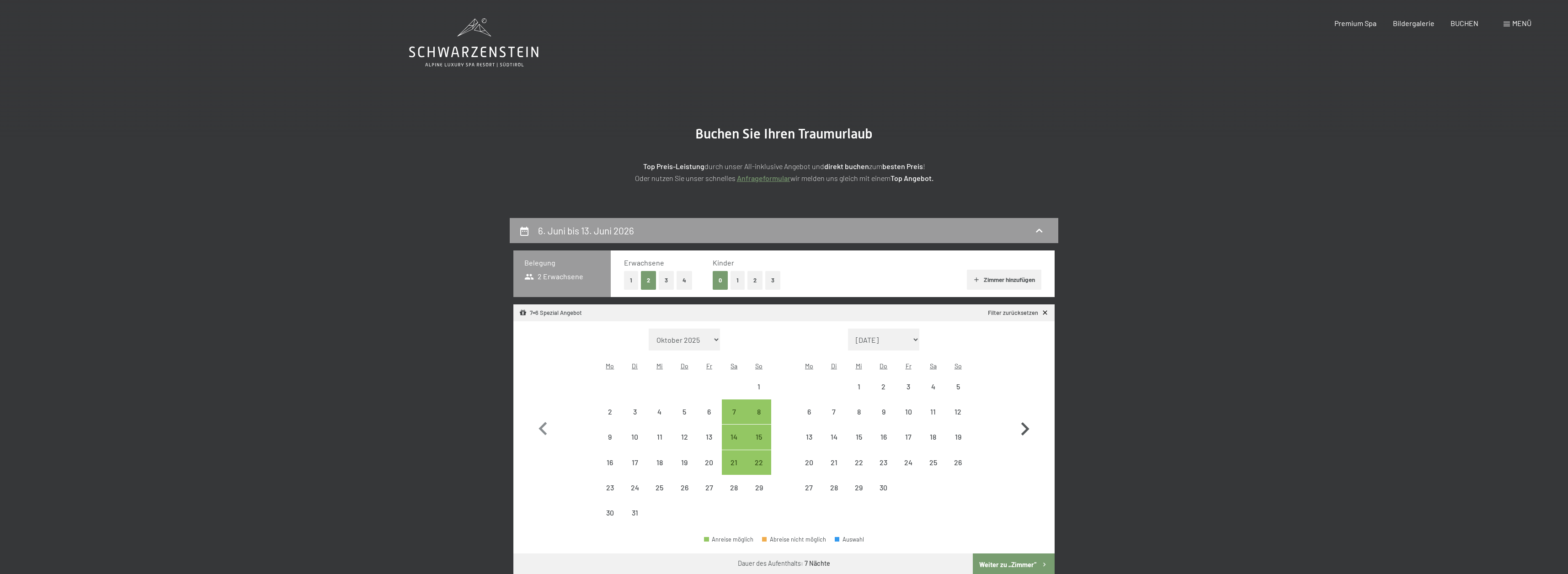
select select "2026-05-01"
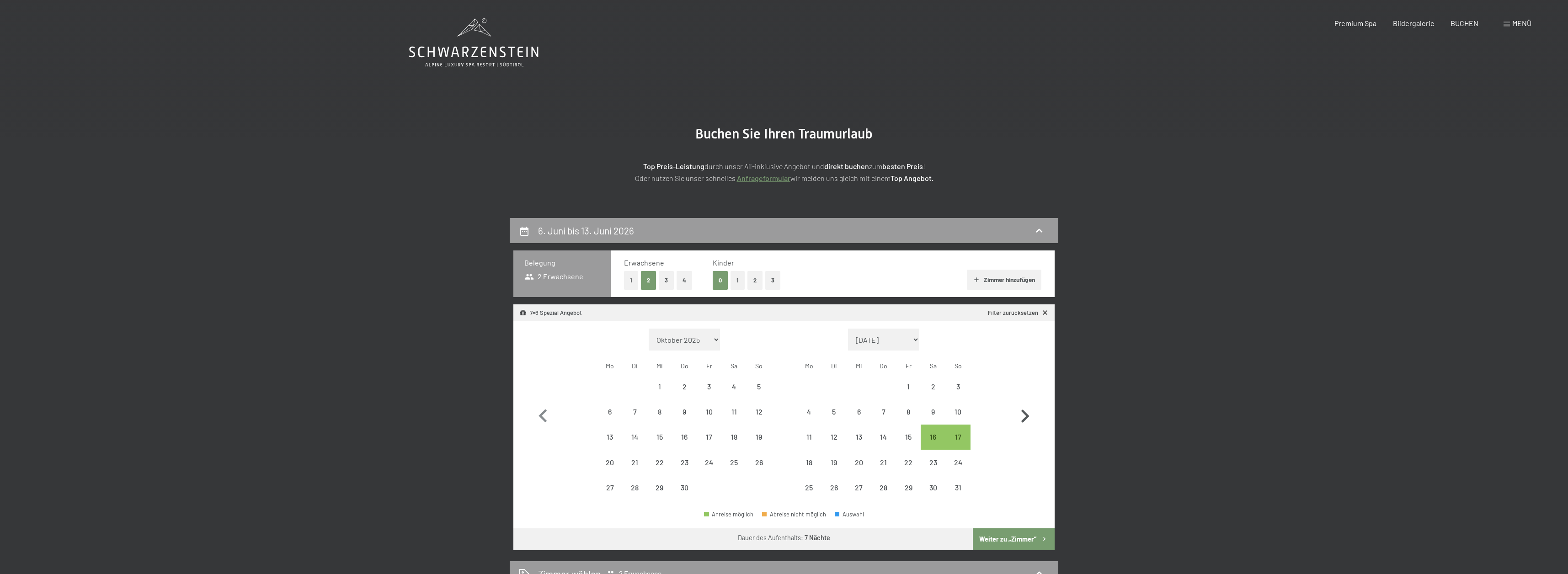
click at [1032, 407] on icon "button" at bounding box center [1024, 415] width 26 height 26
select select "2026-05-01"
select select "2026-06-01"
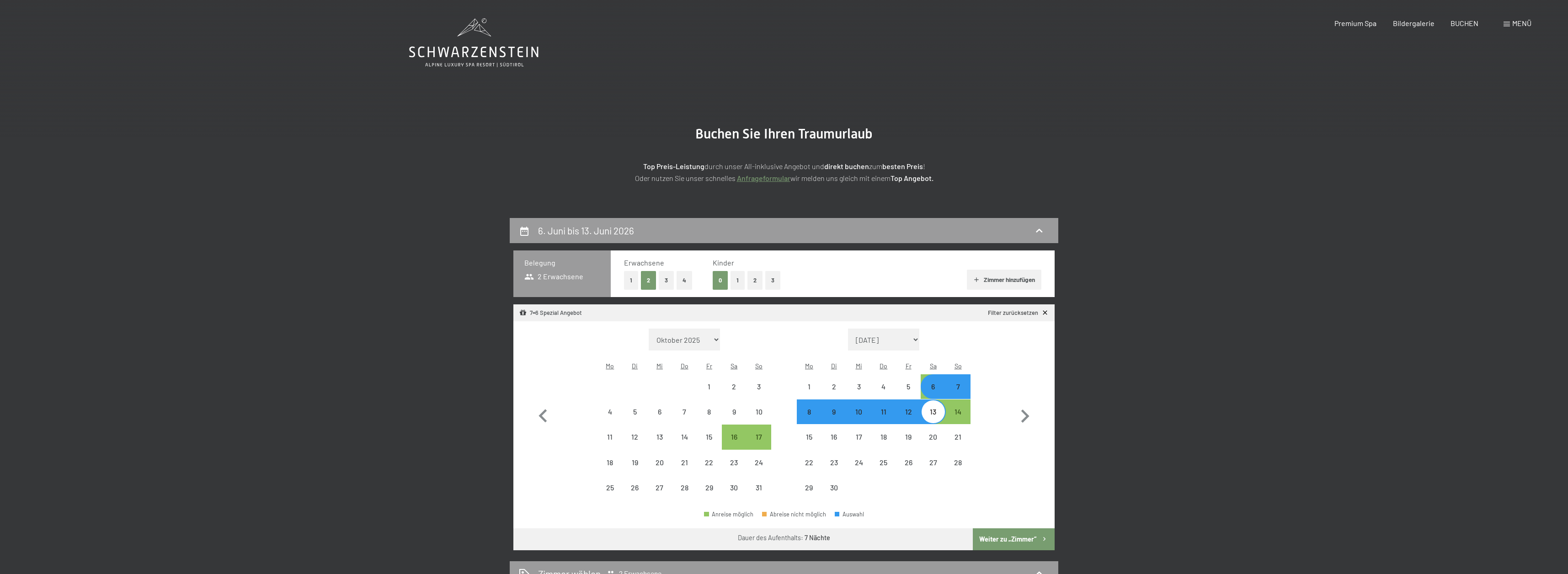
click at [994, 531] on button "Weiter zu „Zimmer“" at bounding box center [1014, 539] width 82 height 22
select select "2026-05-01"
select select "2026-06-01"
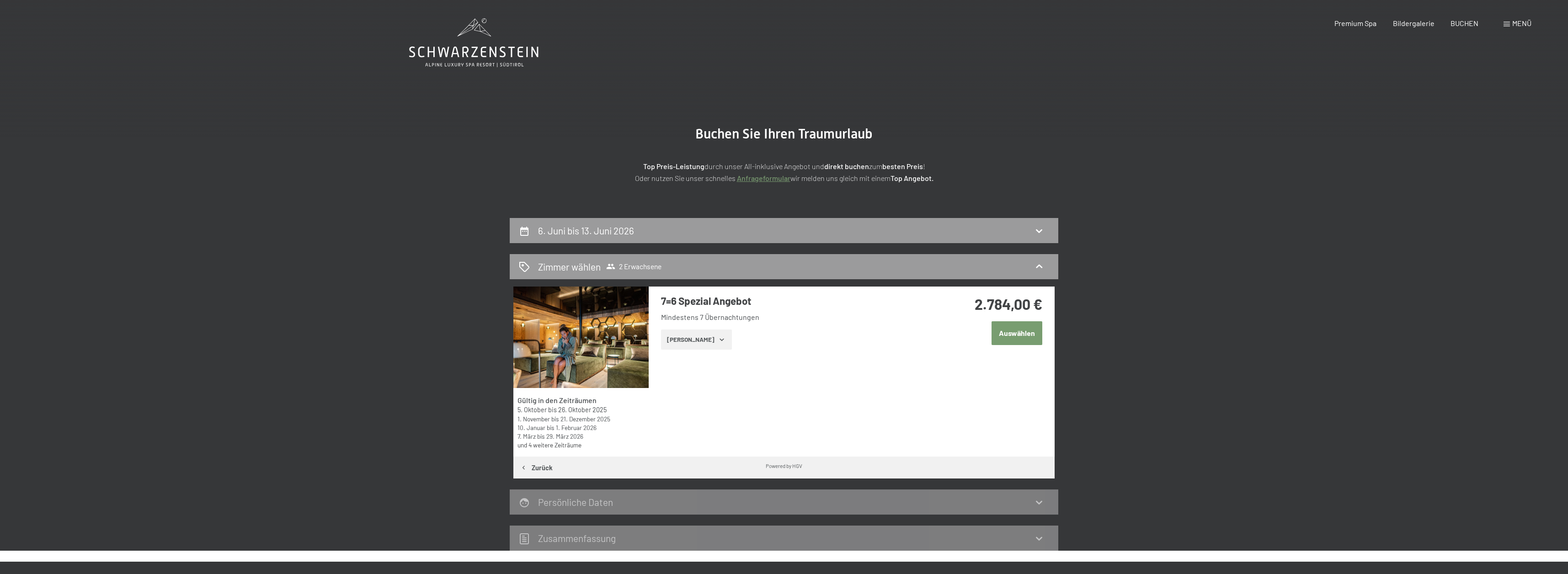
scroll to position [217, 0]
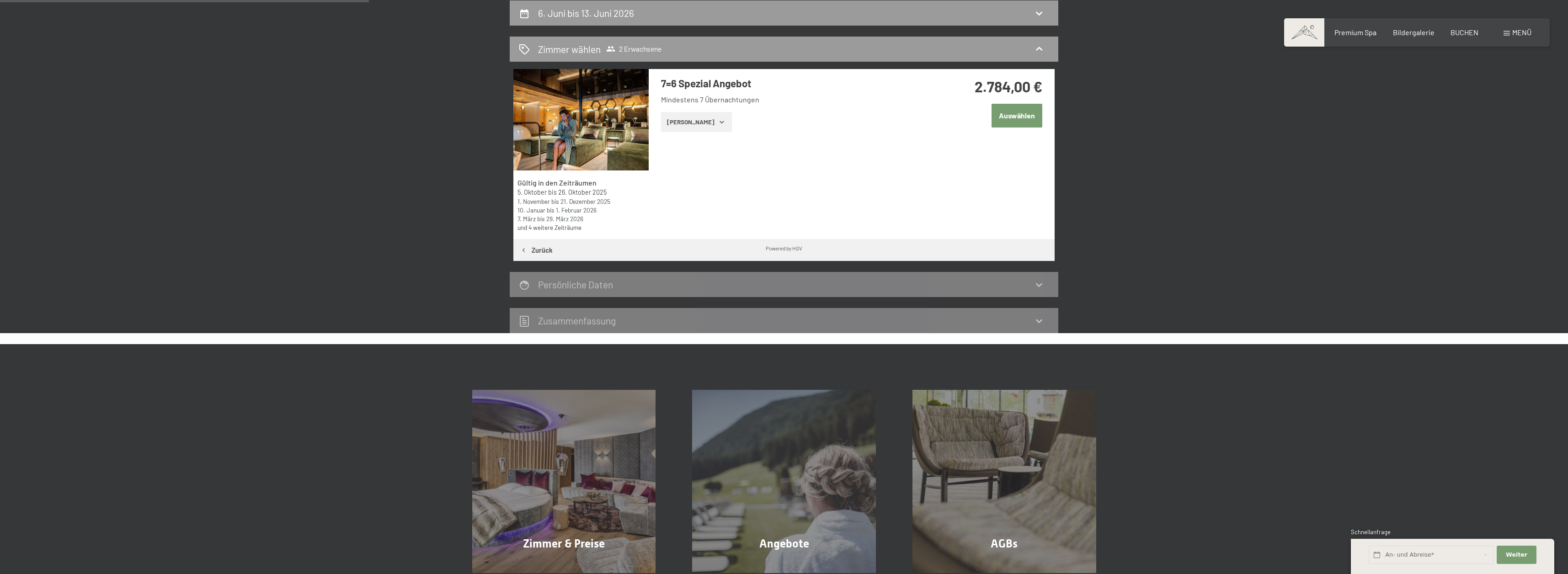
click at [1013, 119] on button "Auswählen" at bounding box center [1016, 115] width 51 height 23
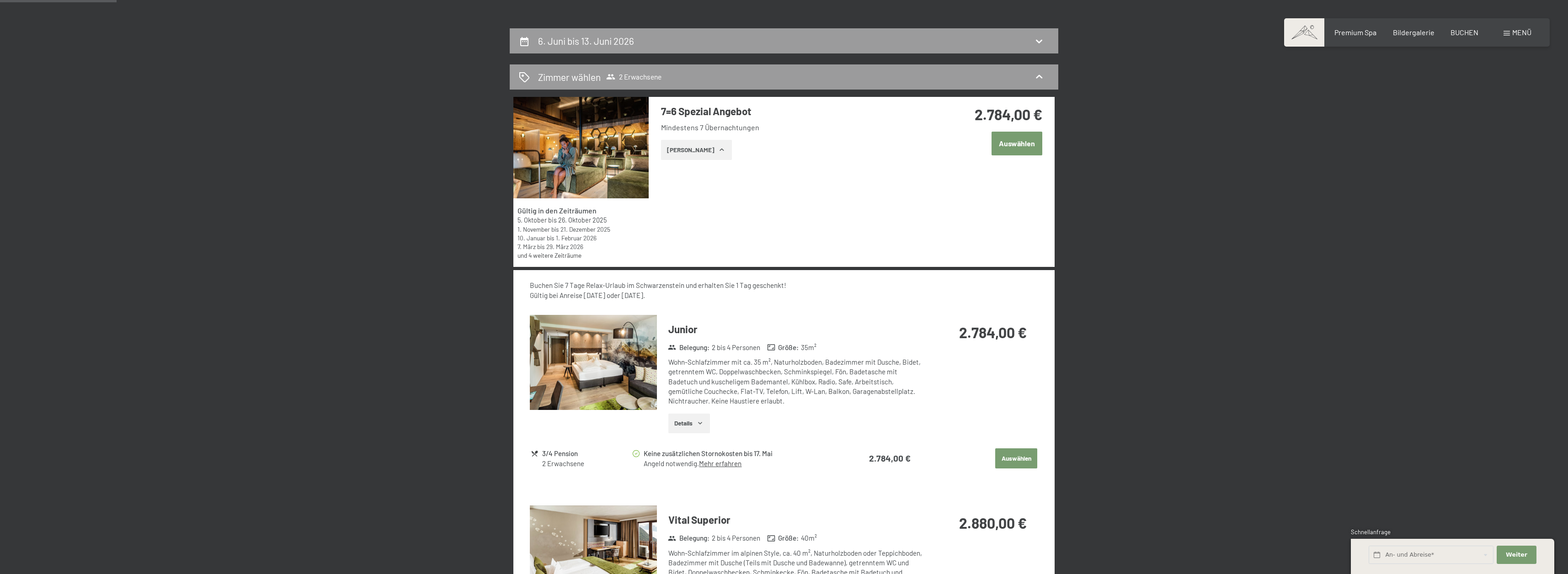
scroll to position [159, 0]
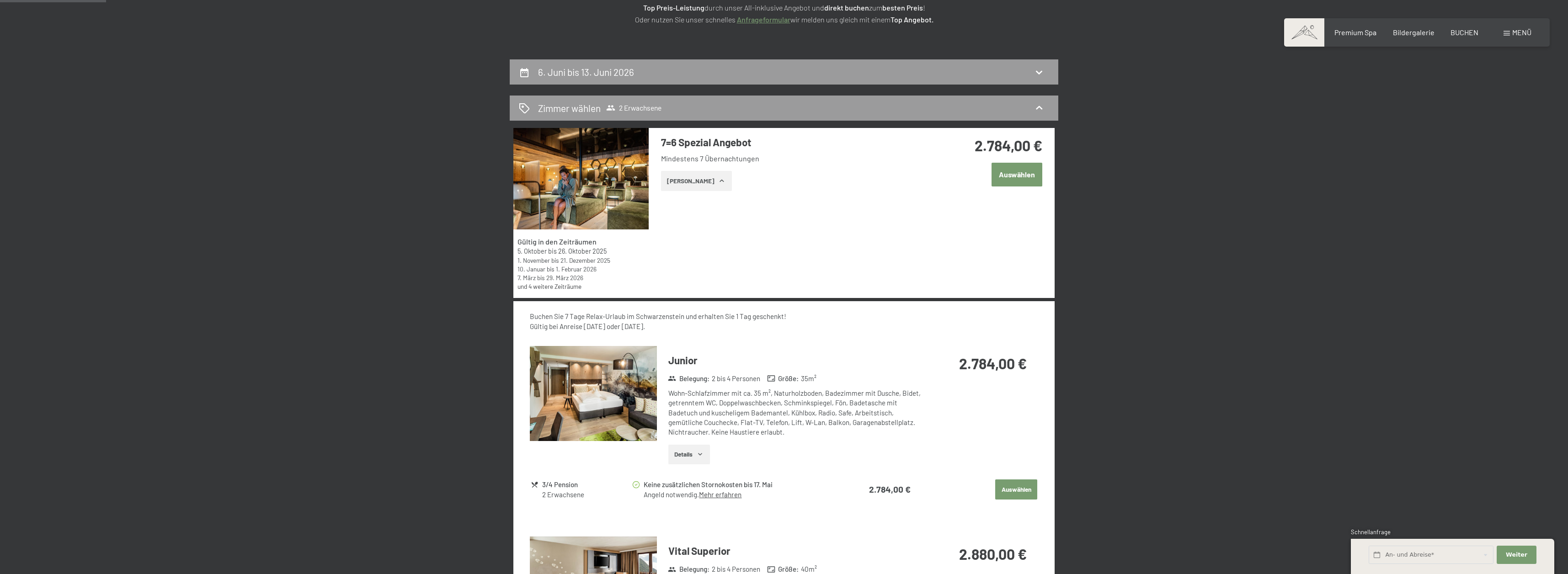
click at [556, 284] on link "und 4 weitere Zeiträume" at bounding box center [549, 286] width 64 height 8
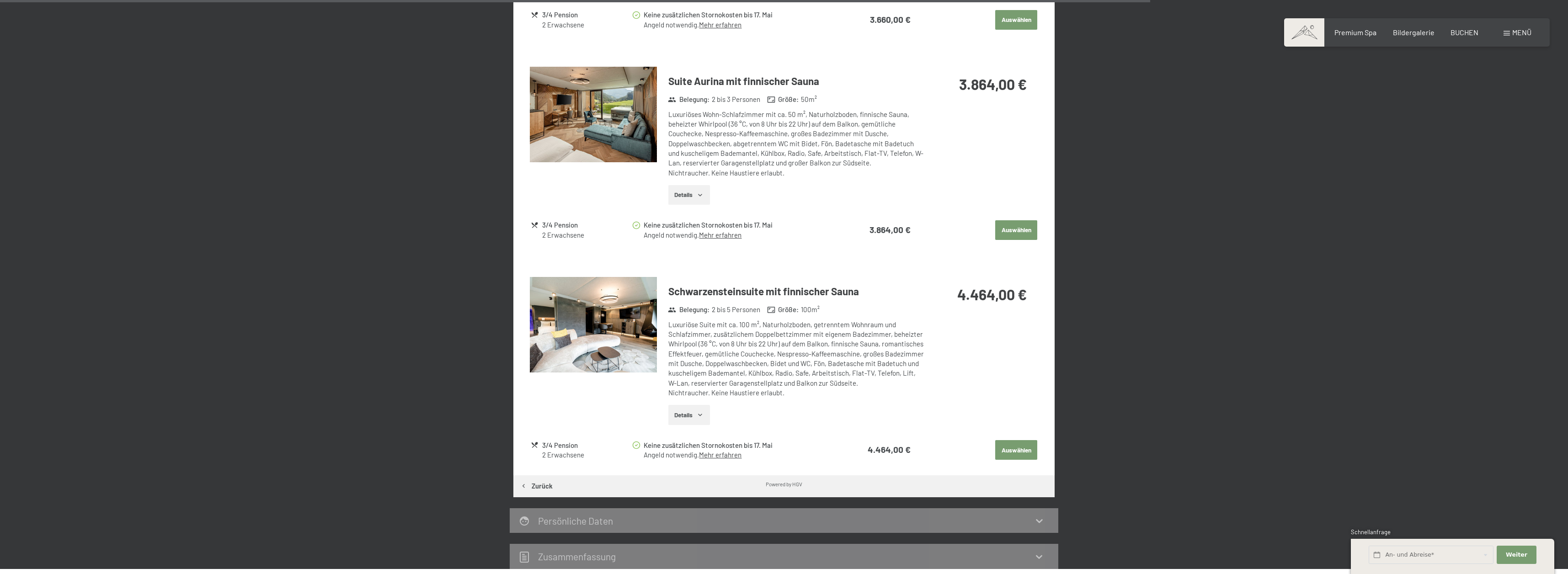
scroll to position [1741, 0]
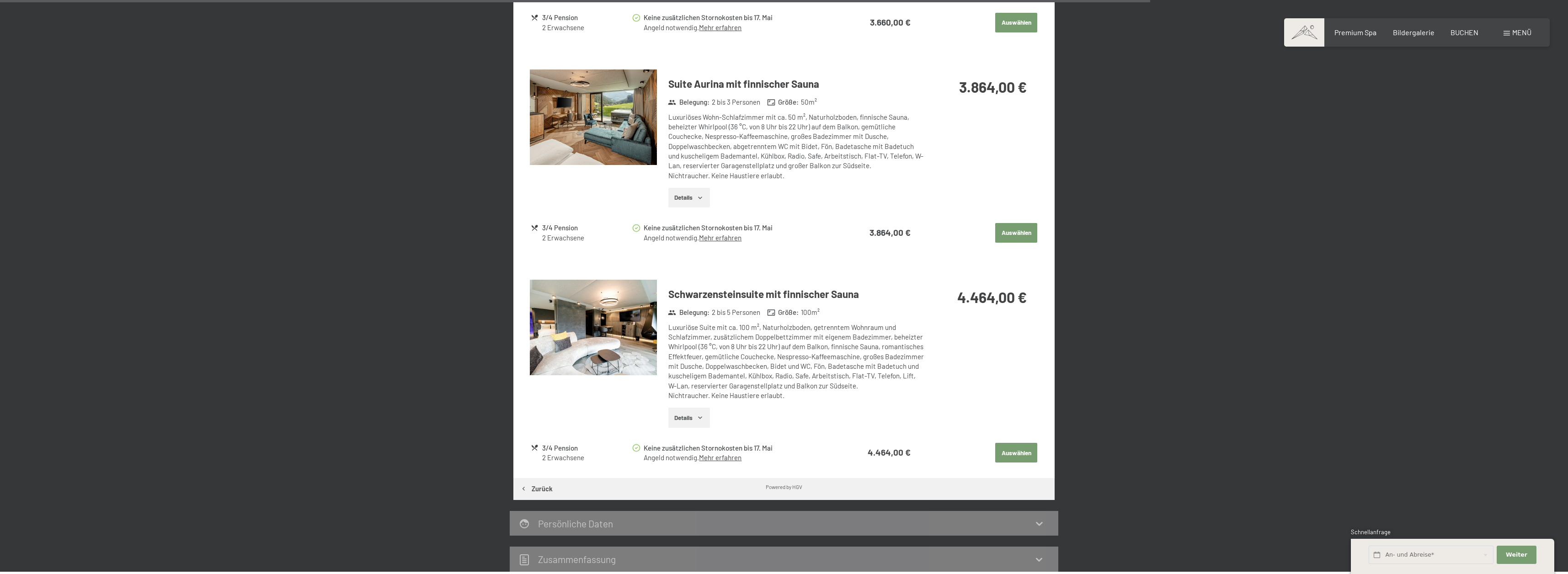
click at [686, 407] on button "Details" at bounding box center [689, 417] width 42 height 20
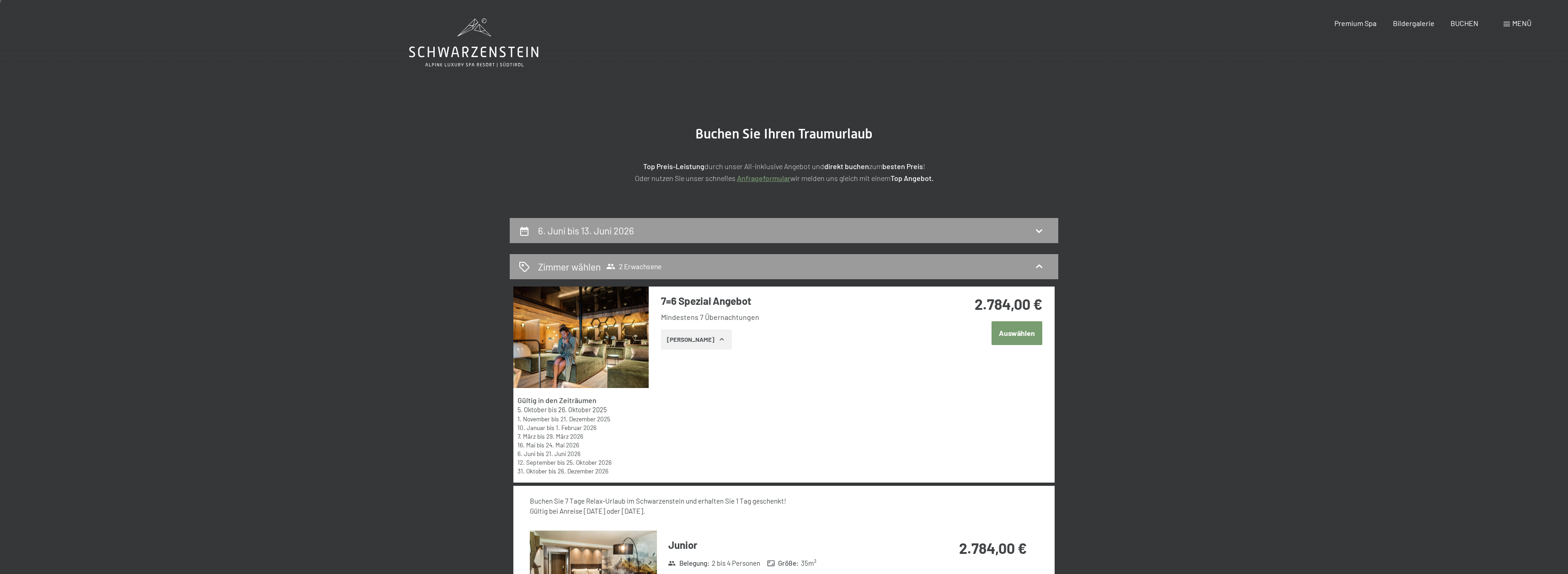
scroll to position [2, 0]
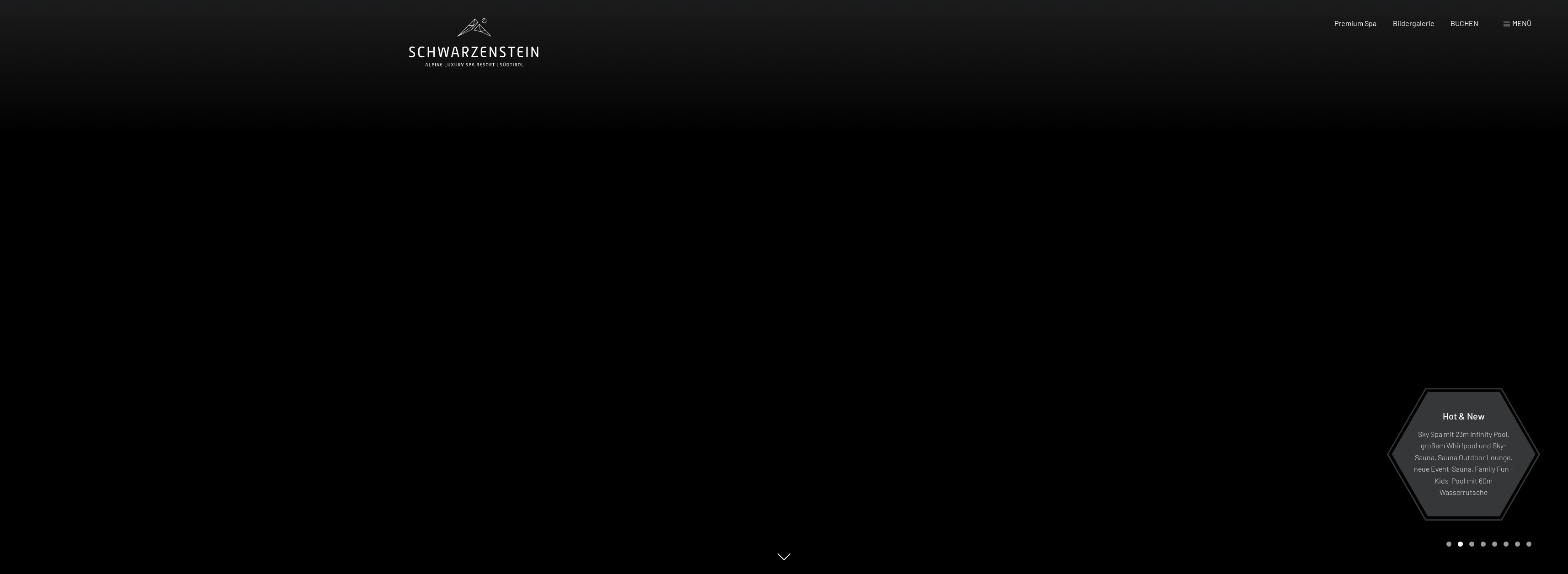
click at [1529, 24] on span "Menü" at bounding box center [1521, 23] width 19 height 9
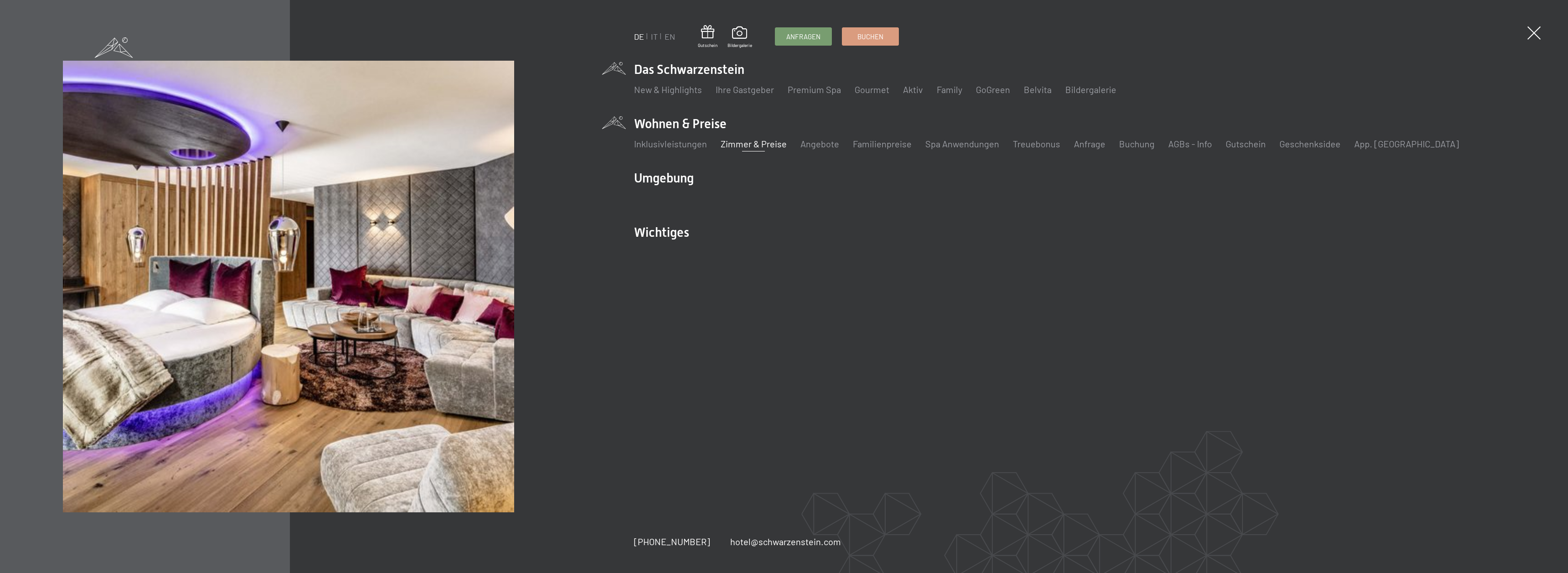
click at [772, 148] on link "Zimmer & Preise" at bounding box center [754, 144] width 66 height 11
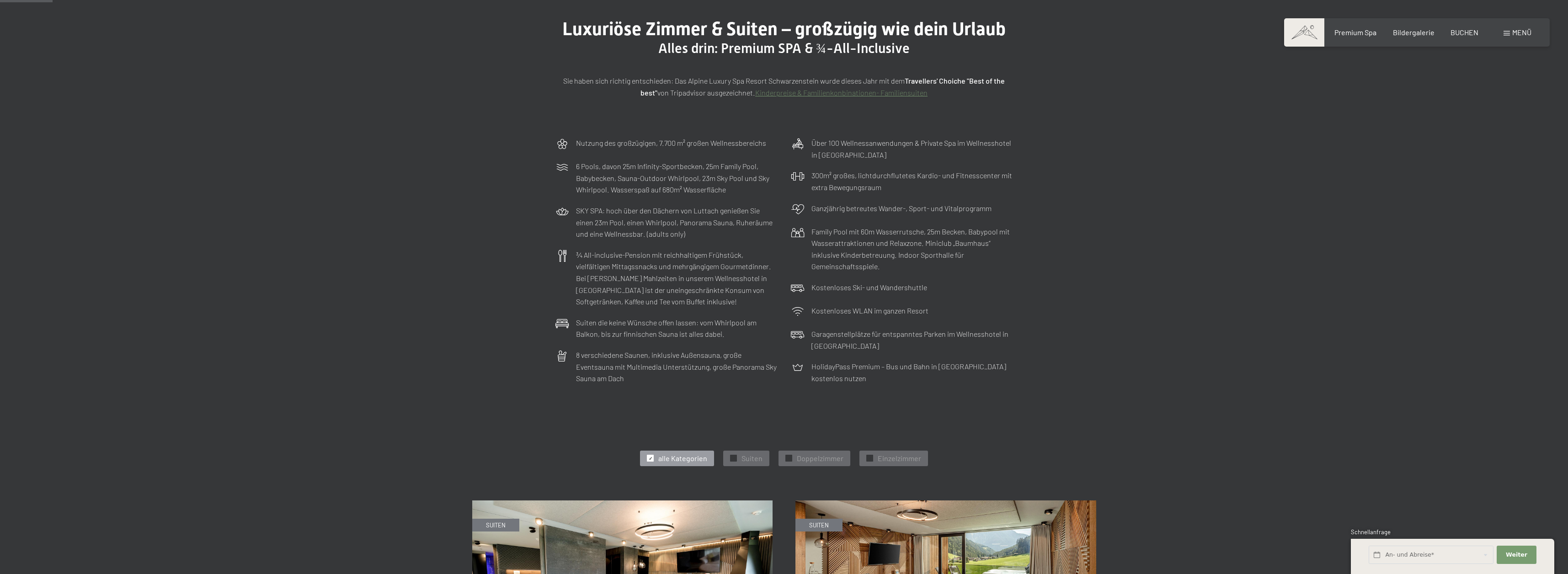
scroll to position [104, 0]
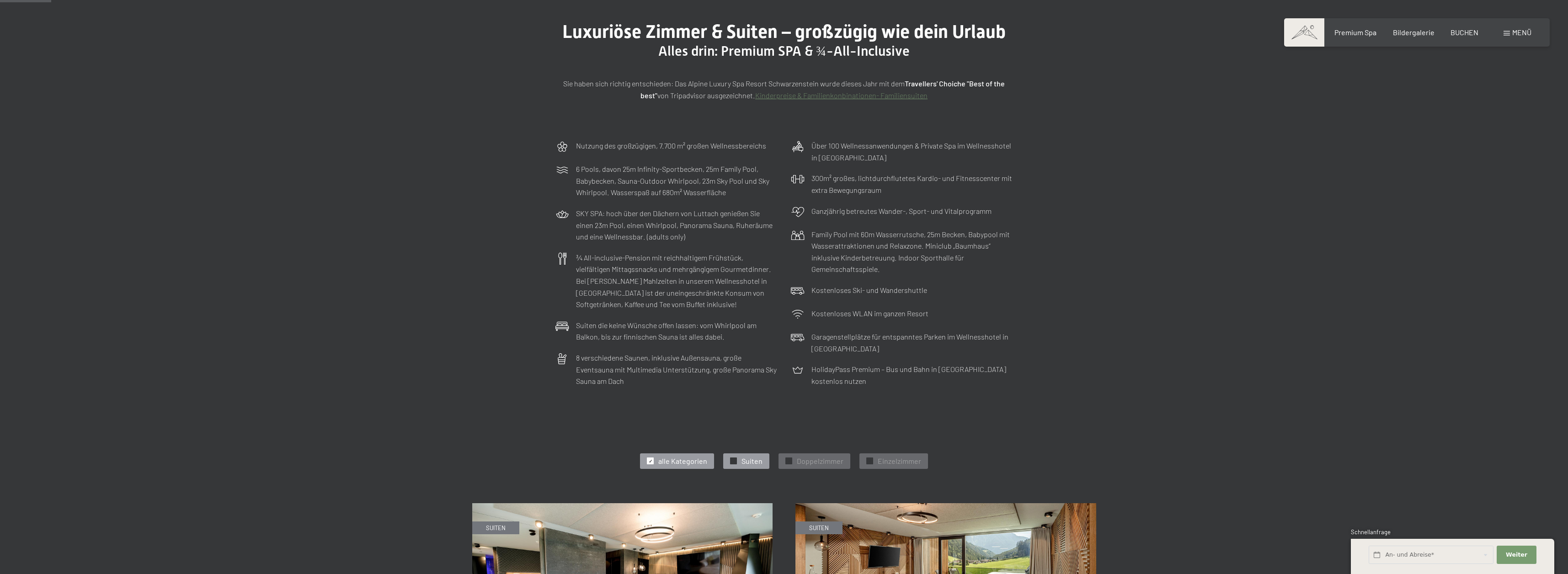
click at [751, 457] on span "Suiten" at bounding box center [752, 461] width 21 height 10
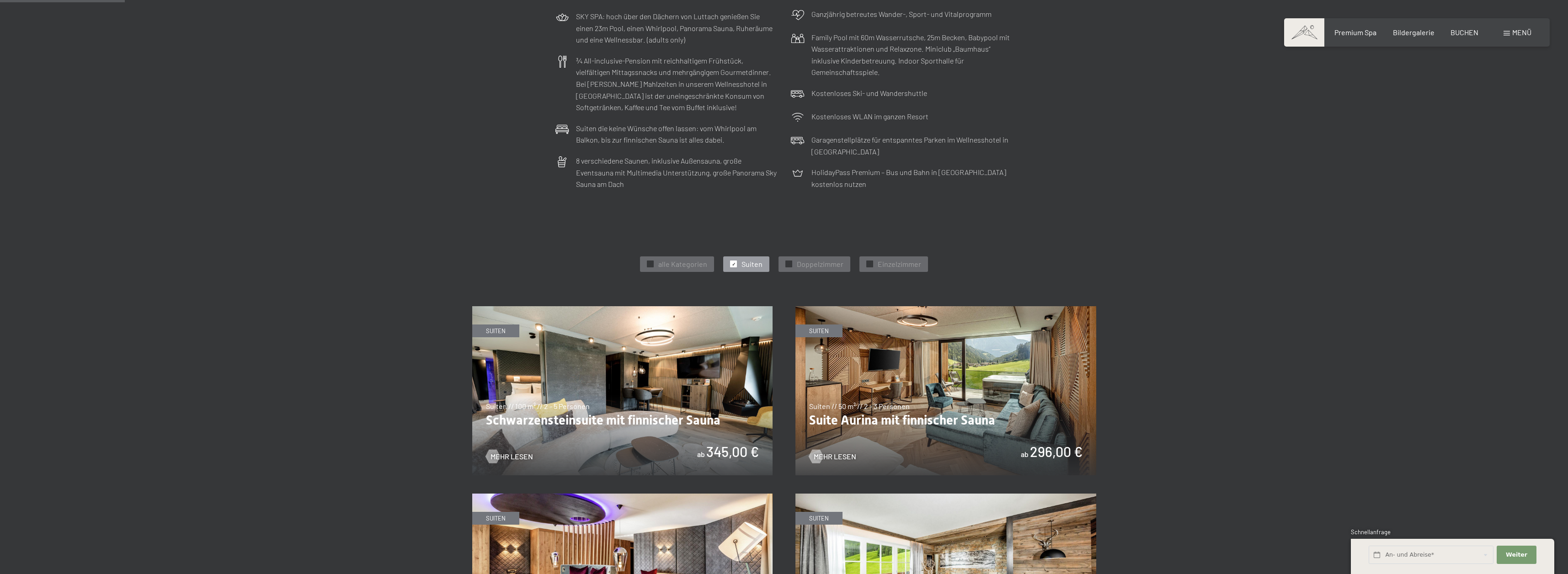
scroll to position [339, 0]
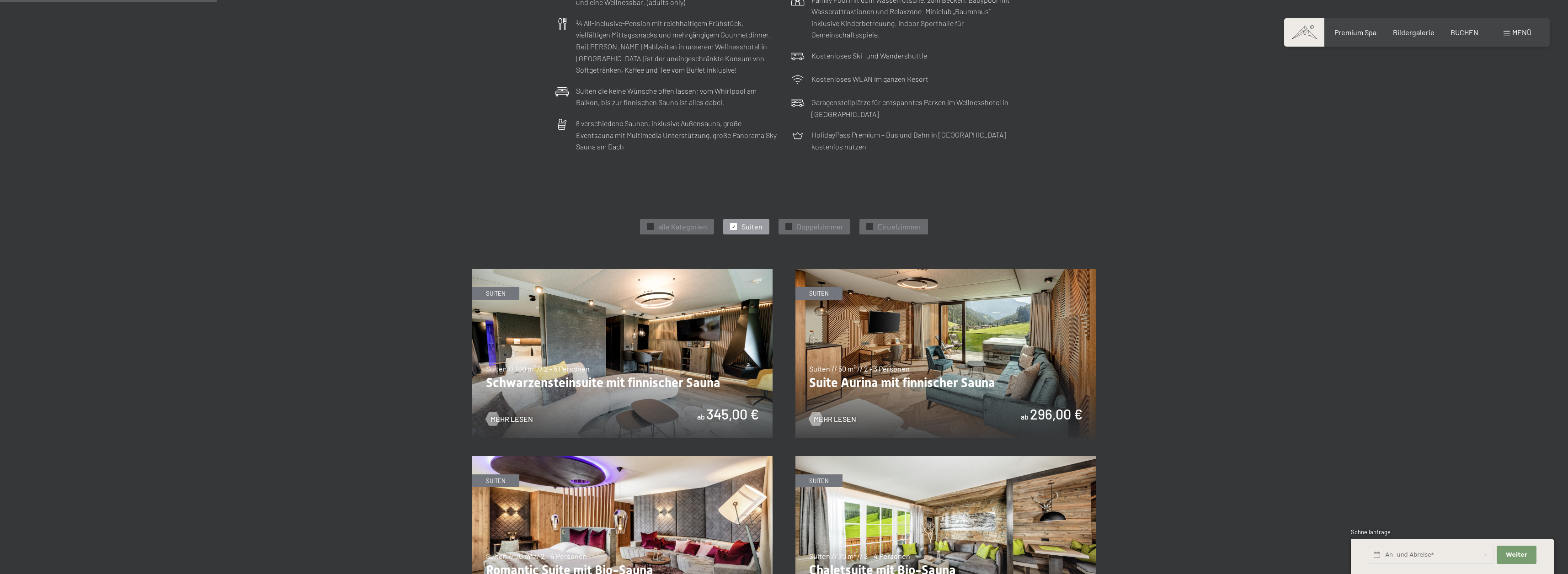
click at [643, 336] on img at bounding box center [623, 353] width 301 height 169
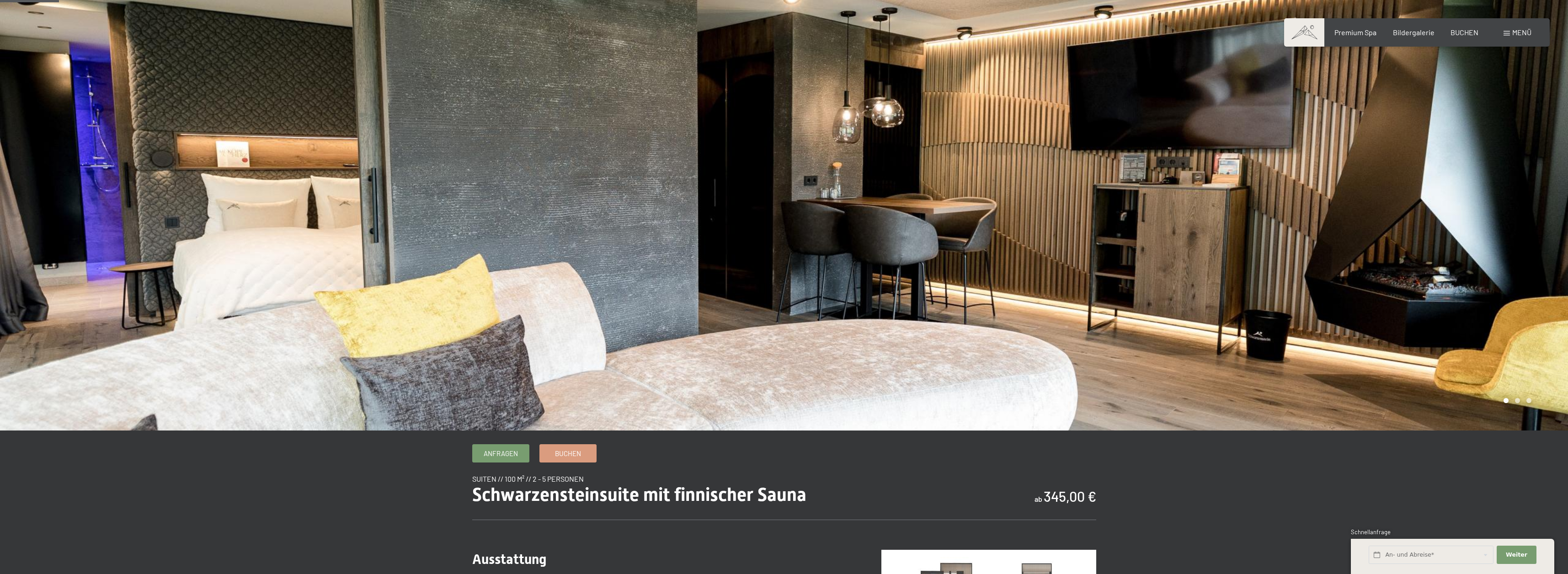
scroll to position [255, 0]
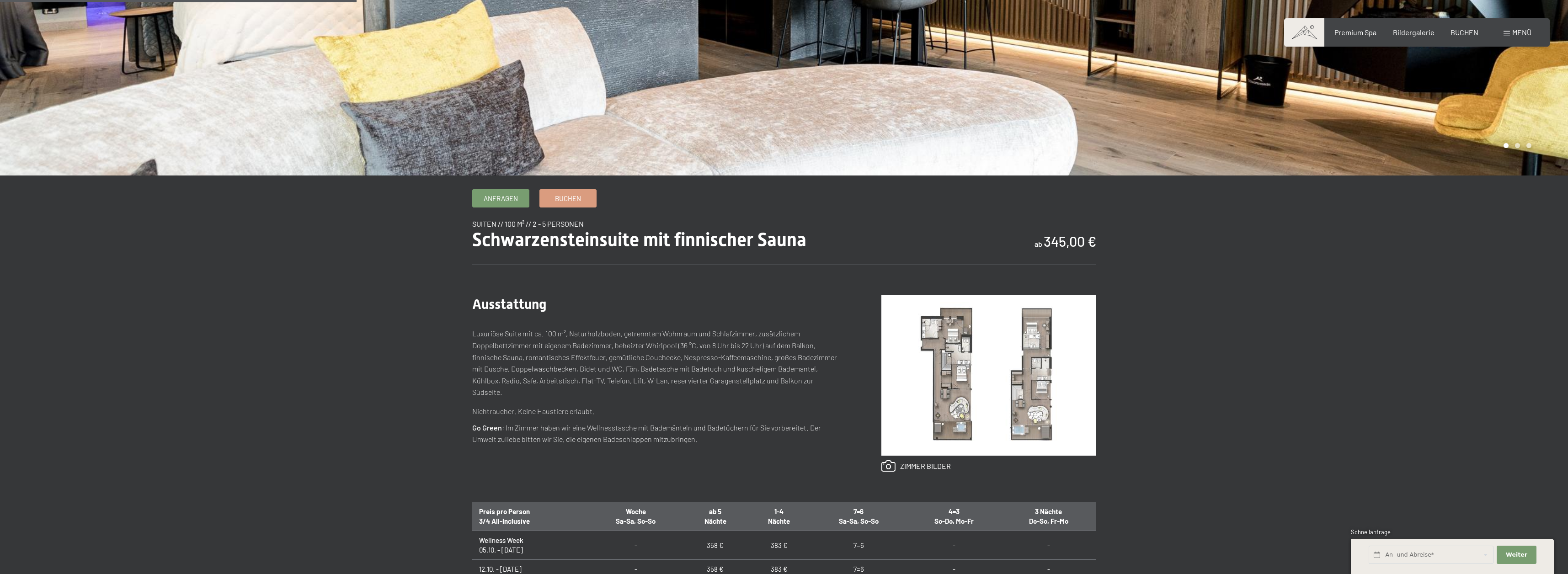
click at [974, 367] on img at bounding box center [989, 375] width 215 height 161
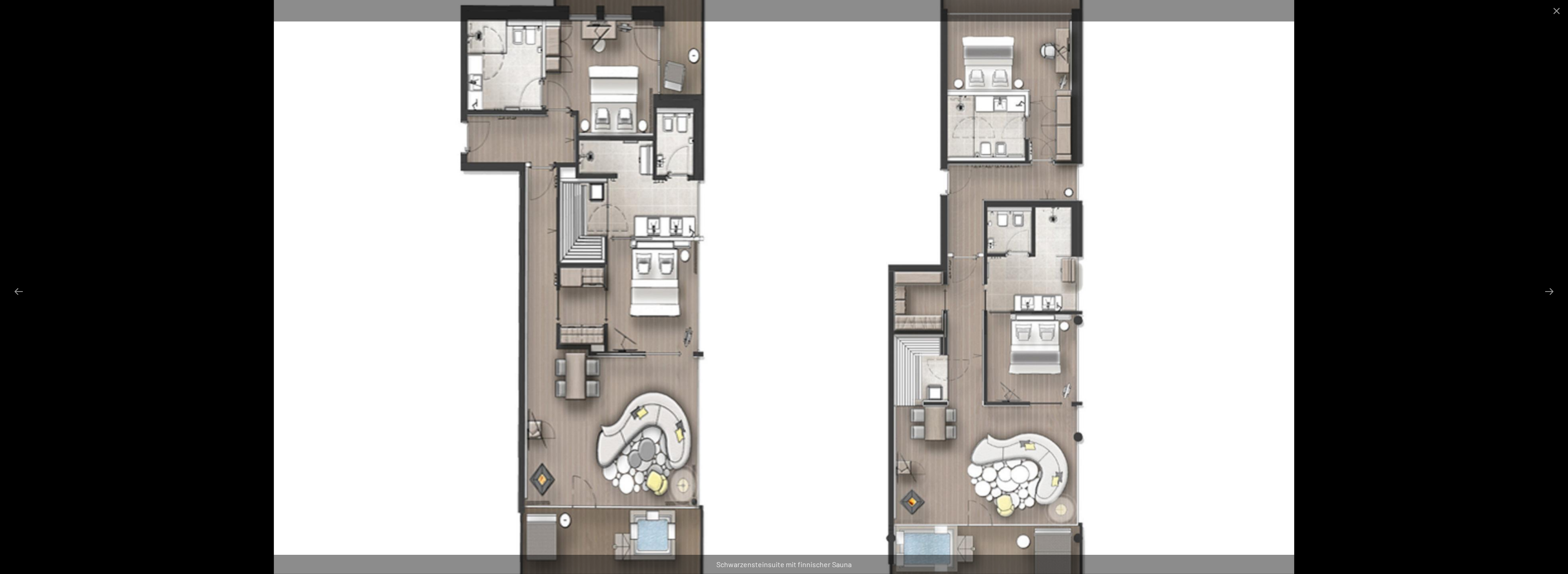
scroll to position [0, 0]
click at [1552, 13] on button "Close gallery" at bounding box center [1556, 10] width 23 height 21
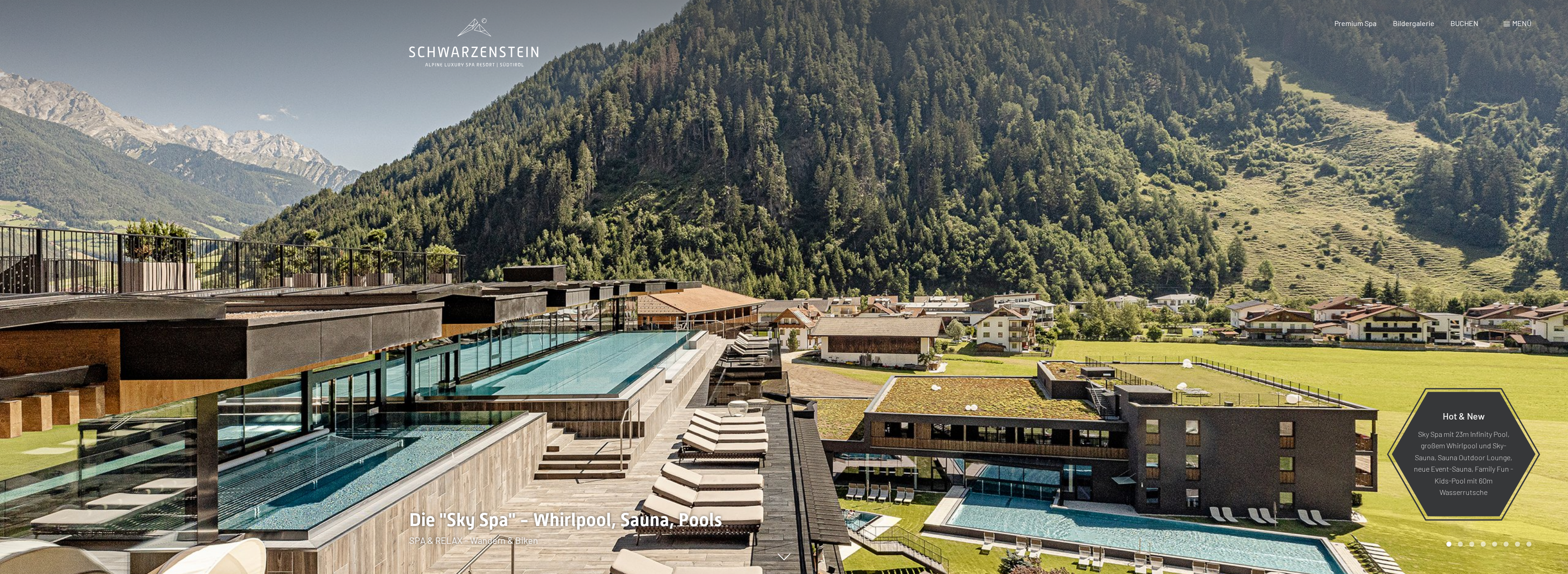
click at [1518, 21] on span "Menü" at bounding box center [1521, 23] width 19 height 9
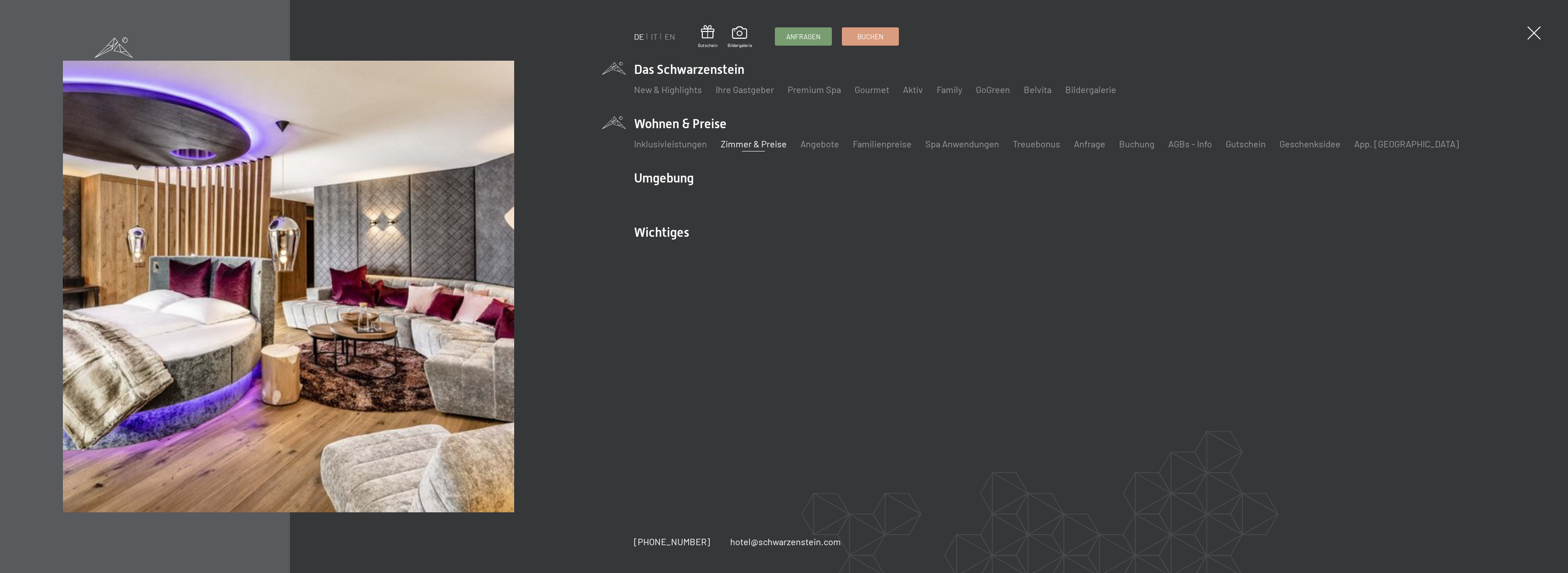
click at [756, 144] on link "Zimmer & Preise" at bounding box center [754, 144] width 66 height 11
